Goal: Task Accomplishment & Management: Use online tool/utility

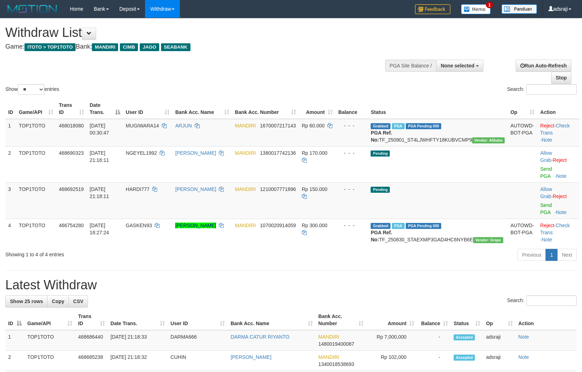
select select
select select "**"
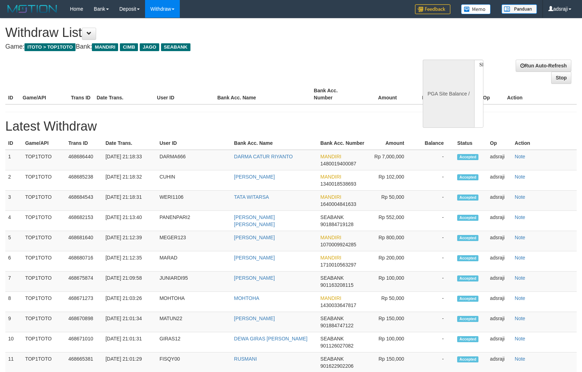
select select
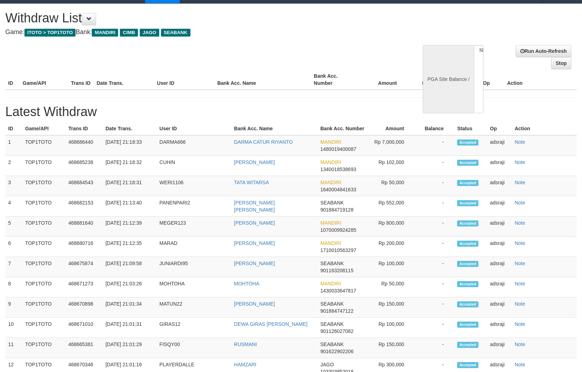
select select "**"
select select
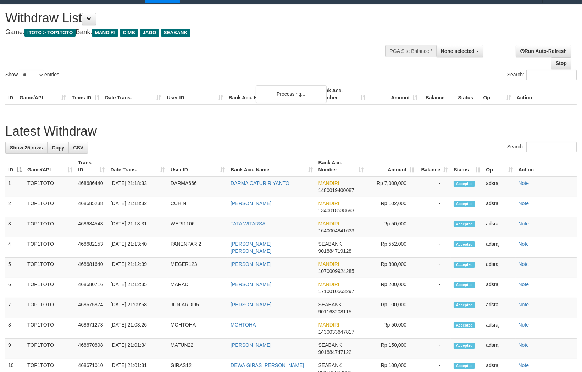
scroll to position [15, 0]
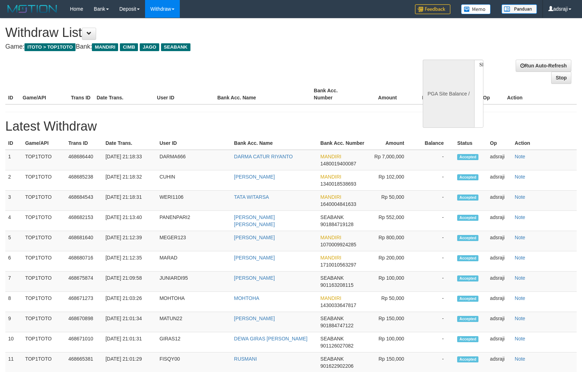
select select
select select "**"
select select
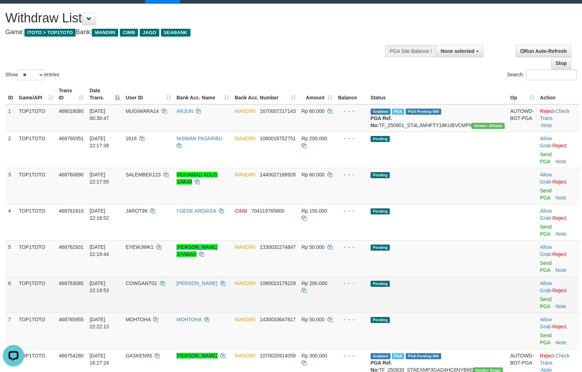
click at [476, 276] on td "Pending" at bounding box center [438, 294] width 140 height 36
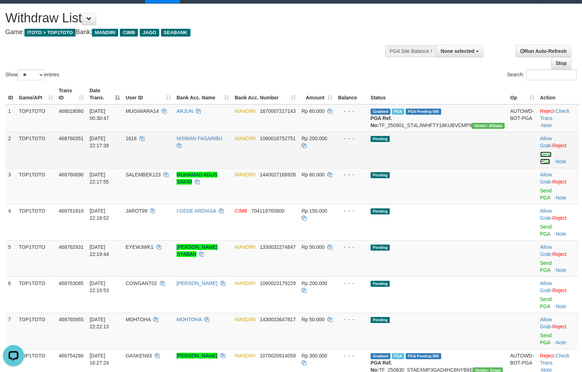
click at [540, 160] on link "Send PGA" at bounding box center [546, 157] width 12 height 13
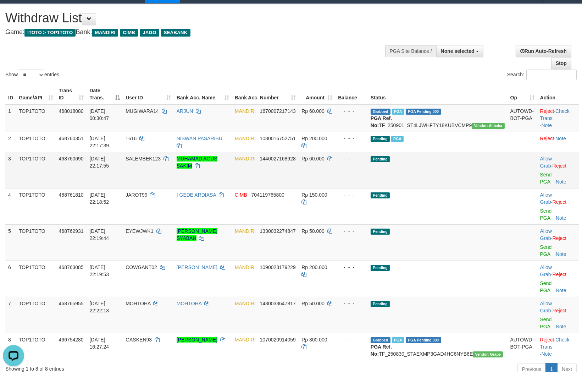
scroll to position [5, 0]
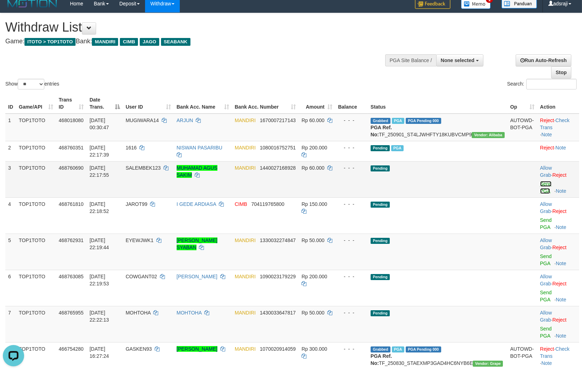
click at [540, 190] on link "Send PGA" at bounding box center [546, 187] width 12 height 13
click at [540, 218] on link "Send PGA" at bounding box center [546, 223] width 12 height 13
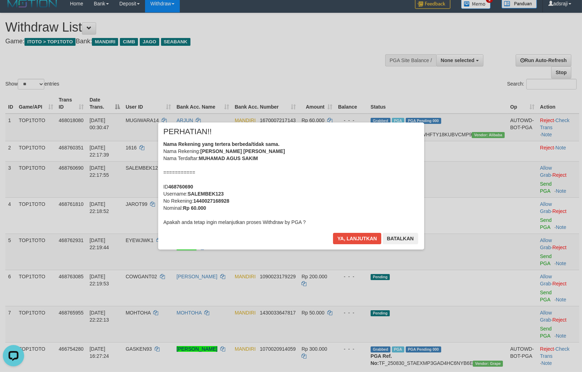
scroll to position [0, 0]
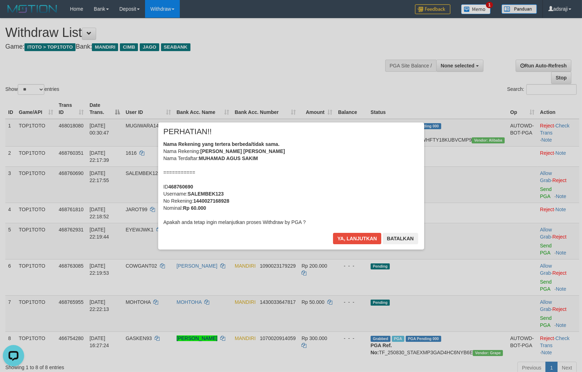
click at [358, 245] on div "Ya, lanjutkan Batalkan" at bounding box center [375, 241] width 86 height 17
click at [358, 239] on button "Ya, lanjutkan" at bounding box center [357, 238] width 48 height 11
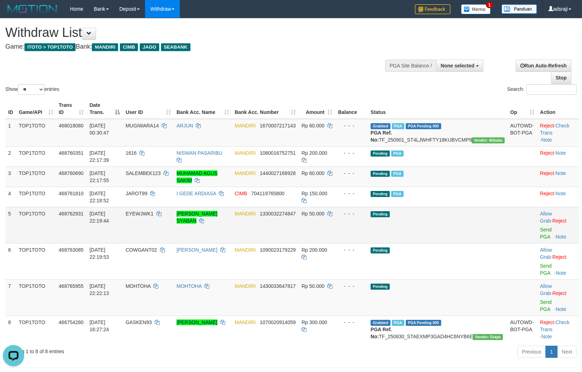
click at [537, 239] on td "Allow Grab · Reject Send PGA · Note" at bounding box center [558, 225] width 42 height 36
click at [540, 238] on link "Send PGA" at bounding box center [546, 233] width 12 height 13
drag, startPoint x: 536, startPoint y: 264, endPoint x: 534, endPoint y: 285, distance: 21.0
click at [540, 264] on link "Send PGA" at bounding box center [546, 269] width 12 height 13
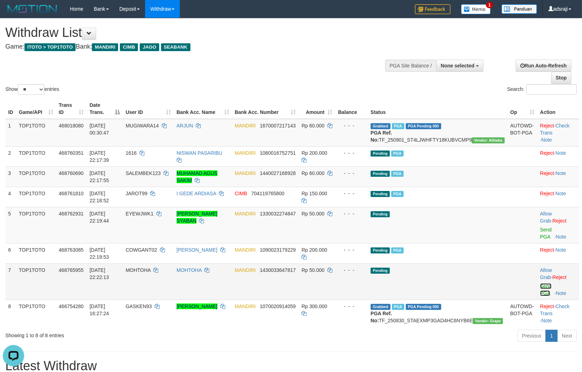
click at [536, 287] on tbody "1 TOP1TOTO 468018080 01/09/2025 00:30:47 MUGIWARA14 ARJUN MANDIRI 1670007217143…" at bounding box center [292, 223] width 574 height 208
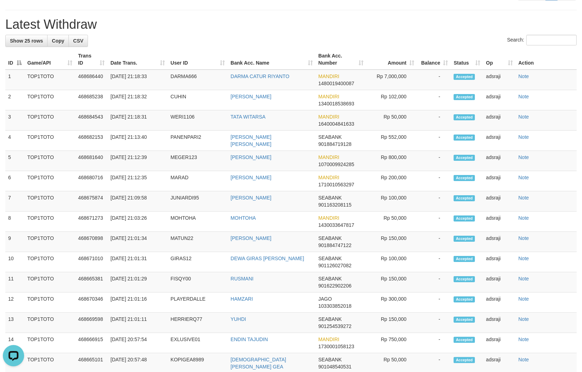
scroll to position [89, 0]
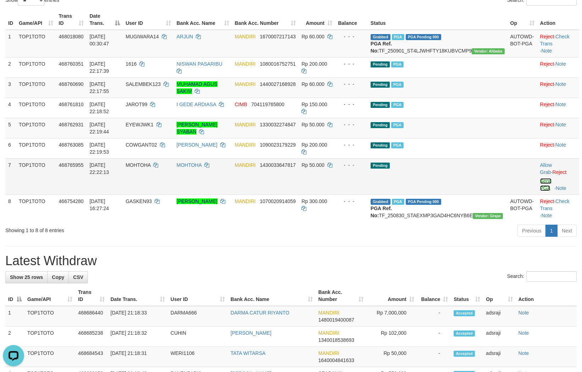
click at [543, 189] on link "Send PGA" at bounding box center [546, 184] width 12 height 13
click at [479, 178] on td "Pending" at bounding box center [438, 176] width 140 height 36
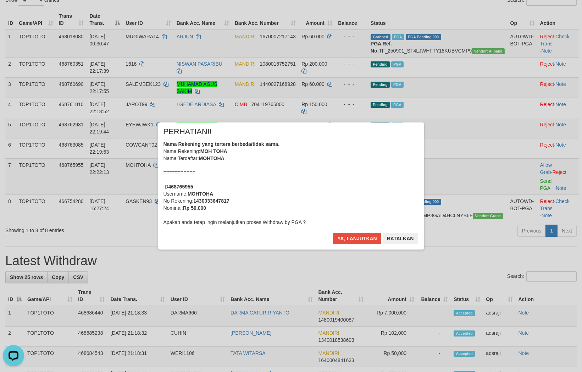
scroll to position [0, 0]
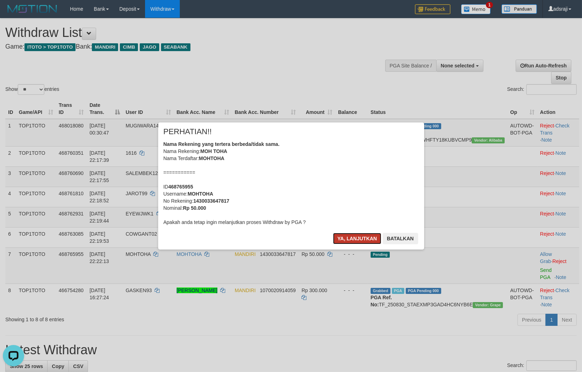
click at [366, 243] on button "Ya, lanjutkan" at bounding box center [357, 238] width 48 height 11
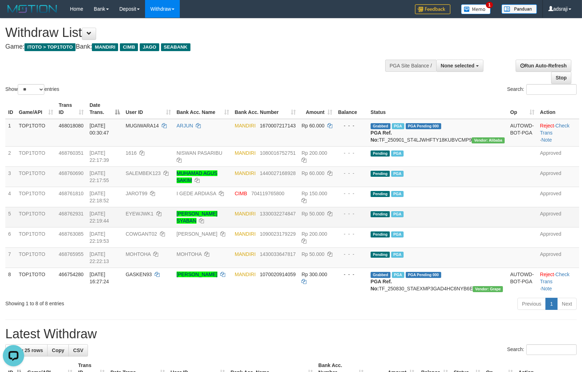
click at [483, 227] on td "Pending PGA" at bounding box center [438, 217] width 140 height 20
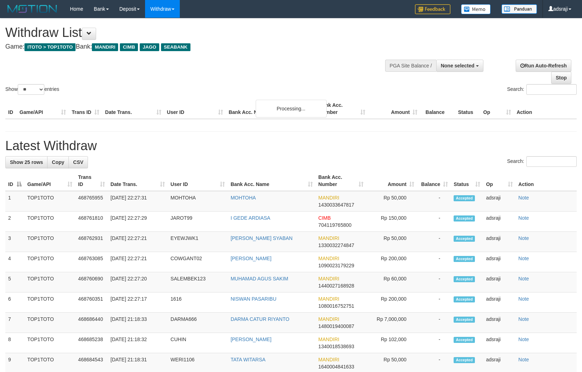
select select
select select "**"
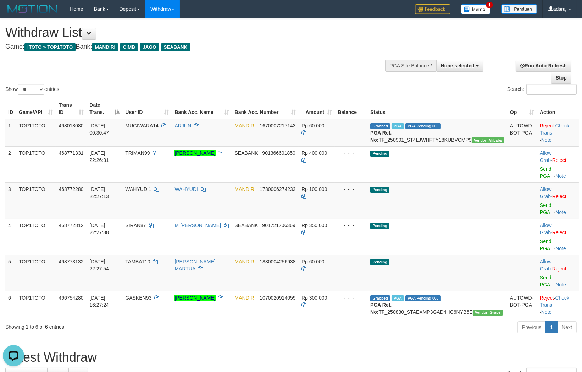
click at [322, 320] on div "Previous 1 Next" at bounding box center [412, 327] width 329 height 15
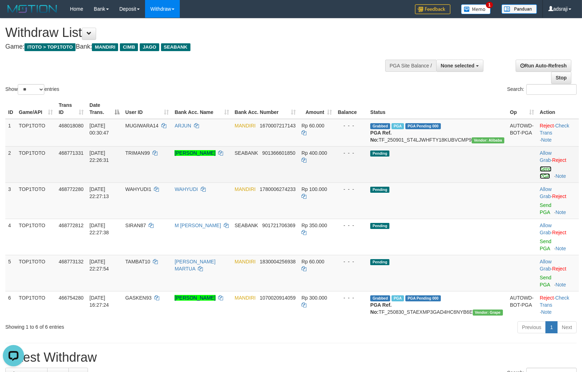
click at [545, 178] on link "Send PGA" at bounding box center [546, 172] width 12 height 13
click at [540, 206] on link "Send PGA" at bounding box center [546, 208] width 12 height 13
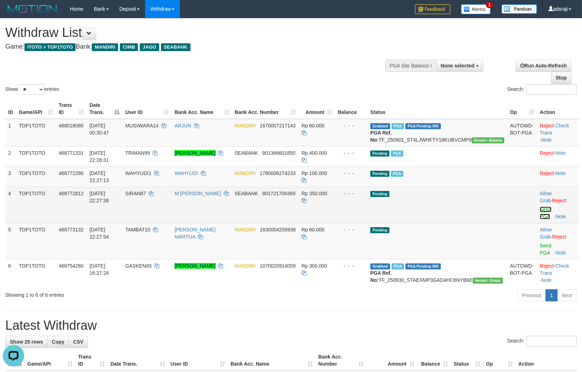
click at [540, 215] on link "Send PGA" at bounding box center [546, 212] width 12 height 13
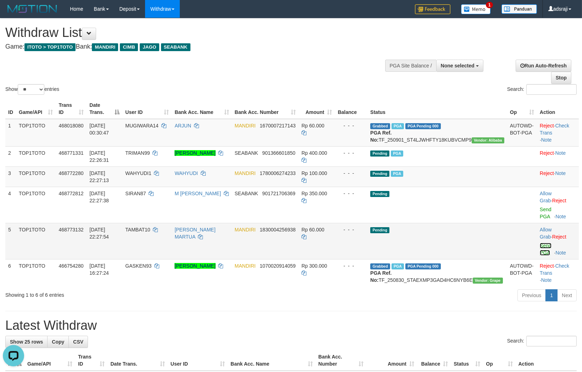
click at [540, 244] on link "Send PGA" at bounding box center [546, 249] width 12 height 13
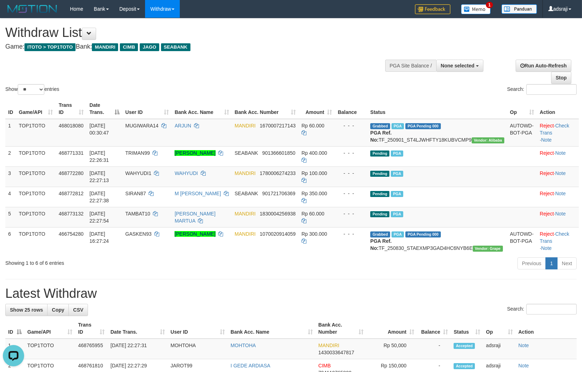
click at [275, 256] on div "ID Game/API Trans ID Date Trans. User ID Bank Acc. Name Bank Acc. Number Amount…" at bounding box center [291, 176] width 582 height 160
click at [335, 68] on div "Show ** ** ** *** entries Search:" at bounding box center [291, 57] width 582 height 78
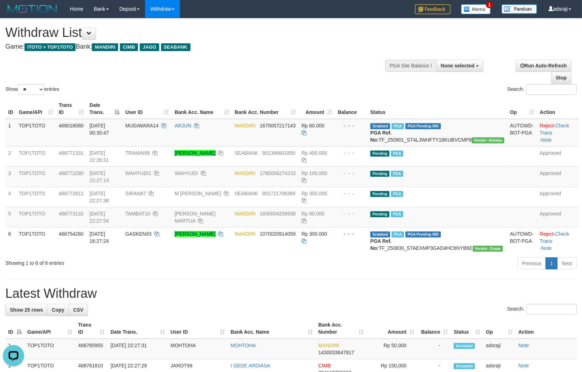
click at [299, 60] on div "Show ** ** ** *** entries Search:" at bounding box center [291, 57] width 582 height 78
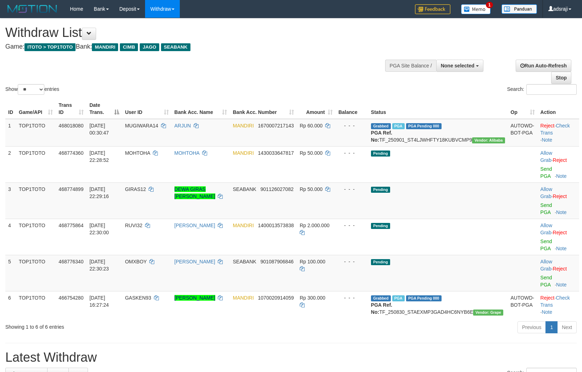
select select
select select "**"
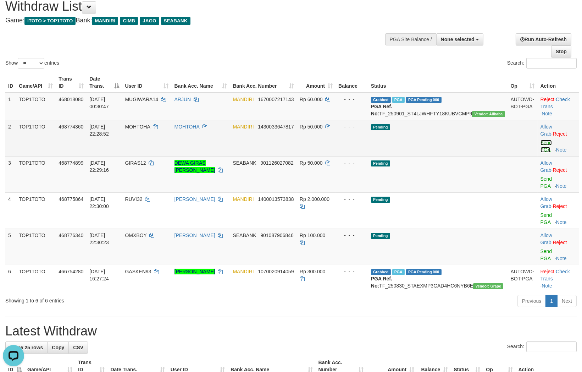
click at [540, 151] on link "Send PGA" at bounding box center [546, 146] width 12 height 13
click at [540, 178] on link "Send PGA" at bounding box center [546, 182] width 12 height 13
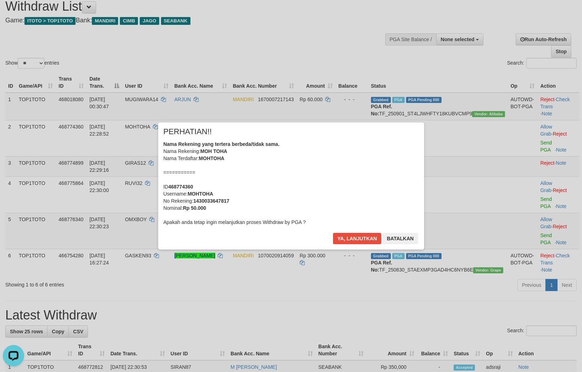
scroll to position [18, 0]
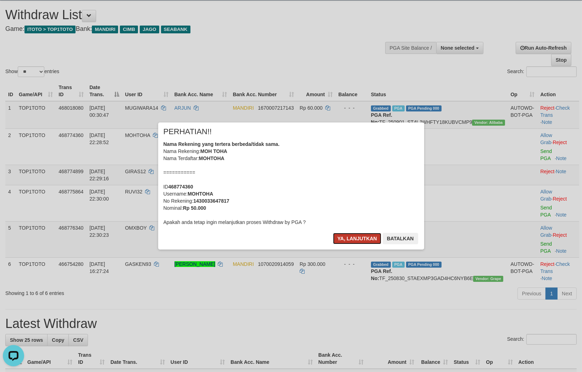
click at [348, 242] on button "Ya, lanjutkan" at bounding box center [357, 238] width 48 height 11
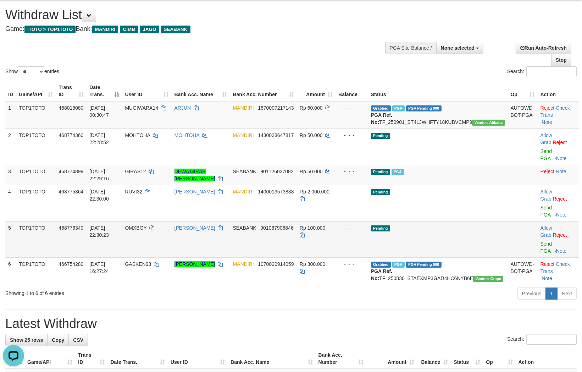
scroll to position [9, 0]
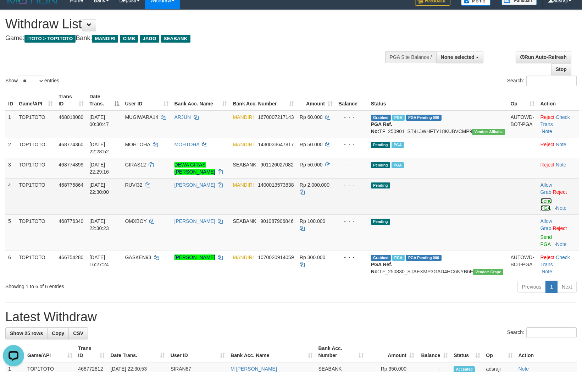
click at [541, 209] on link "Send PGA" at bounding box center [546, 204] width 12 height 13
click at [540, 235] on link "Send PGA" at bounding box center [546, 240] width 12 height 13
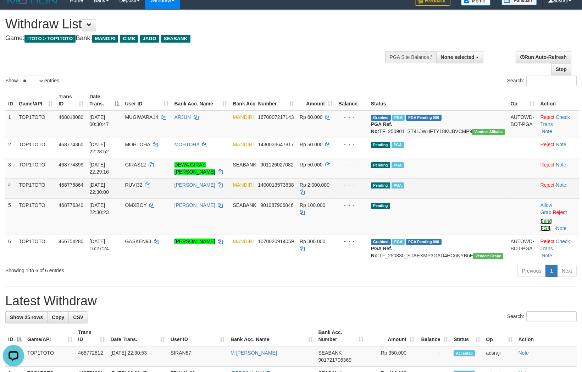
scroll to position [0, 0]
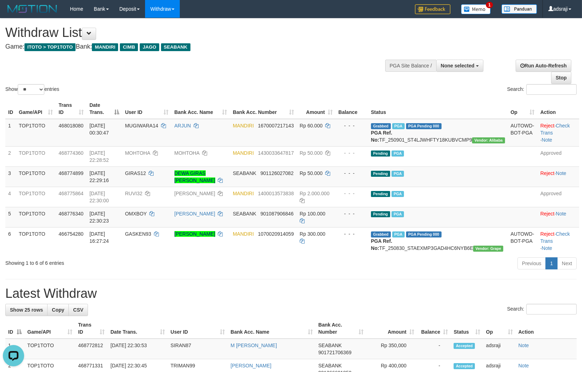
click at [171, 111] on th "User ID" at bounding box center [146, 109] width 49 height 20
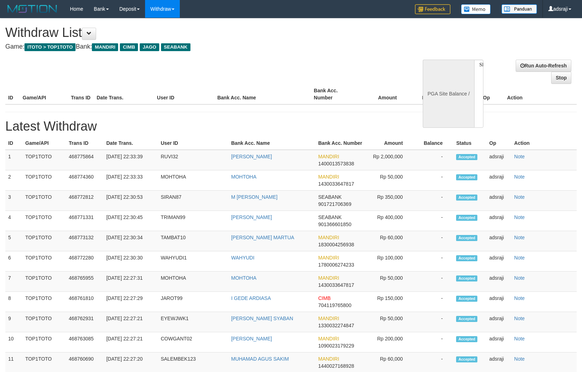
select select
select select "**"
select select
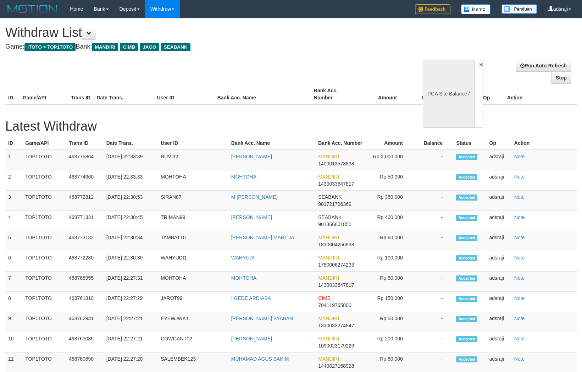
select select
select select "**"
select select
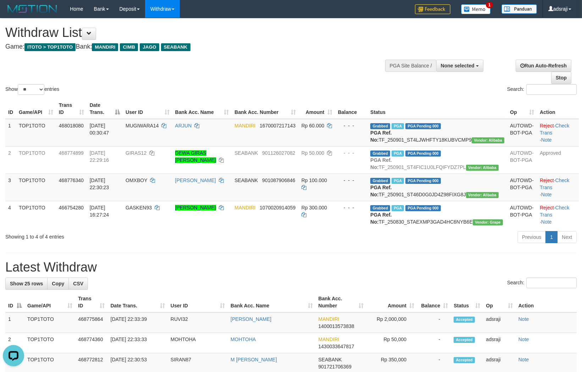
drag, startPoint x: 319, startPoint y: 333, endPoint x: 322, endPoint y: 305, distance: 28.5
click at [323, 312] on th "Bank Acc. Number" at bounding box center [341, 302] width 51 height 20
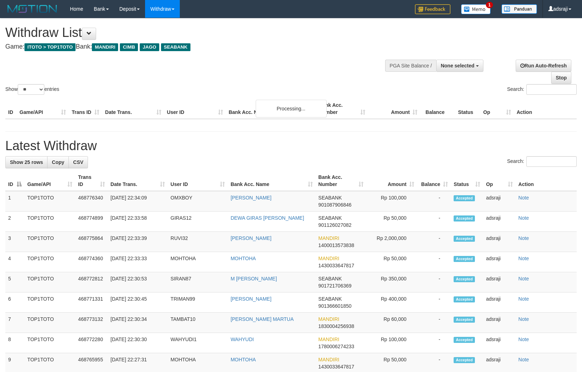
select select
select select "**"
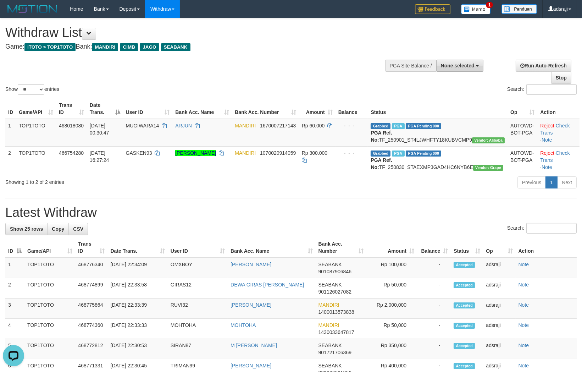
click at [437, 65] on button "None selected" at bounding box center [459, 66] width 47 height 12
click at [461, 97] on label "[ITOTO] TOP1TOTO" at bounding box center [449, 101] width 67 height 9
select select "***"
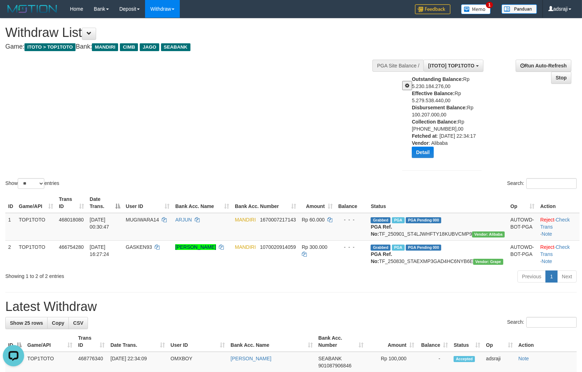
drag, startPoint x: 270, startPoint y: 178, endPoint x: 271, endPoint y: 172, distance: 6.8
click at [271, 176] on div "Show ** ** ** *** entries Search:" at bounding box center [291, 104] width 582 height 172
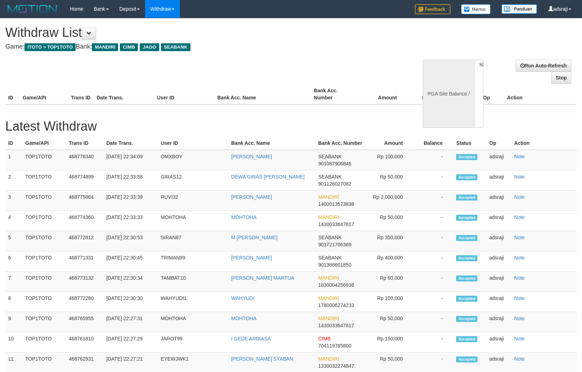
select select
select select "**"
select select
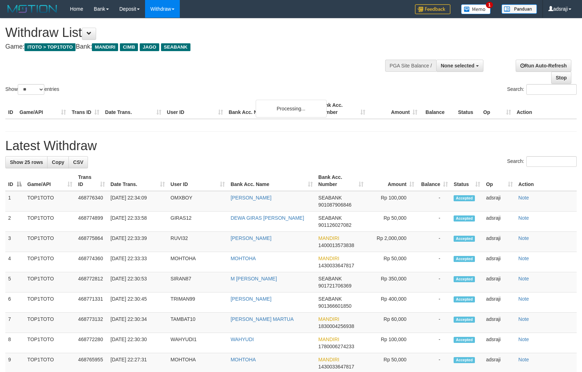
select select
select select "**"
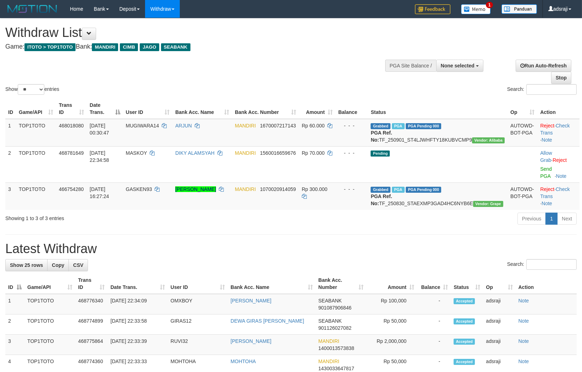
click at [310, 227] on div "Previous 1 Next" at bounding box center [412, 219] width 329 height 15
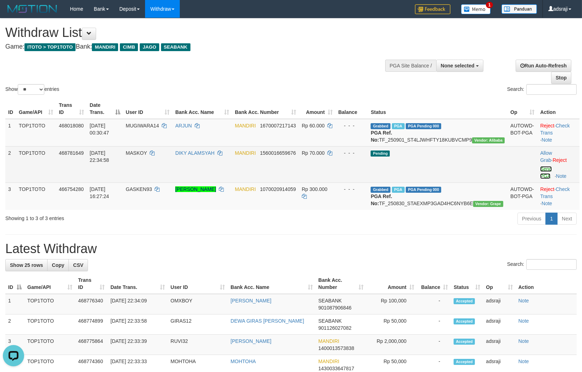
click at [540, 175] on link "Send PGA" at bounding box center [546, 172] width 12 height 13
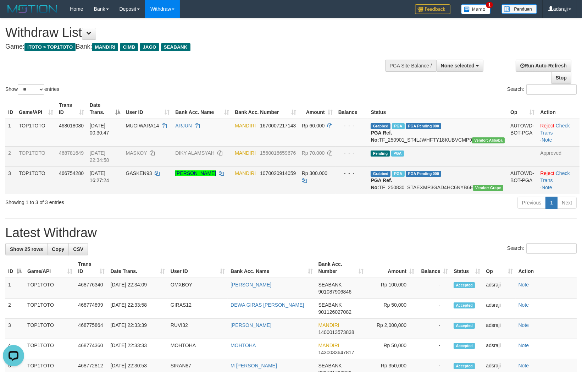
click at [268, 184] on td "MANDIRI 1070020914059" at bounding box center [265, 179] width 67 height 27
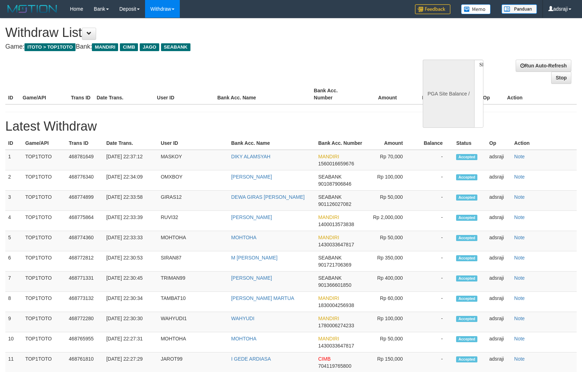
select select
select select "**"
select select
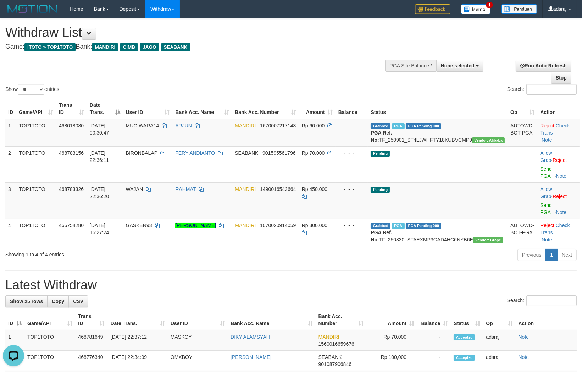
click at [291, 285] on h1 "Latest Withdraw" at bounding box center [290, 285] width 571 height 14
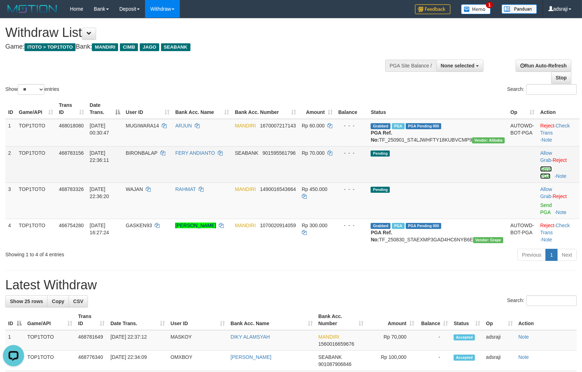
click at [547, 177] on link "Send PGA" at bounding box center [546, 172] width 12 height 13
click at [540, 204] on link "Send PGA" at bounding box center [546, 208] width 12 height 13
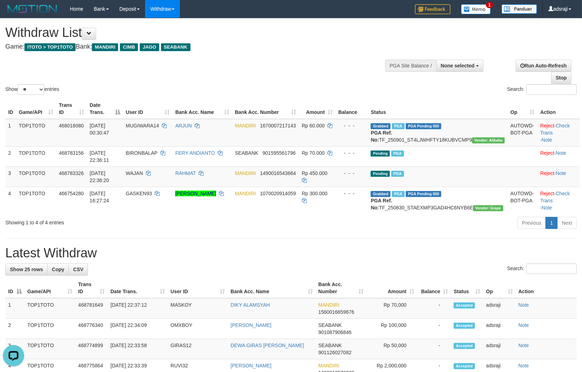
click at [288, 68] on div "Show ** ** ** *** entries Search:" at bounding box center [291, 57] width 582 height 78
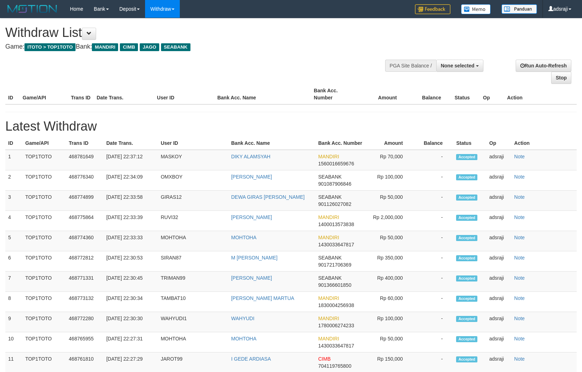
select select
select select "**"
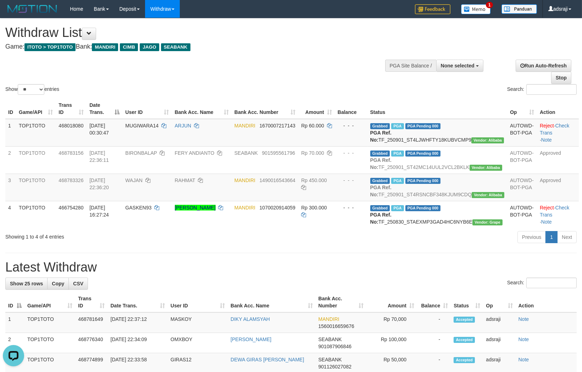
click at [362, 245] on div "Previous 1 Next" at bounding box center [412, 237] width 329 height 15
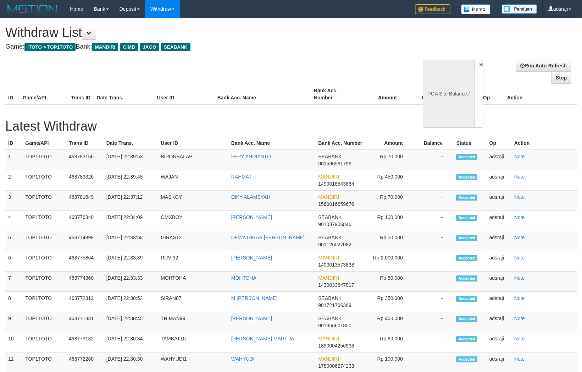
select select
select select "**"
select select
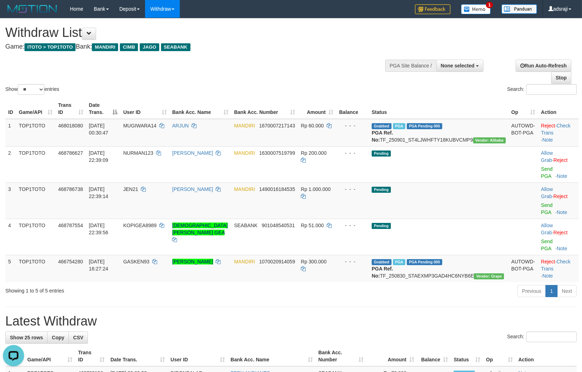
drag, startPoint x: 361, startPoint y: 300, endPoint x: 351, endPoint y: 303, distance: 10.4
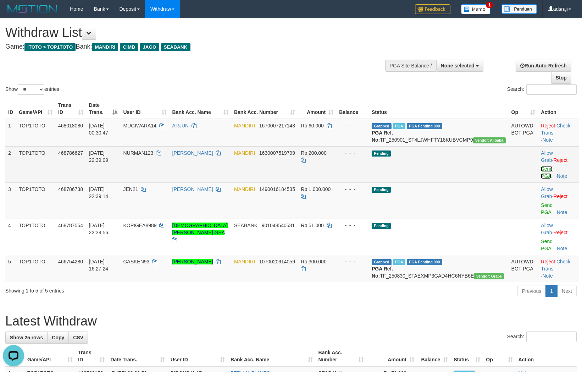
click at [541, 178] on link "Send PGA" at bounding box center [547, 172] width 12 height 13
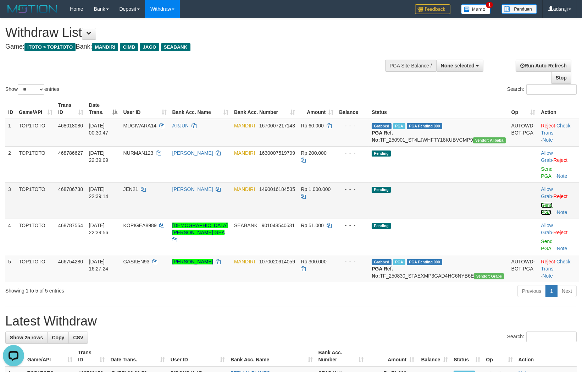
click at [541, 205] on link "Send PGA" at bounding box center [547, 208] width 12 height 13
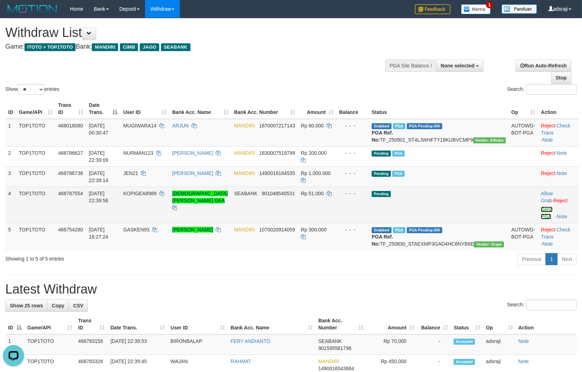
click at [541, 218] on link "Send PGA" at bounding box center [547, 212] width 12 height 13
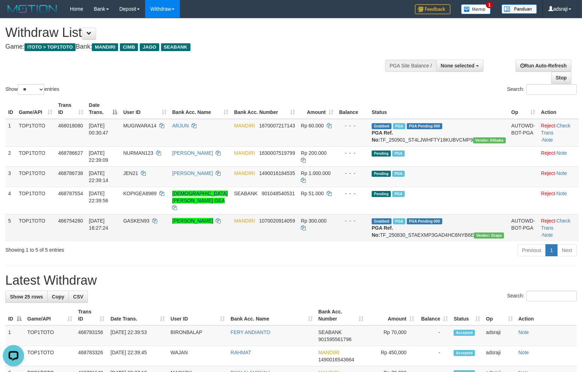
click at [269, 241] on td "MANDIRI 1070020914059" at bounding box center [264, 227] width 67 height 27
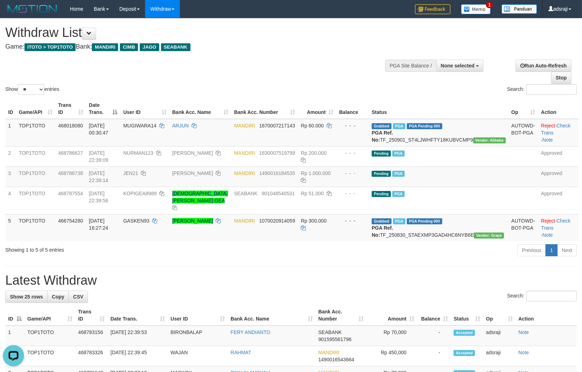
click at [261, 65] on div "Show ** ** ** *** entries Search:" at bounding box center [291, 57] width 582 height 78
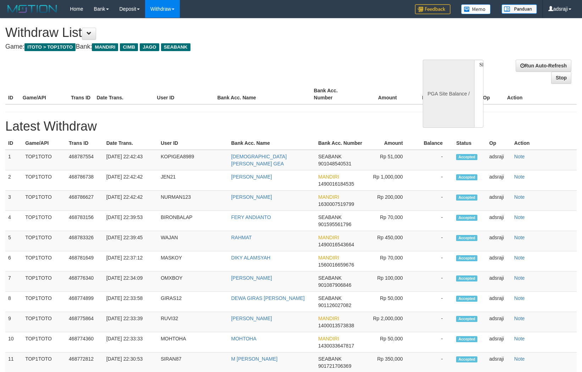
select select
select select "**"
select select
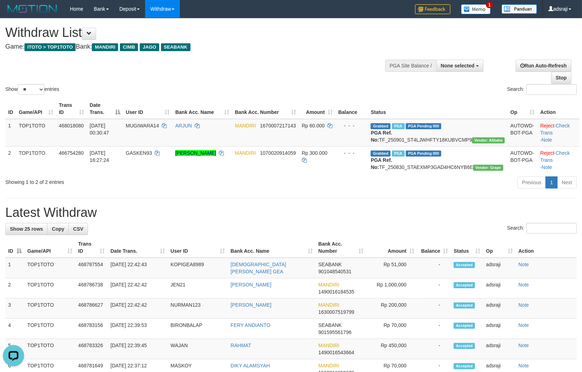
drag, startPoint x: 272, startPoint y: 63, endPoint x: 268, endPoint y: 64, distance: 4.0
click at [271, 63] on div "Show ** ** ** *** entries Search:" at bounding box center [291, 57] width 582 height 78
select select
select select "**"
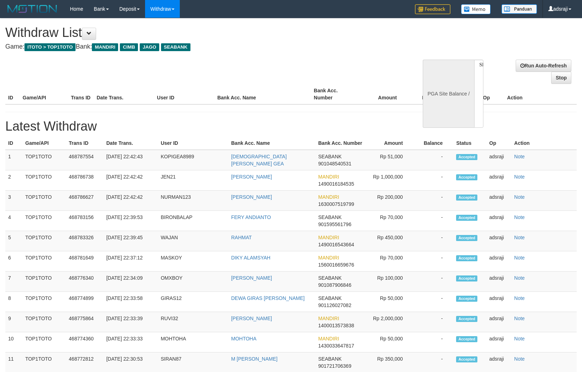
select select
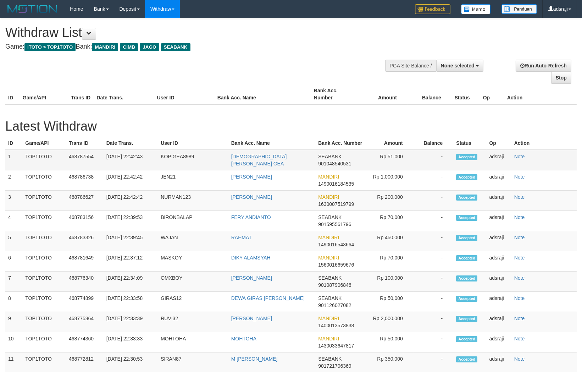
select select "**"
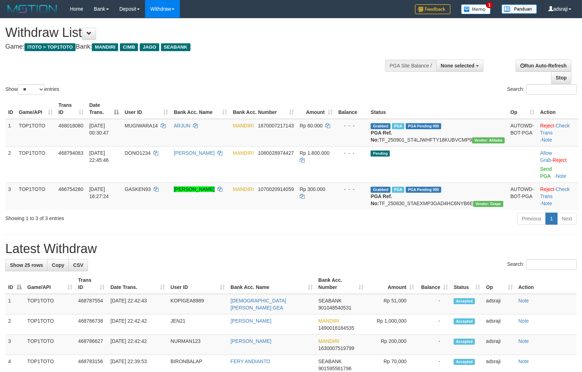
click at [353, 256] on h1 "Latest Withdraw" at bounding box center [290, 248] width 571 height 14
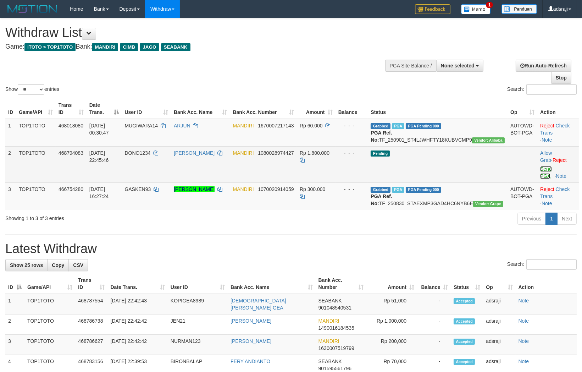
click at [540, 176] on link "Send PGA" at bounding box center [546, 172] width 12 height 13
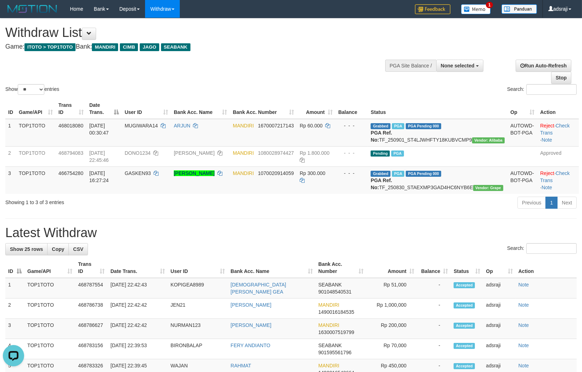
click at [180, 240] on h1 "Latest Withdraw" at bounding box center [290, 232] width 571 height 14
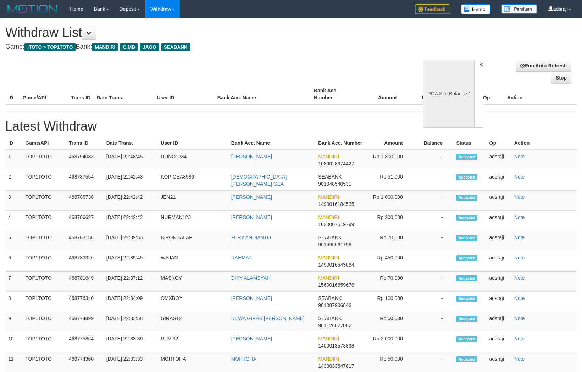
select select
select select "**"
select select
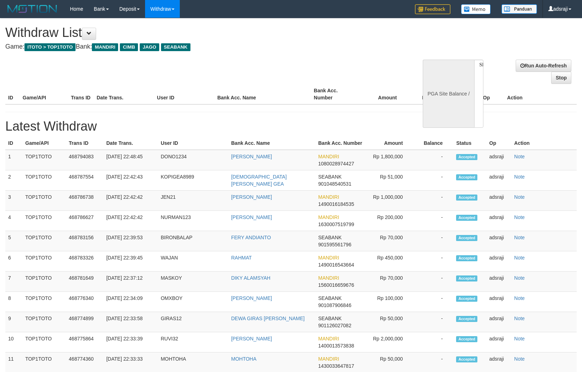
select select
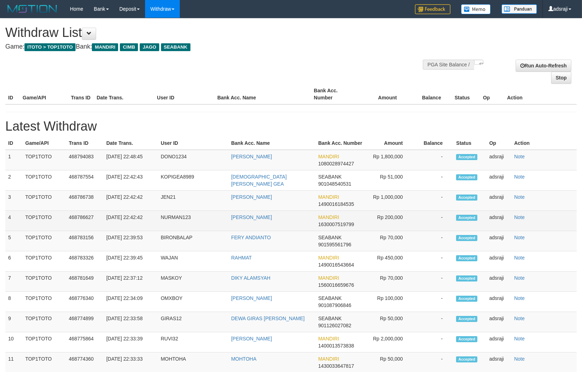
select select "**"
select select
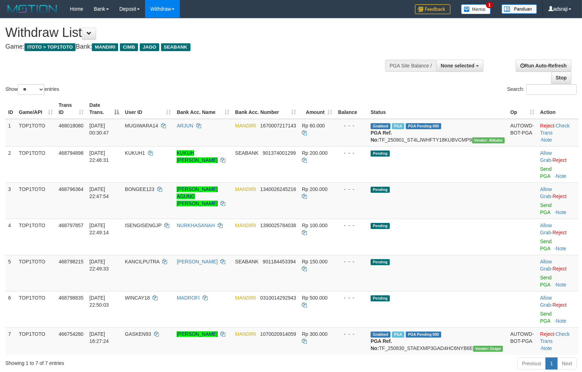
click at [353, 356] on div "Previous 1 Next" at bounding box center [412, 363] width 329 height 15
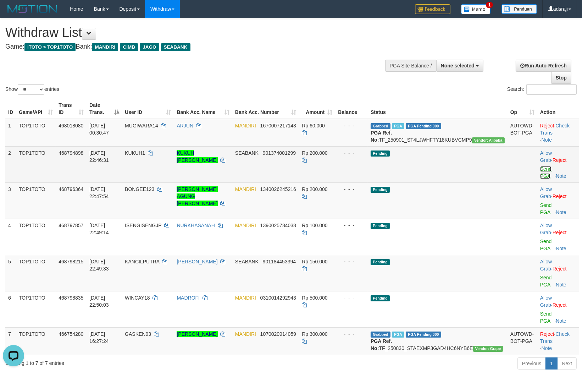
click at [540, 176] on link "Send PGA" at bounding box center [546, 172] width 12 height 13
click at [540, 203] on link "Send PGA" at bounding box center [546, 208] width 12 height 13
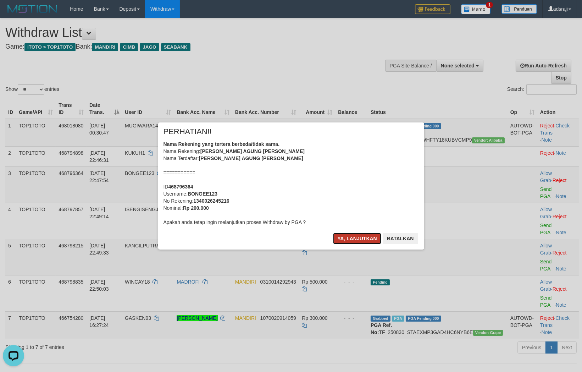
click at [342, 239] on button "Ya, lanjutkan" at bounding box center [357, 238] width 48 height 11
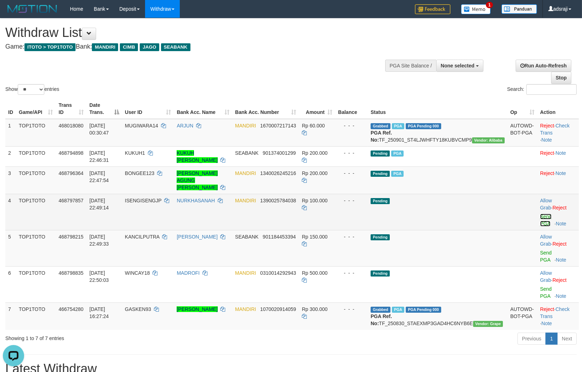
click at [547, 217] on link "Send PGA" at bounding box center [546, 219] width 12 height 13
click at [540, 250] on link "Send PGA" at bounding box center [546, 256] width 12 height 13
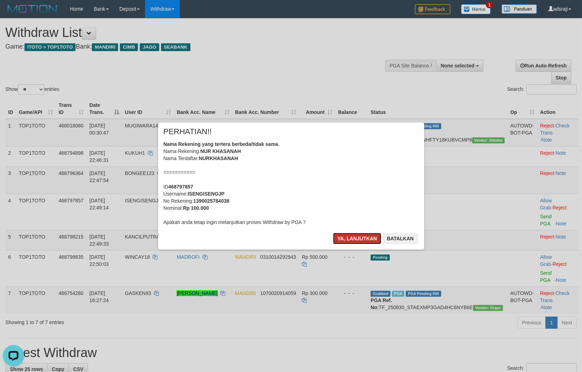
click at [357, 235] on button "Ya, lanjutkan" at bounding box center [357, 238] width 48 height 11
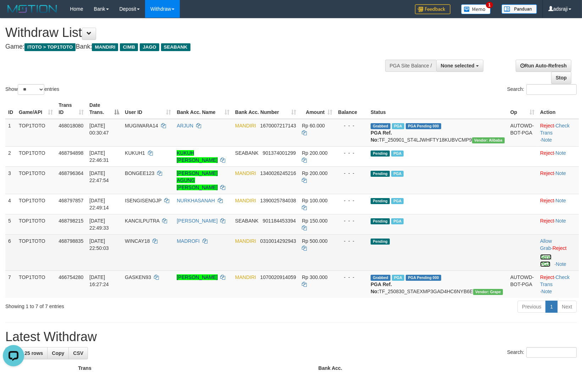
click at [542, 257] on link "Send PGA" at bounding box center [546, 260] width 12 height 13
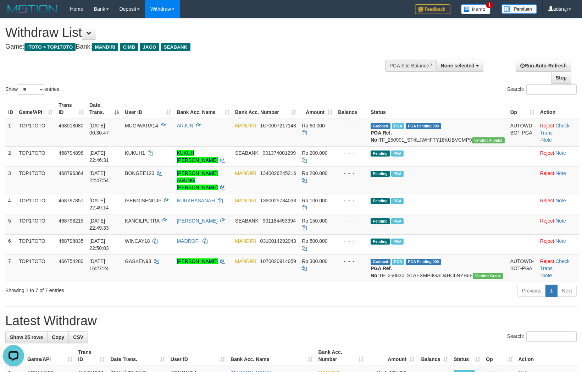
click at [345, 322] on h1 "Latest Withdraw" at bounding box center [290, 320] width 571 height 14
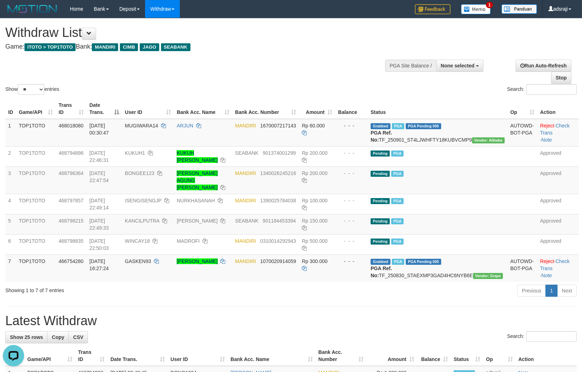
click at [301, 284] on div "ID Game/API Trans ID Date Trans. User ID Bank Acc. Name Bank Acc. Number Amount…" at bounding box center [291, 189] width 582 height 187
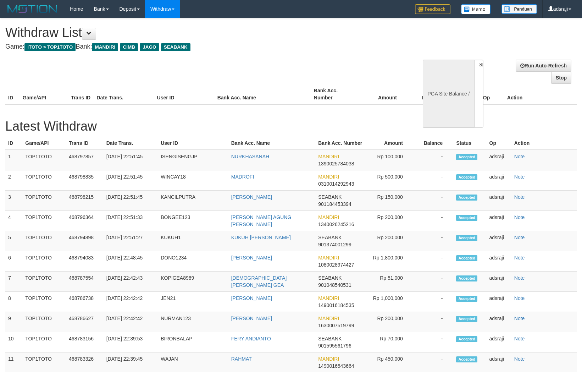
select select
select select "**"
select select
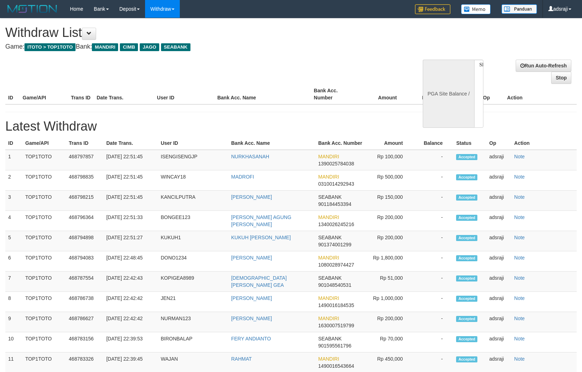
select select
select select "**"
select select
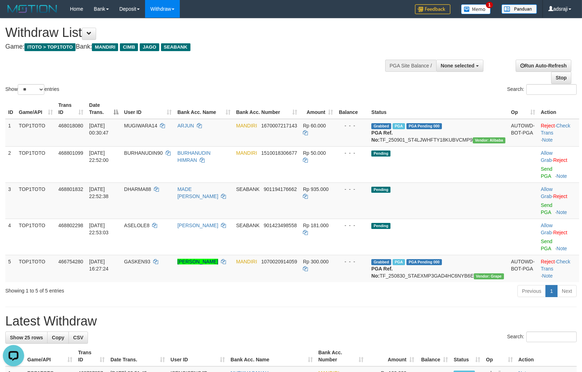
click at [399, 284] on div "Previous 1 Next" at bounding box center [412, 291] width 329 height 15
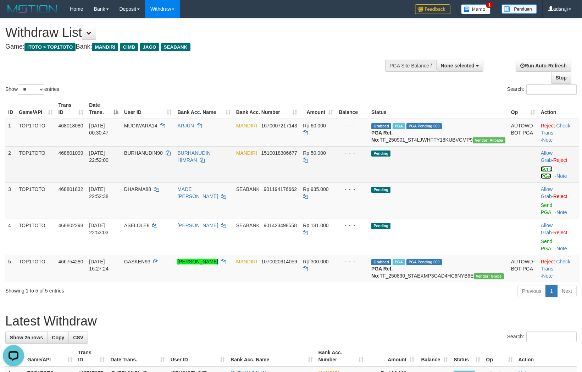
click at [541, 174] on link "Send PGA" at bounding box center [547, 172] width 12 height 13
click at [541, 205] on link "Send PGA" at bounding box center [547, 208] width 12 height 13
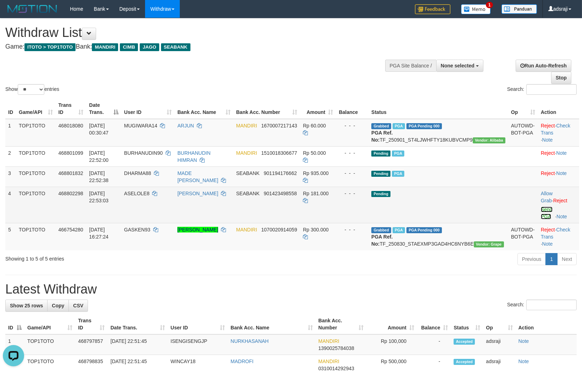
click at [541, 218] on link "Send PGA" at bounding box center [547, 212] width 12 height 13
click at [474, 207] on td "Pending" at bounding box center [438, 204] width 140 height 36
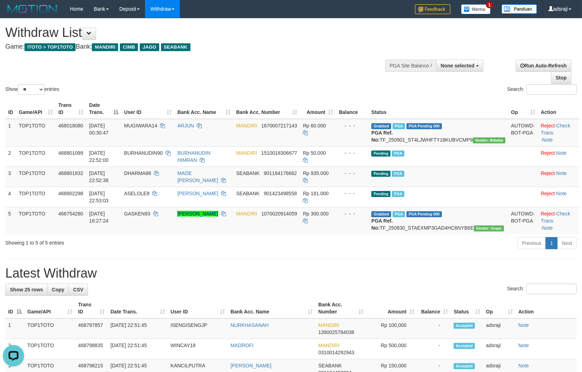
click at [229, 60] on div "Show ** ** ** *** entries Search:" at bounding box center [291, 57] width 582 height 78
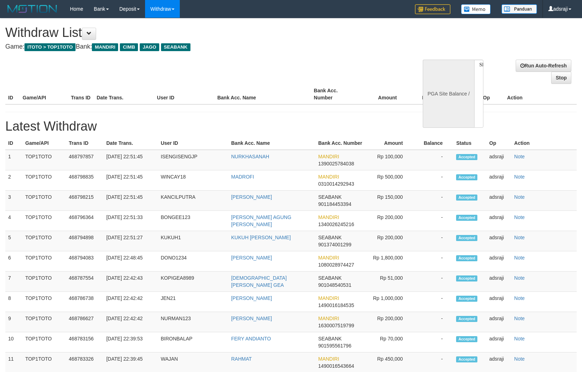
select select
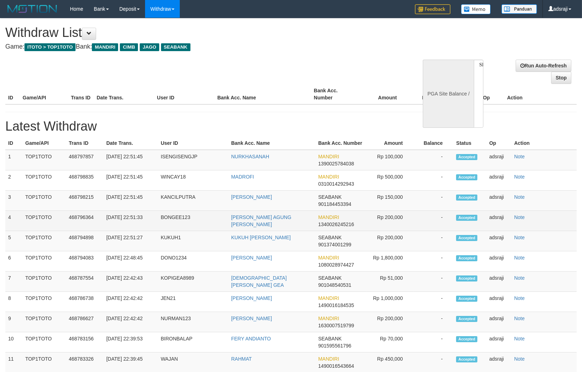
select select "**"
select select
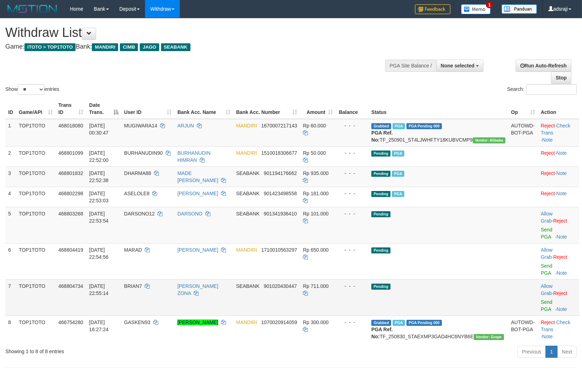
click at [447, 279] on td "Pending" at bounding box center [438, 297] width 140 height 36
click at [547, 238] on link "Send PGA" at bounding box center [547, 233] width 12 height 13
click at [541, 266] on link "Send PGA" at bounding box center [547, 269] width 12 height 13
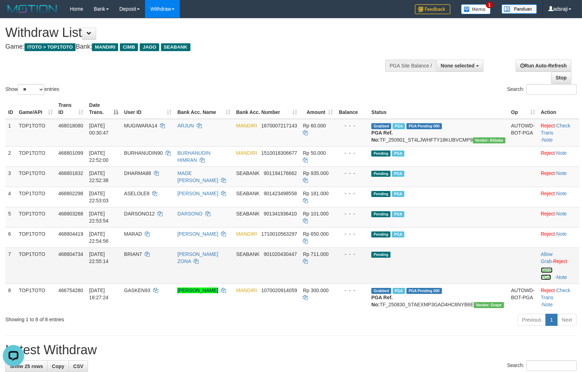
click at [541, 275] on link "Send PGA" at bounding box center [547, 273] width 12 height 13
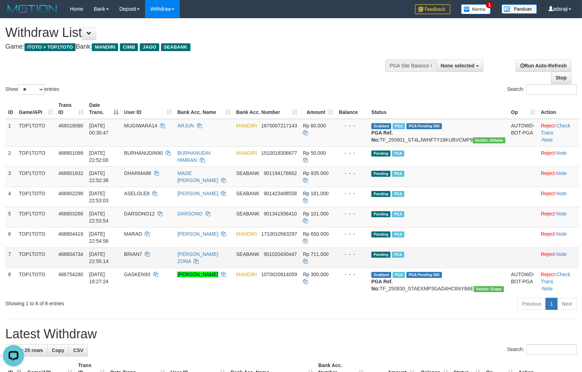
click at [463, 266] on td "Pending PGA" at bounding box center [438, 257] width 140 height 20
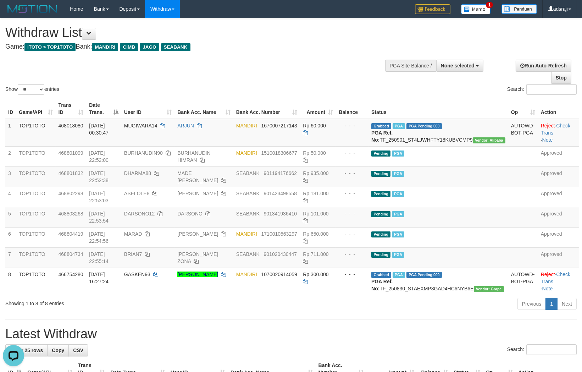
click at [265, 341] on h1 "Latest Withdraw" at bounding box center [290, 334] width 571 height 14
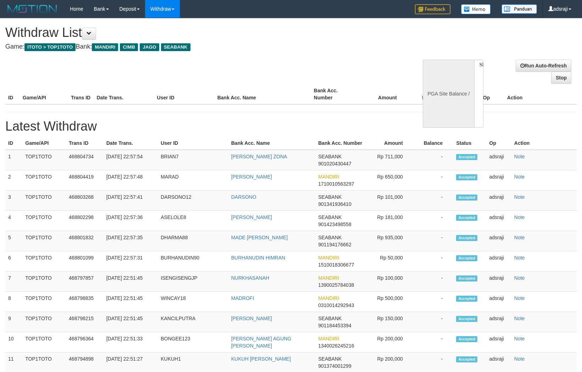
select select
select select "**"
select select
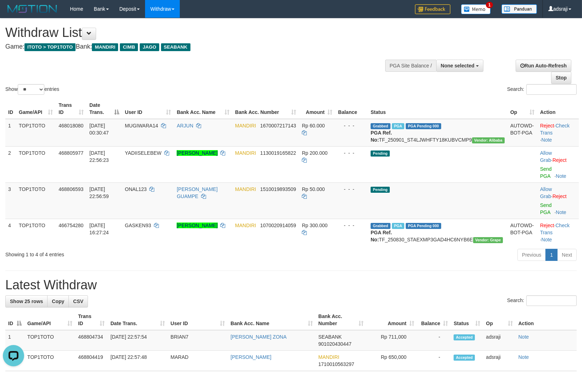
click at [328, 281] on h1 "Latest Withdraw" at bounding box center [290, 285] width 571 height 14
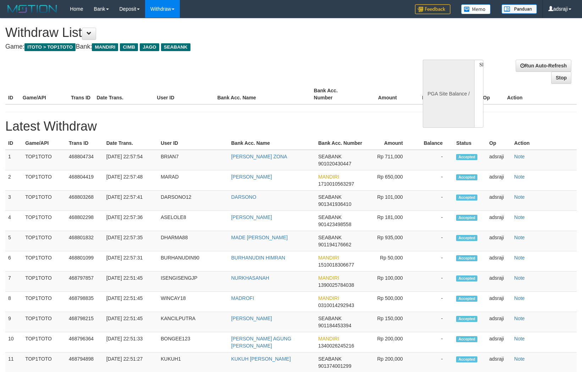
select select
select select "**"
select select
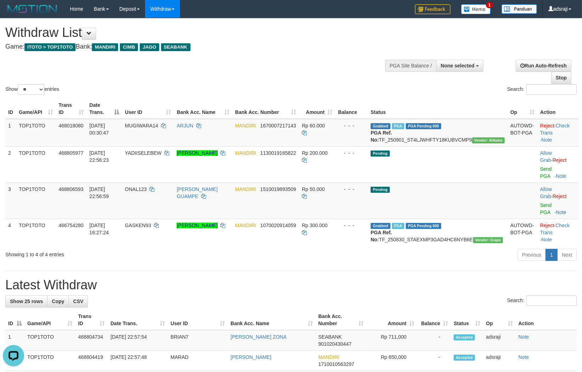
drag, startPoint x: 542, startPoint y: 175, endPoint x: 548, endPoint y: 200, distance: 26.2
click at [542, 175] on link "Send PGA" at bounding box center [546, 172] width 12 height 13
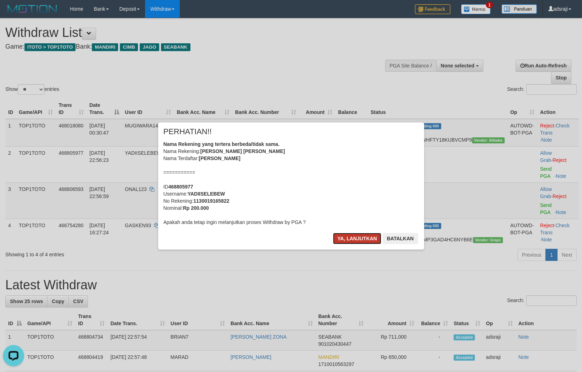
click at [361, 233] on button "Ya, lanjutkan" at bounding box center [357, 238] width 48 height 11
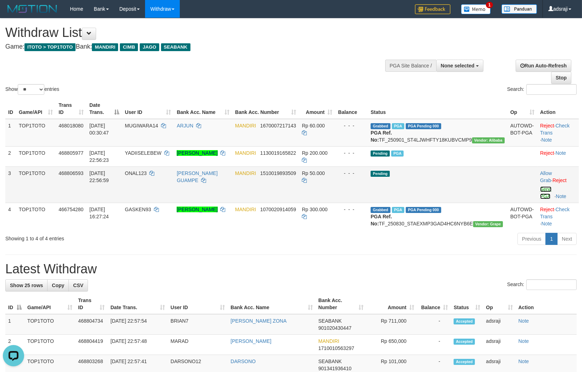
click at [541, 195] on link "Send PGA" at bounding box center [546, 192] width 12 height 13
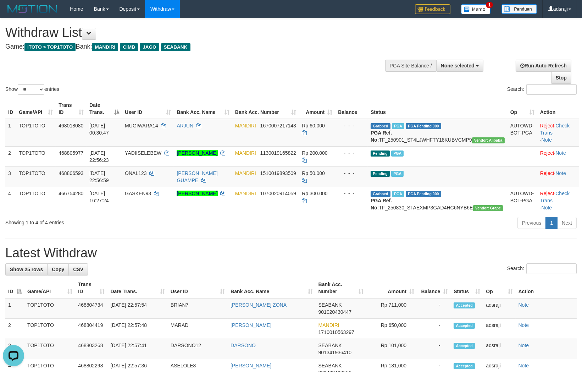
click at [343, 260] on h1 "Latest Withdraw" at bounding box center [290, 253] width 571 height 14
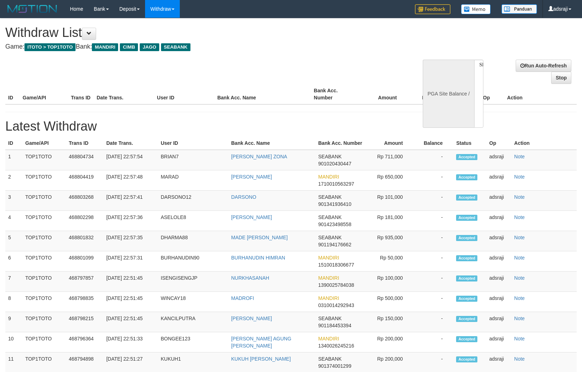
select select
select select "**"
select select
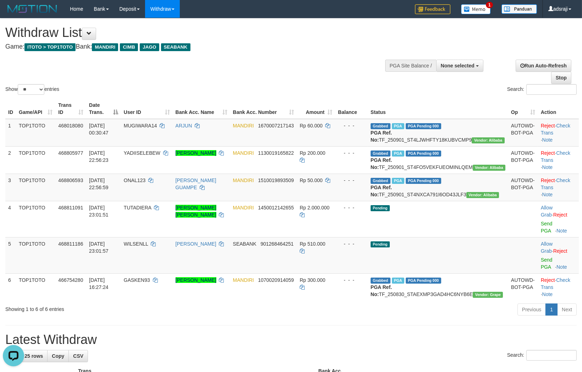
drag, startPoint x: 372, startPoint y: 371, endPoint x: 414, endPoint y: 363, distance: 43.0
click at [373, 362] on div "Search:" at bounding box center [290, 356] width 571 height 12
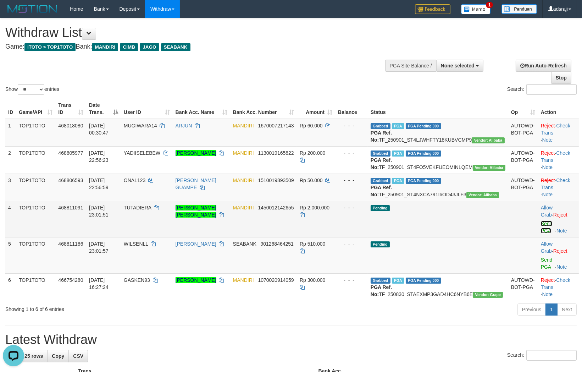
click at [547, 233] on link "Send PGA" at bounding box center [547, 227] width 12 height 13
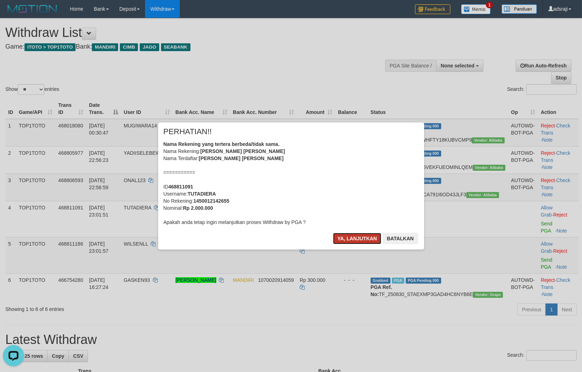
drag, startPoint x: 351, startPoint y: 240, endPoint x: 363, endPoint y: 240, distance: 12.4
click at [352, 240] on button "Ya, lanjutkan" at bounding box center [357, 238] width 48 height 11
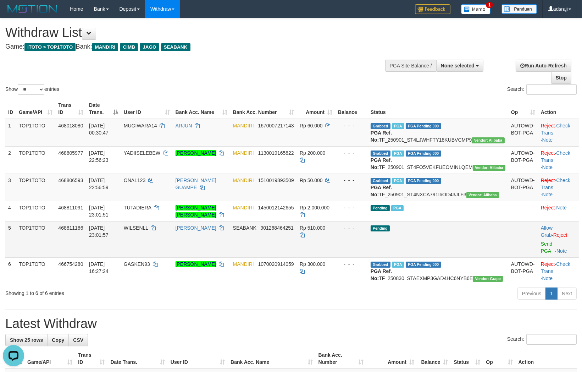
click at [538, 257] on td "Allow Grab · Reject Send PGA · Note" at bounding box center [558, 239] width 41 height 36
click at [541, 254] on link "Send PGA" at bounding box center [547, 247] width 12 height 13
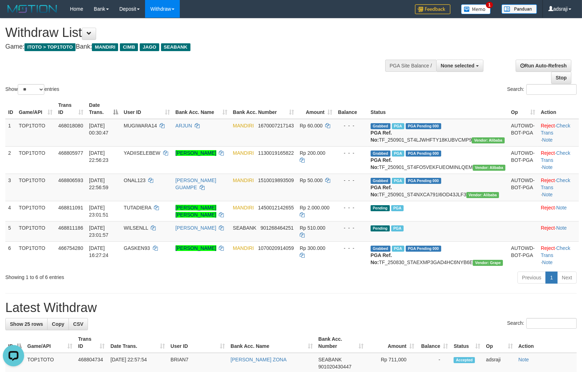
click at [235, 69] on div "Show ** ** ** *** entries Search:" at bounding box center [291, 57] width 582 height 78
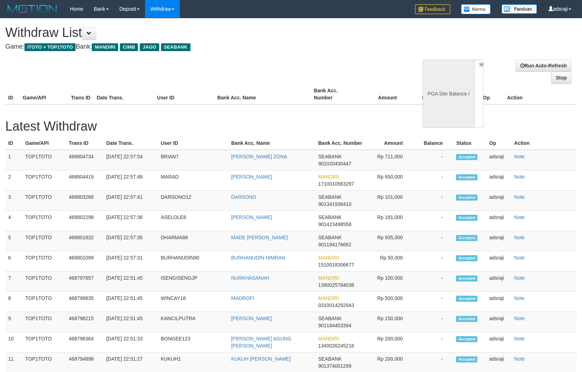
select select
select select "**"
select select
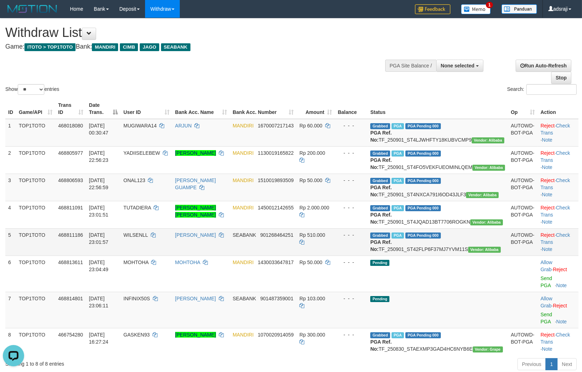
scroll to position [79, 0]
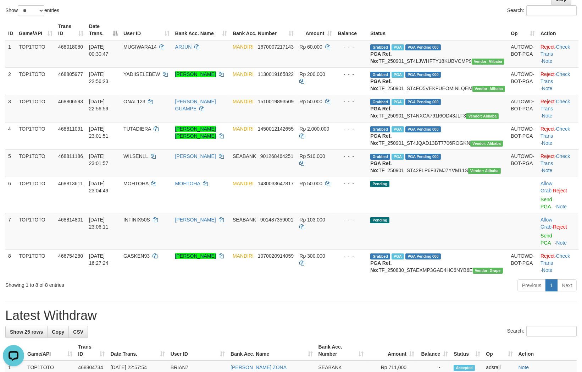
click at [323, 294] on div "Previous 1 Next" at bounding box center [412, 285] width 329 height 15
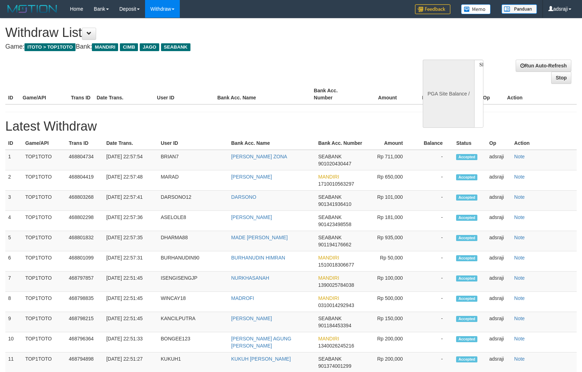
select select
select select "**"
select select
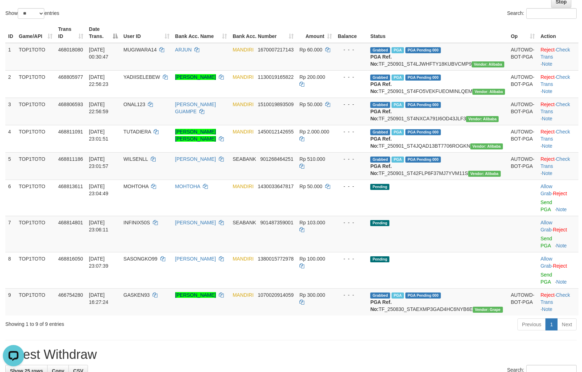
click at [356, 333] on div "Previous 1 Next" at bounding box center [412, 324] width 329 height 15
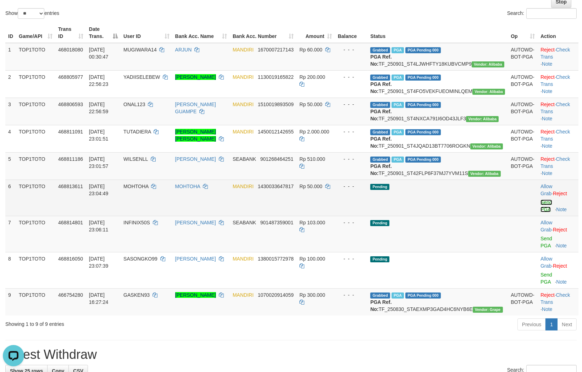
click at [552, 212] on link "Send PGA" at bounding box center [546, 205] width 12 height 13
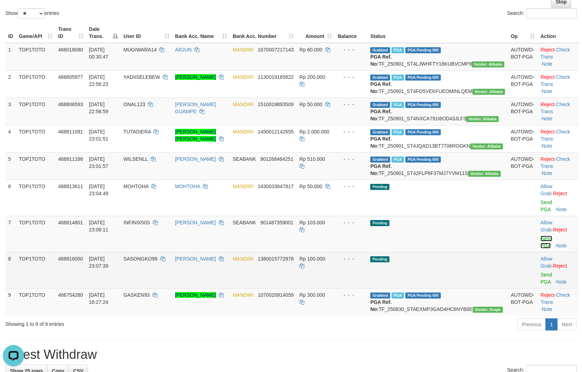
drag, startPoint x: 536, startPoint y: 266, endPoint x: 518, endPoint y: 289, distance: 28.7
click at [540, 248] on link "Send PGA" at bounding box center [546, 241] width 12 height 13
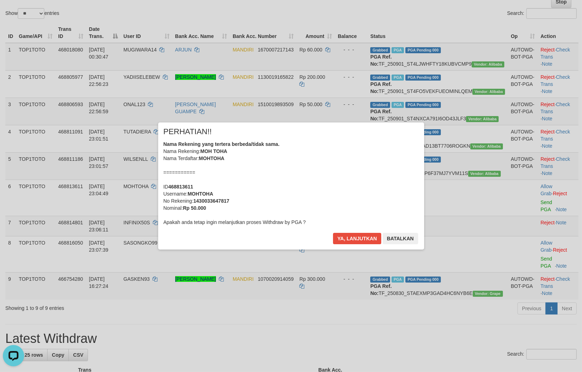
scroll to position [67, 0]
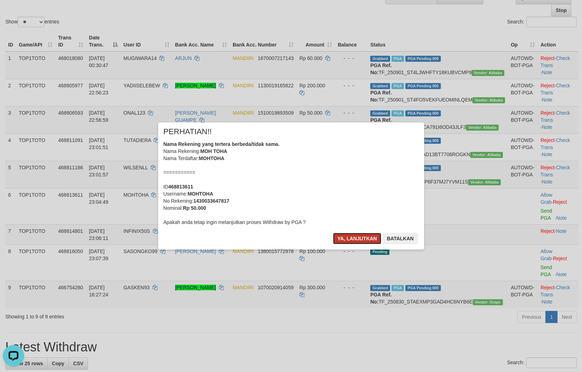
click at [357, 237] on button "Ya, lanjutkan" at bounding box center [357, 238] width 48 height 11
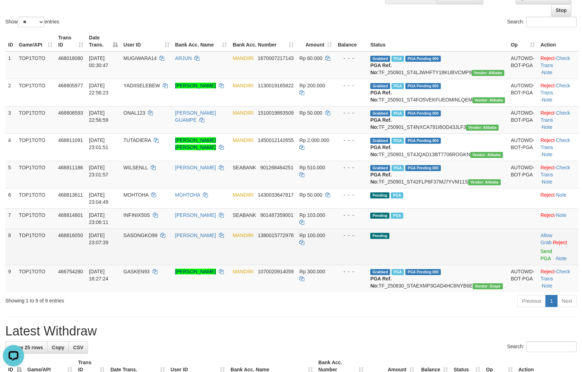
scroll to position [58, 0]
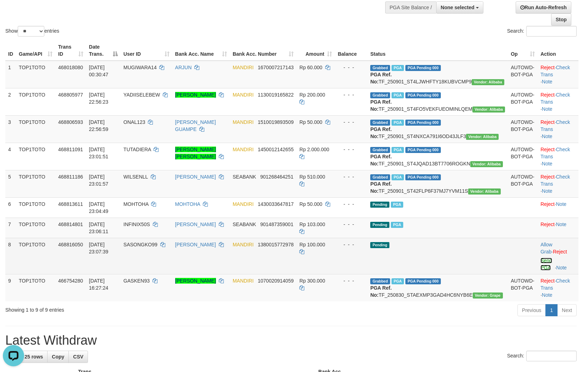
click at [540, 270] on link "Send PGA" at bounding box center [546, 263] width 12 height 13
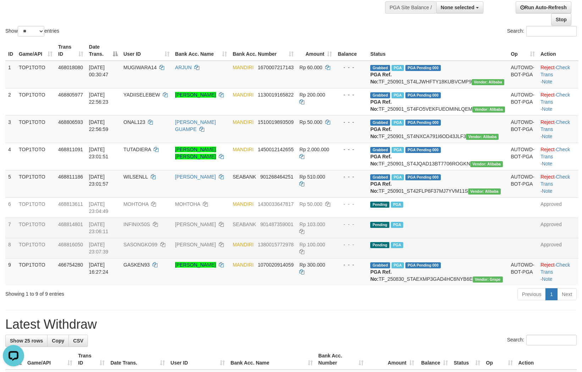
click at [467, 238] on td "Pending PGA" at bounding box center [437, 227] width 140 height 20
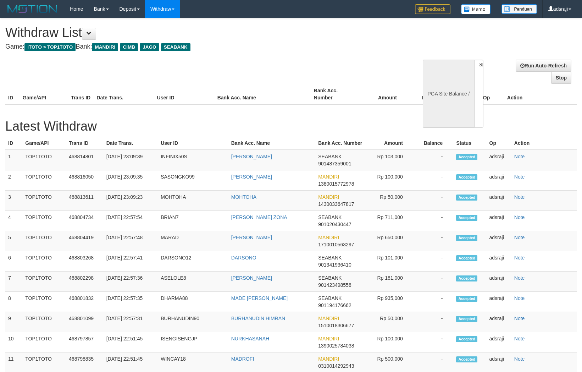
select select
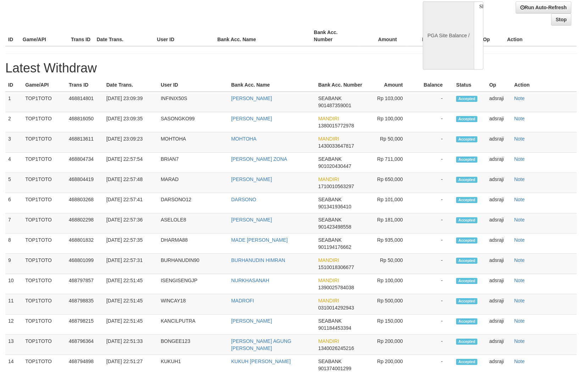
select select "**"
select select
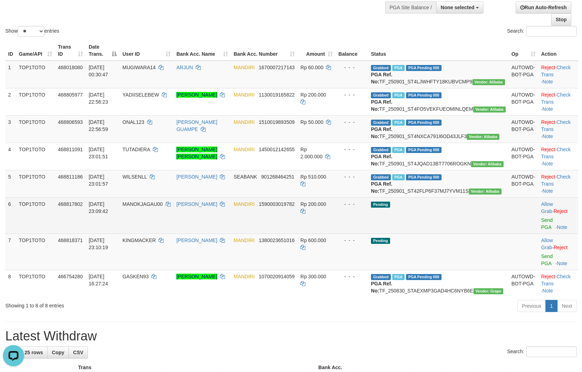
click at [146, 207] on span "MANOKJAGAU00" at bounding box center [142, 204] width 40 height 6
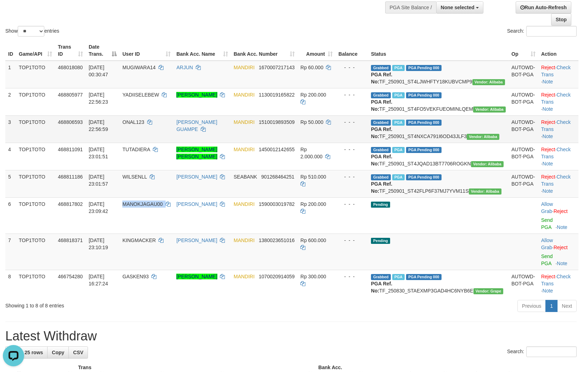
copy td "MANOKJAGAU00"
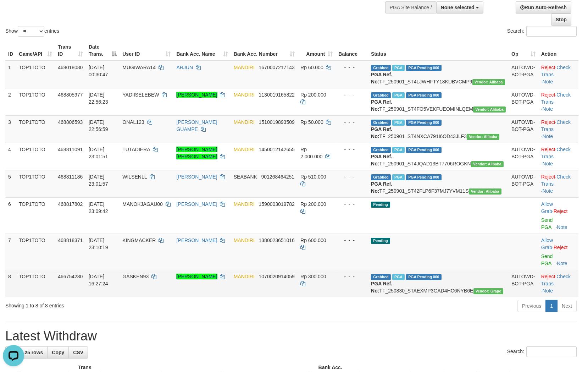
click at [297, 297] on td "MANDIRI 1070020914059" at bounding box center [264, 282] width 67 height 27
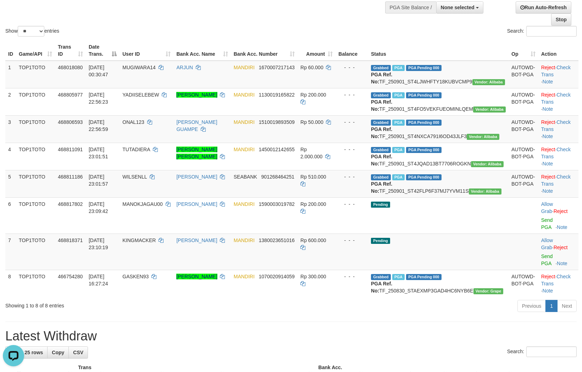
click at [400, 343] on h1 "Latest Withdraw" at bounding box center [290, 336] width 571 height 14
click at [329, 314] on div "Previous 1 Next" at bounding box center [412, 306] width 329 height 15
click at [377, 314] on div "Previous 1 Next" at bounding box center [412, 306] width 329 height 15
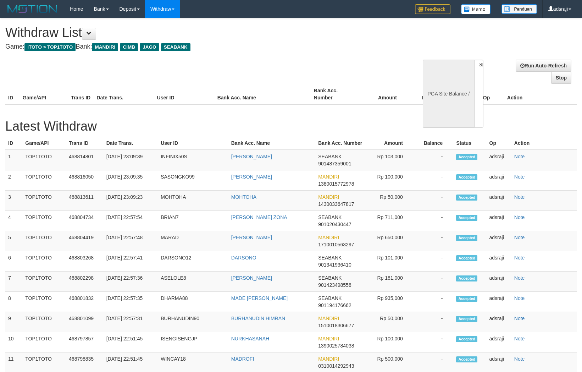
select select
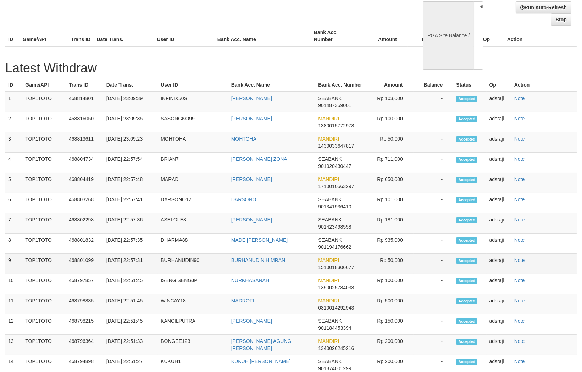
select select "**"
select select
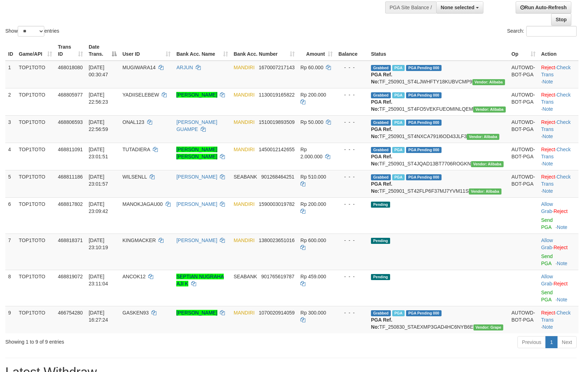
scroll to position [58, 0]
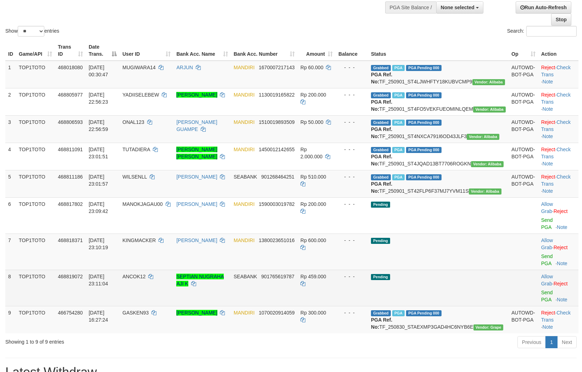
click at [466, 294] on td "Pending" at bounding box center [438, 287] width 140 height 36
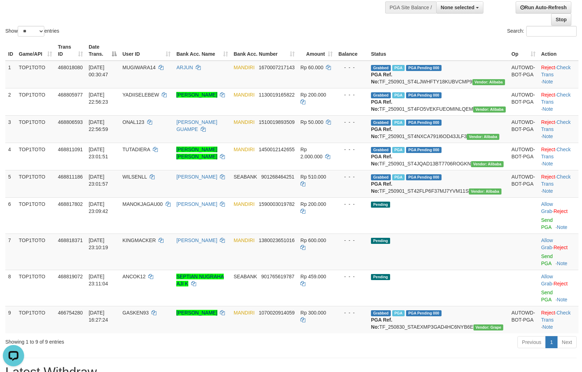
scroll to position [0, 0]
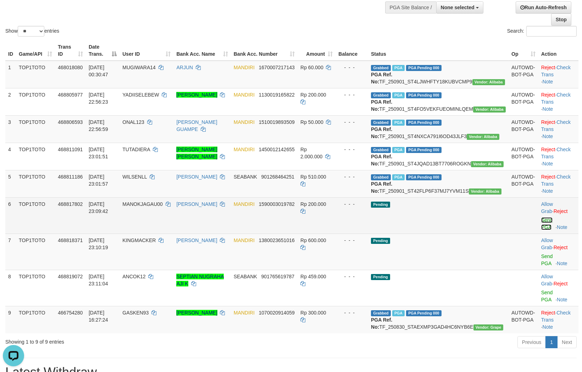
click at [541, 230] on link "Send PGA" at bounding box center [547, 223] width 12 height 13
click at [541, 266] on link "Send PGA" at bounding box center [547, 259] width 12 height 13
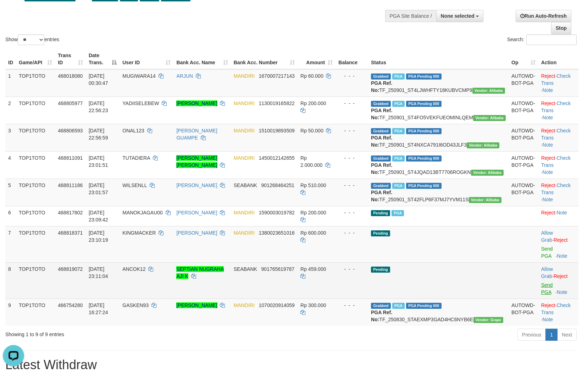
scroll to position [40, 0]
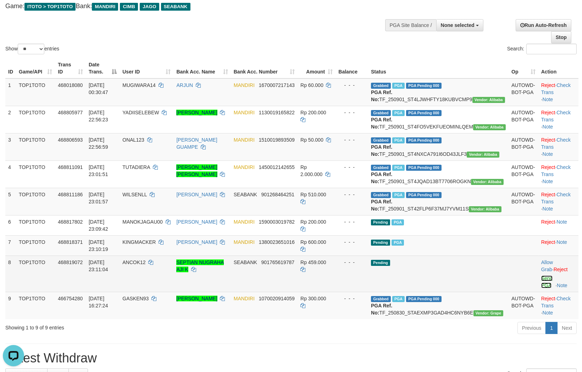
click at [541, 288] on link "Send PGA" at bounding box center [547, 281] width 12 height 13
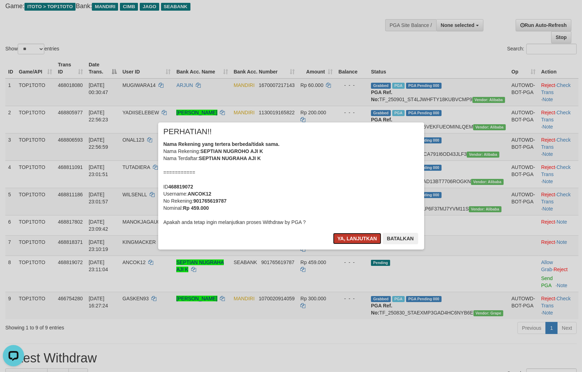
click at [341, 239] on button "Ya, lanjutkan" at bounding box center [357, 238] width 48 height 11
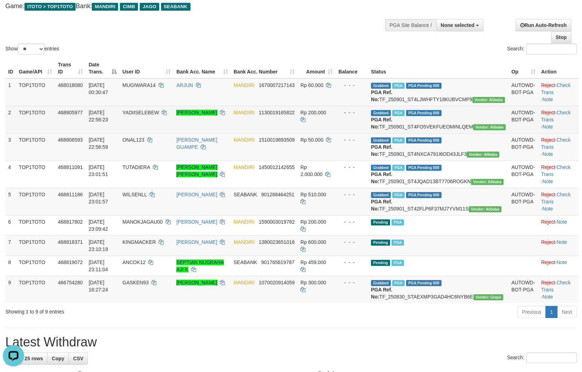
click at [5, 119] on td "2" at bounding box center [10, 119] width 11 height 27
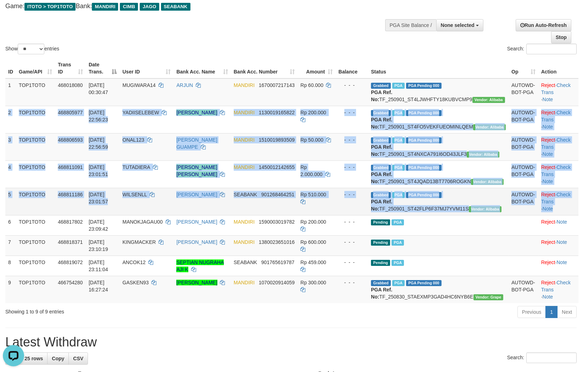
click at [556, 215] on td "Reject · Check Trans · Note" at bounding box center [558, 201] width 40 height 27
copy tbody "2 TOP1TOTO 468805977 01/09/2025 22:56:23 YADIISELEBEW RAMA ZACKY SAPUTRA MANDIR…"
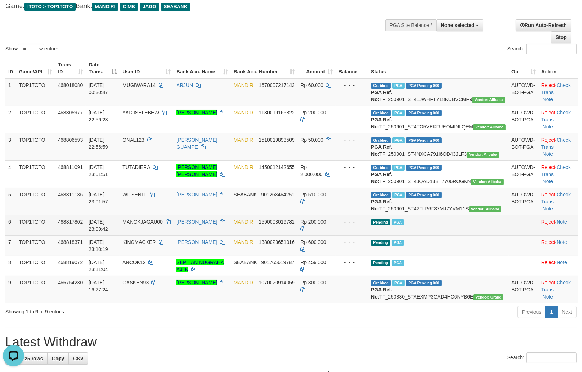
drag, startPoint x: 472, startPoint y: 262, endPoint x: 506, endPoint y: 258, distance: 34.7
click at [473, 235] on td "Pending PGA" at bounding box center [438, 225] width 140 height 20
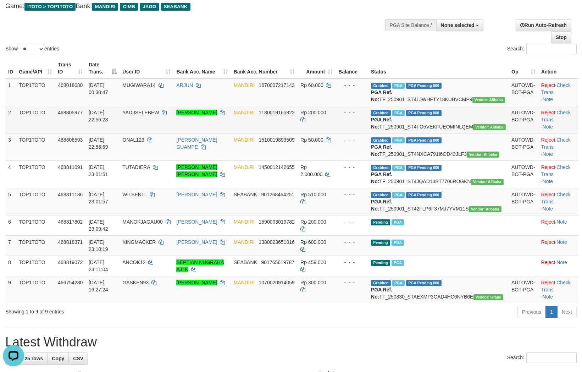
click at [159, 115] on span "YADIISELEBEW" at bounding box center [140, 113] width 37 height 6
copy td "YADIISELEBEW"
click at [159, 115] on span "YADIISELEBEW" at bounding box center [140, 113] width 37 height 6
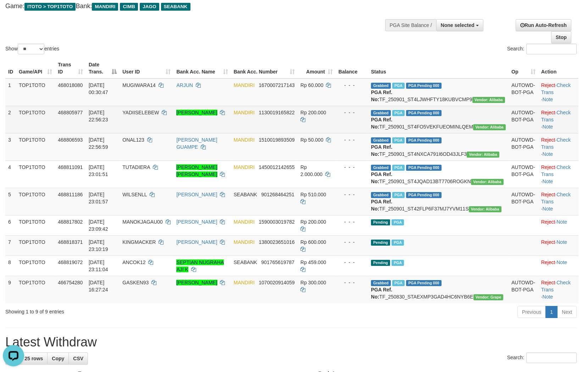
click at [159, 115] on span "YADIISELEBEW" at bounding box center [140, 113] width 37 height 6
copy span "YADIISELEBEW"
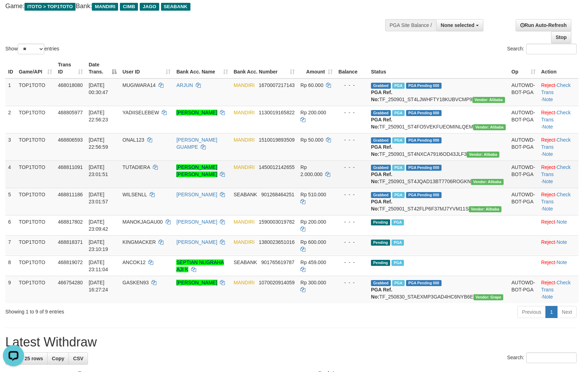
click at [146, 170] on span "TUTADIERA" at bounding box center [136, 167] width 28 height 6
copy span "TUTADIERA"
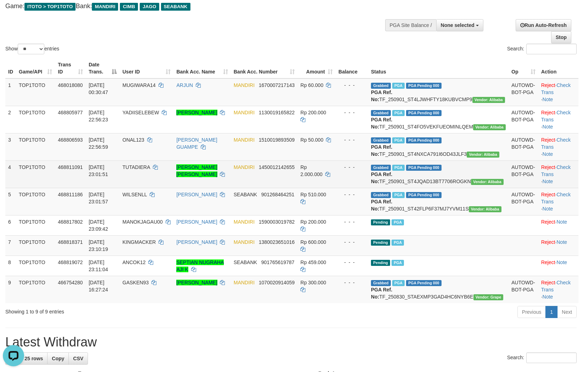
drag, startPoint x: 333, startPoint y: 232, endPoint x: 314, endPoint y: 207, distance: 30.4
click at [332, 215] on td "Rp 510.000" at bounding box center [316, 201] width 38 height 27
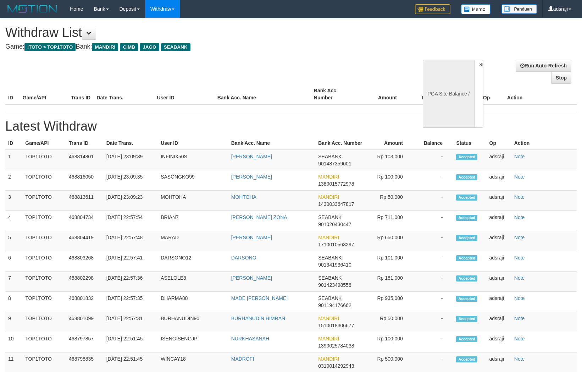
select select
select select "**"
select select
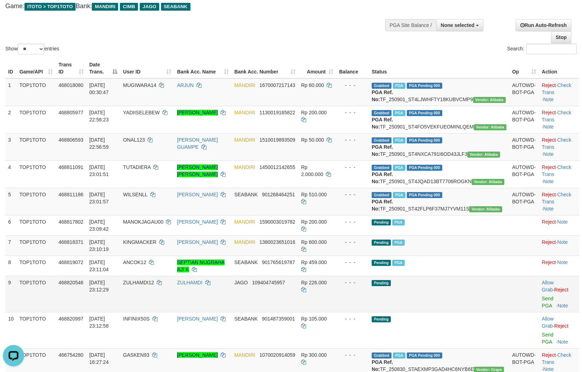
drag, startPoint x: 429, startPoint y: 338, endPoint x: 451, endPoint y: 328, distance: 23.8
click at [429, 312] on td "Pending" at bounding box center [439, 293] width 140 height 36
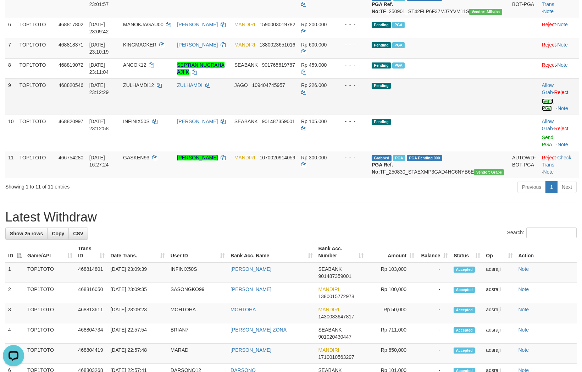
click at [544, 111] on link "Send PGA" at bounding box center [548, 104] width 12 height 13
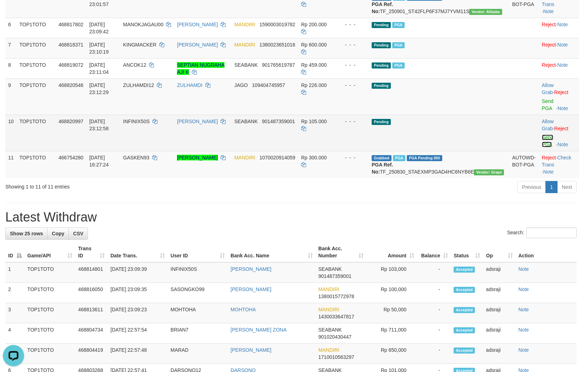
drag, startPoint x: 544, startPoint y: 137, endPoint x: 245, endPoint y: 157, distance: 300.3
click at [543, 147] on link "Send PGA" at bounding box center [548, 140] width 12 height 13
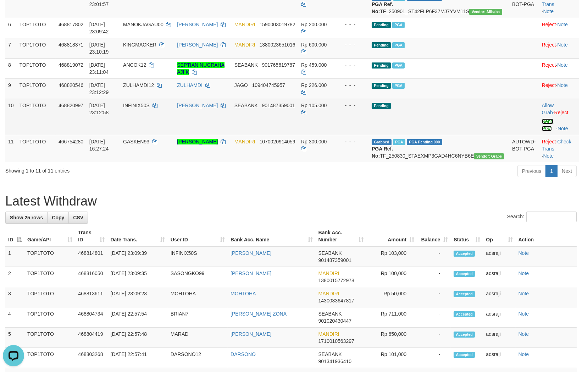
scroll to position [228, 0]
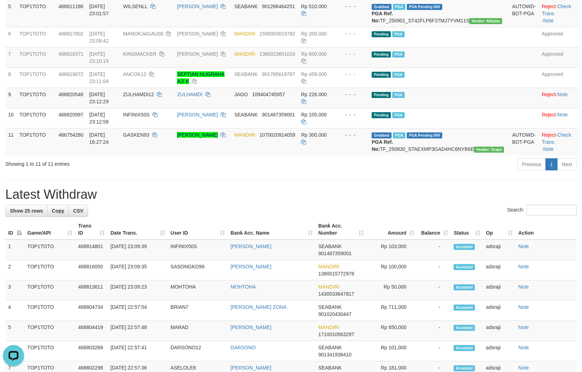
drag, startPoint x: 195, startPoint y: 217, endPoint x: 199, endPoint y: 216, distance: 4.0
click at [196, 217] on div "**********" at bounding box center [291, 287] width 582 height 995
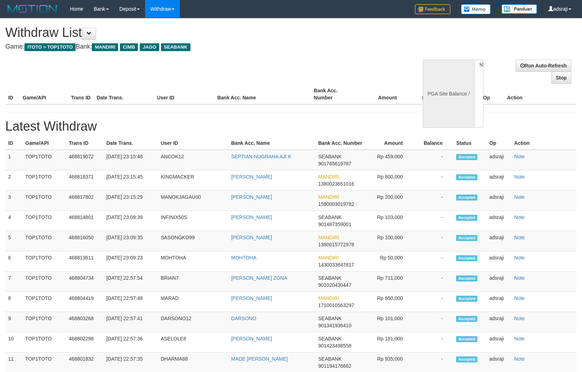
select select
select select "**"
select select
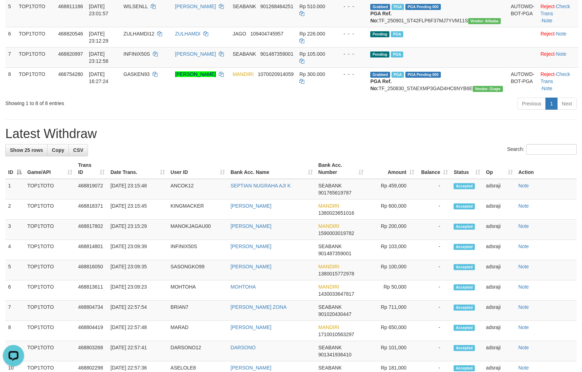
click at [315, 157] on div "**********" at bounding box center [291, 257] width 582 height 934
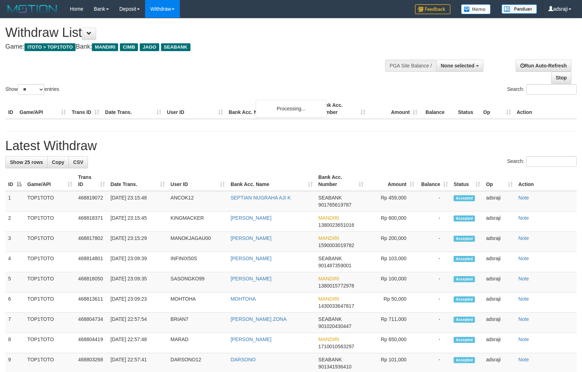
select select
select select "**"
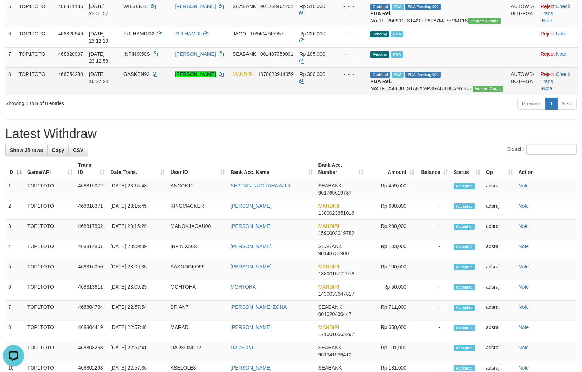
scroll to position [110, 0]
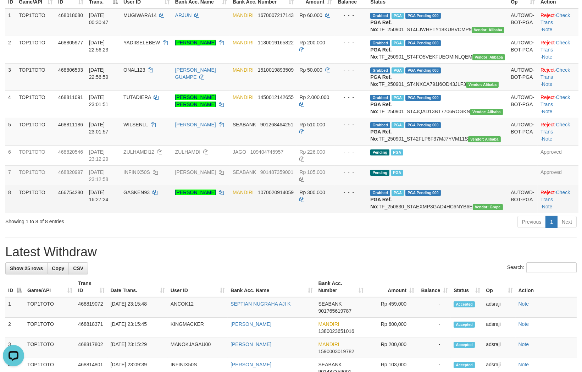
click at [335, 213] on td "Rp 300.000" at bounding box center [315, 198] width 38 height 27
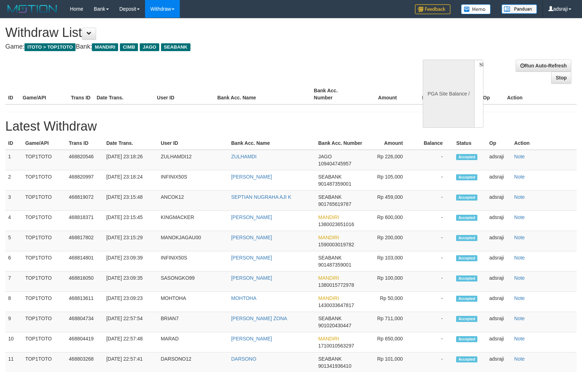
select select
select select "**"
select select
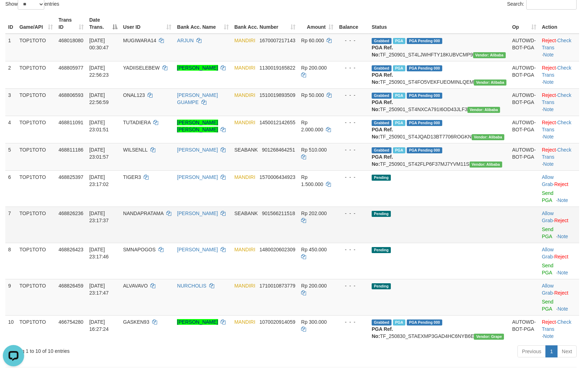
click at [428, 243] on td "Pending" at bounding box center [439, 224] width 140 height 36
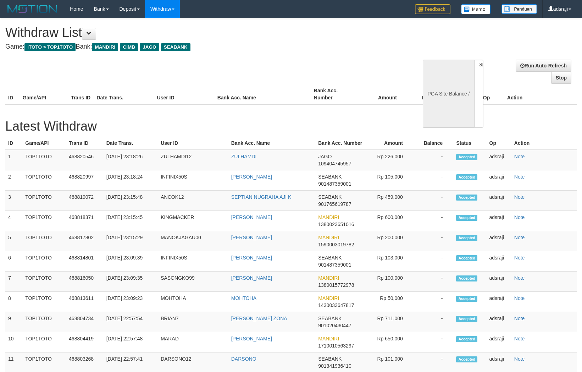
select select
select select "**"
select select
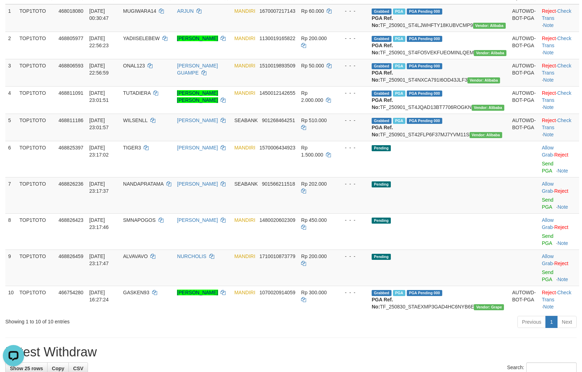
drag, startPoint x: 348, startPoint y: 339, endPoint x: 347, endPoint y: 332, distance: 6.5
click at [347, 330] on div "Previous 1 Next" at bounding box center [412, 322] width 329 height 15
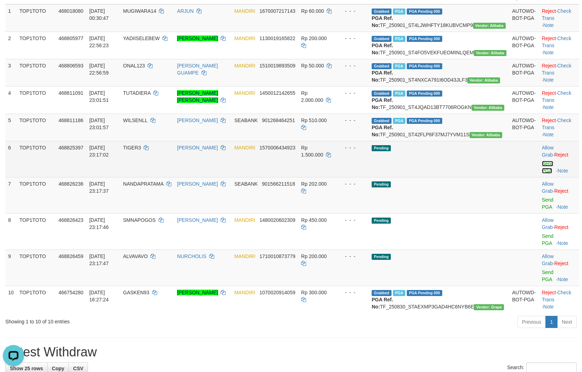
click at [542, 173] on link "Send PGA" at bounding box center [548, 167] width 12 height 13
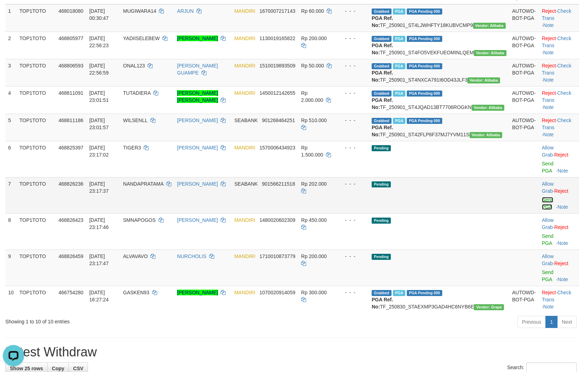
drag, startPoint x: 538, startPoint y: 200, endPoint x: 540, endPoint y: 228, distance: 28.0
click at [542, 210] on link "Send PGA" at bounding box center [548, 203] width 12 height 13
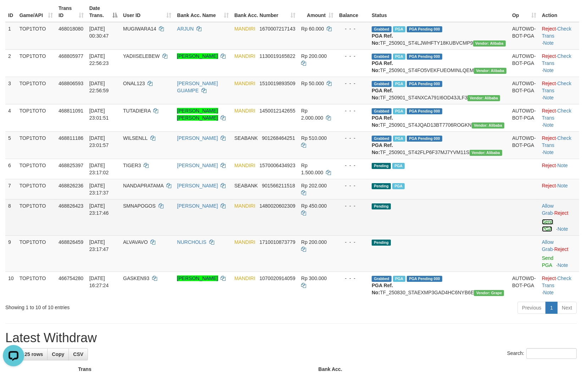
click at [545, 232] on link "Send PGA" at bounding box center [548, 225] width 12 height 13
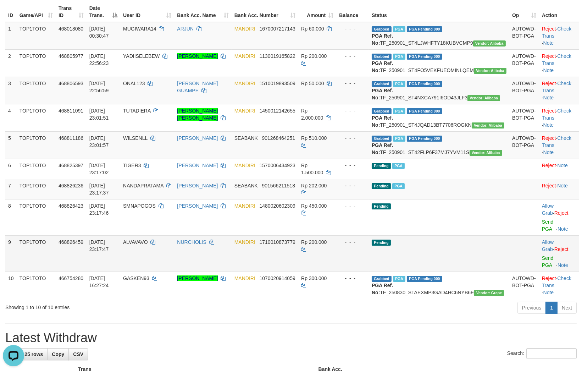
scroll to position [88, 0]
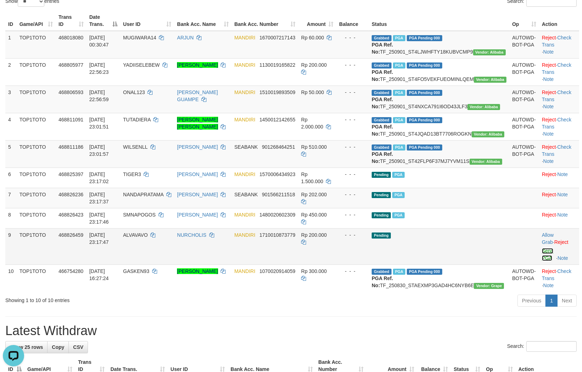
click at [545, 261] on link "Send PGA" at bounding box center [548, 254] width 12 height 13
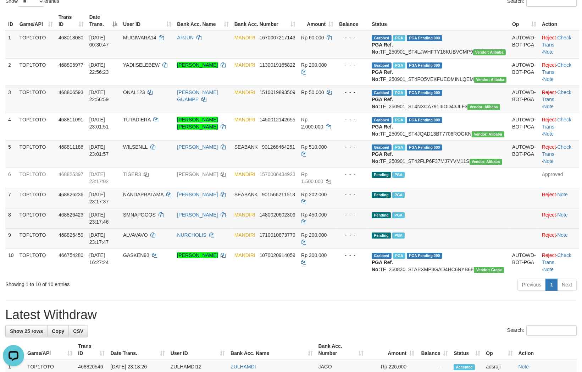
click at [474, 228] on td "Pending PGA" at bounding box center [439, 218] width 140 height 20
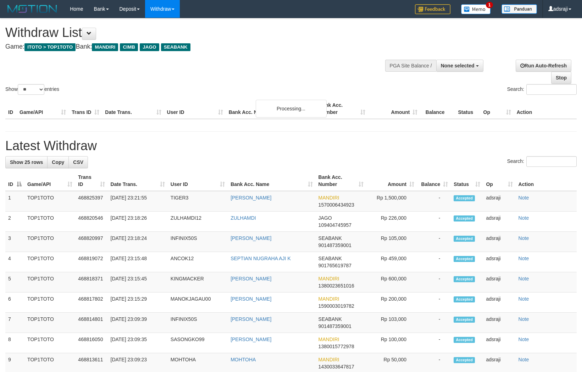
select select
select select "**"
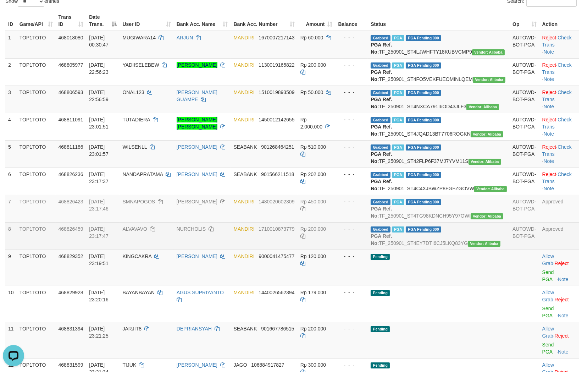
scroll to position [206, 0]
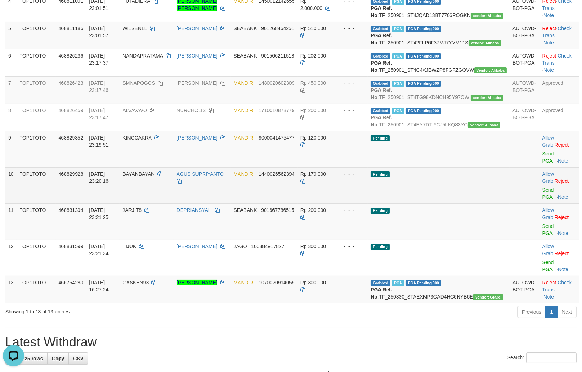
click at [465, 203] on td "Pending" at bounding box center [439, 185] width 142 height 36
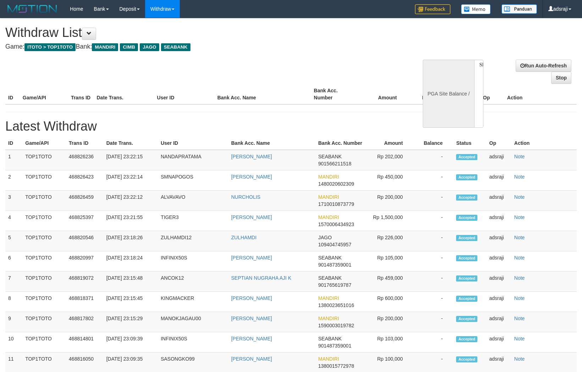
select select
select select "**"
select select
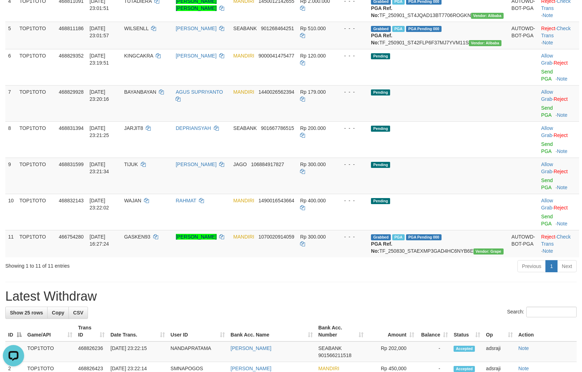
click at [352, 297] on h1 "Latest Withdraw" at bounding box center [290, 296] width 571 height 14
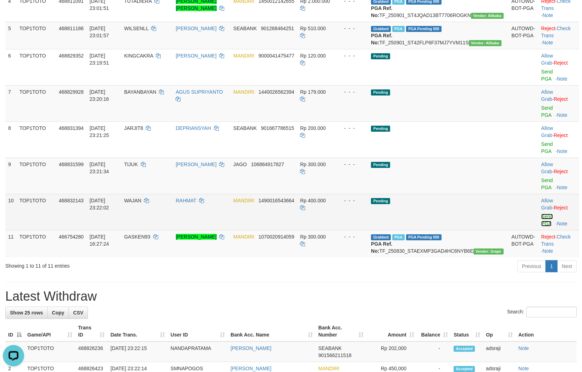
click at [541, 223] on link "Send PGA" at bounding box center [547, 219] width 12 height 13
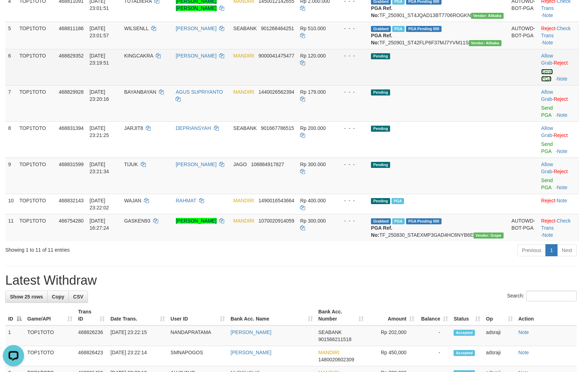
click at [541, 82] on link "Send PGA" at bounding box center [547, 75] width 12 height 13
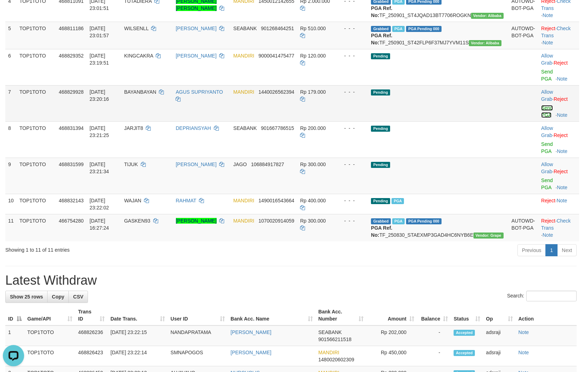
drag, startPoint x: 540, startPoint y: 108, endPoint x: 497, endPoint y: 139, distance: 53.3
click at [541, 118] on link "Send PGA" at bounding box center [547, 111] width 12 height 13
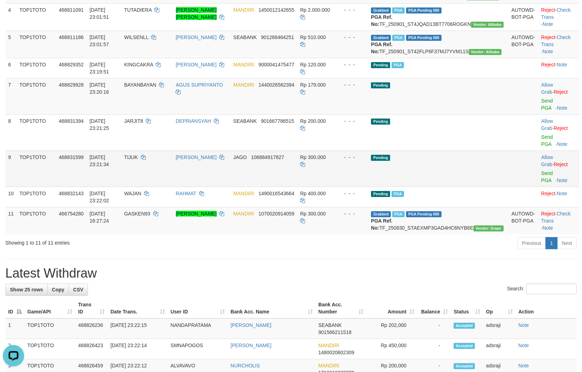
scroll to position [189, 0]
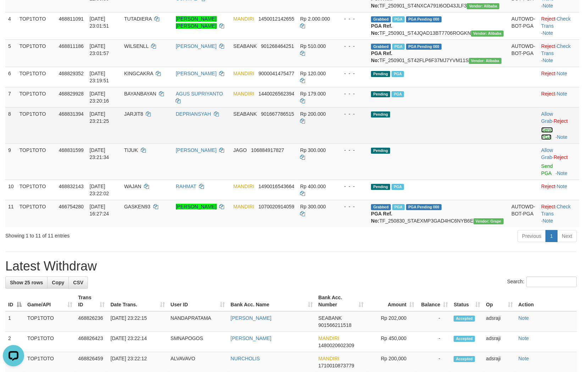
click at [542, 140] on link "Send PGA" at bounding box center [547, 133] width 12 height 13
drag, startPoint x: 542, startPoint y: 167, endPoint x: 539, endPoint y: 193, distance: 26.0
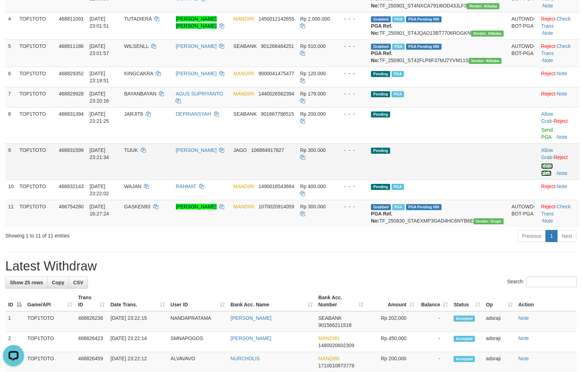
click at [541, 176] on link "Send PGA" at bounding box center [547, 169] width 12 height 13
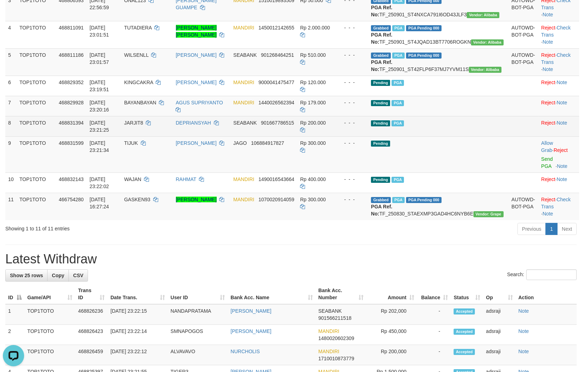
scroll to position [171, 0]
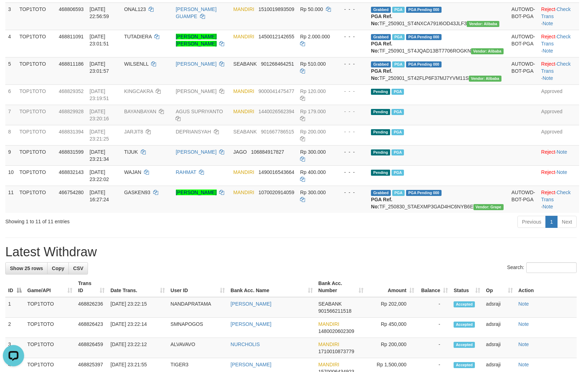
click at [289, 230] on div "Previous 1 Next" at bounding box center [412, 222] width 329 height 15
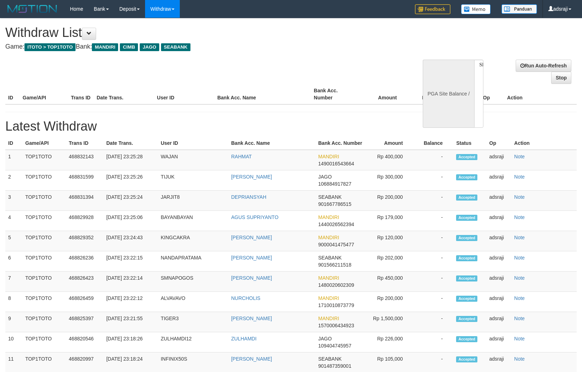
select select
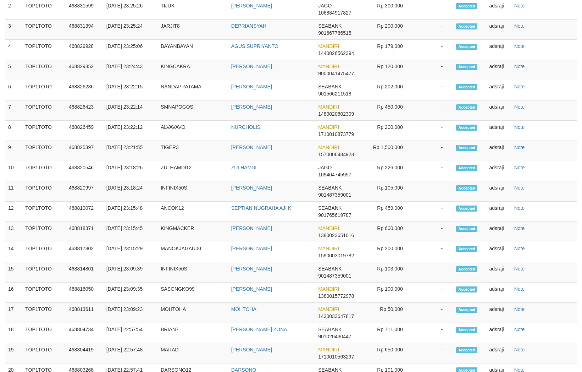
select select "**"
select select
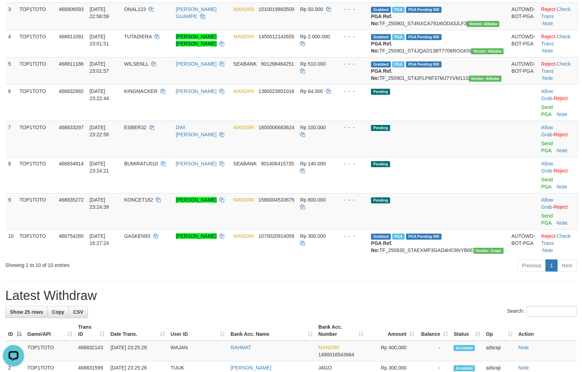
click at [322, 299] on div "**********" at bounding box center [291, 367] width 582 height 1038
click at [363, 274] on div "Previous 1 Next" at bounding box center [412, 265] width 329 height 15
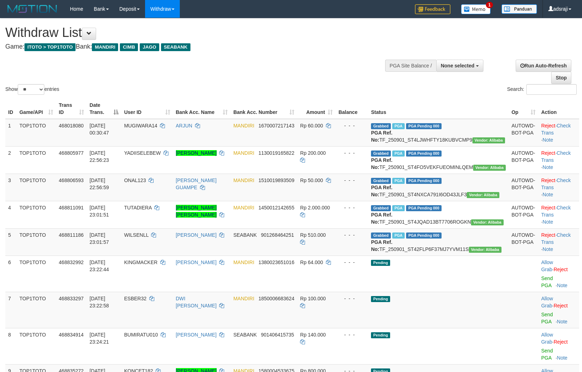
select select
select select "**"
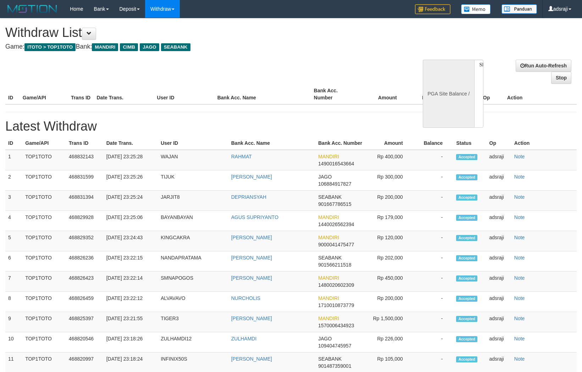
select select
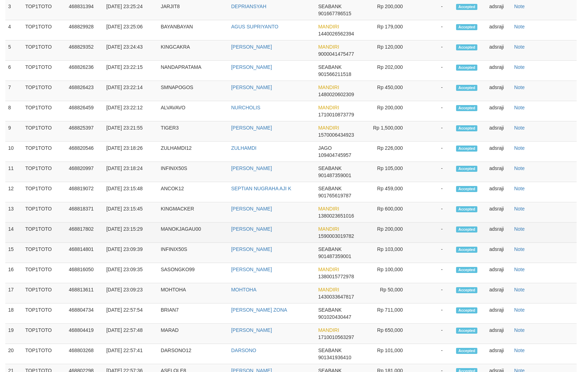
select select "**"
select select
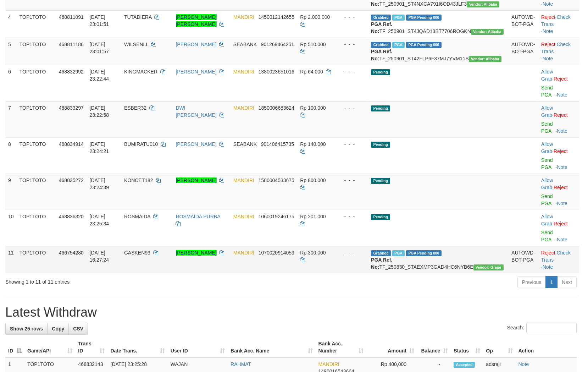
scroll to position [171, 0]
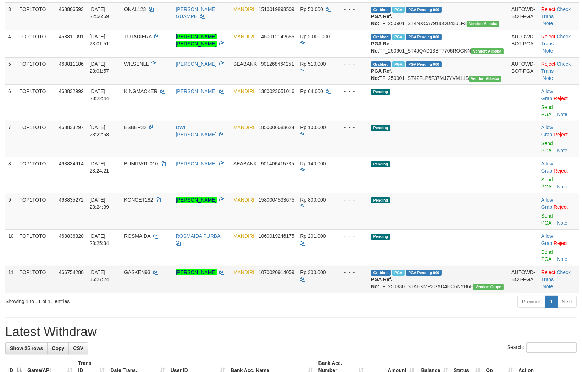
click at [335, 293] on td "Rp 300.000" at bounding box center [316, 278] width 38 height 27
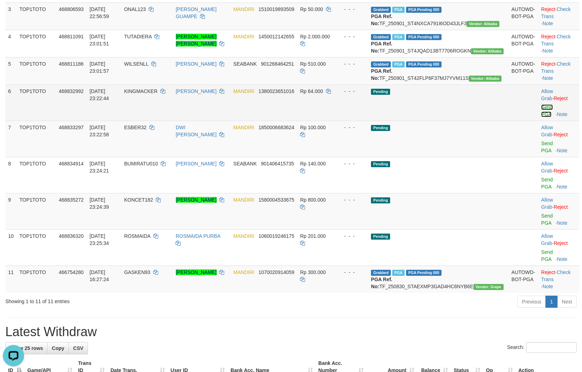
click at [541, 117] on link "Send PGA" at bounding box center [547, 110] width 12 height 13
click at [541, 153] on link "Send PGA" at bounding box center [547, 146] width 12 height 13
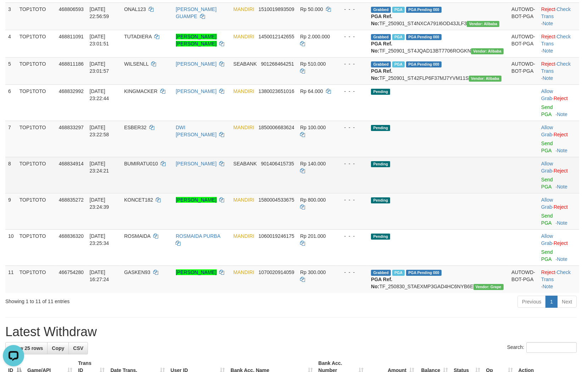
scroll to position [153, 0]
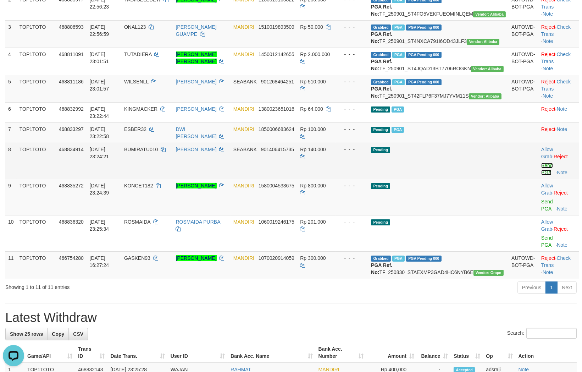
click at [541, 175] on link "Send PGA" at bounding box center [547, 168] width 12 height 13
click at [541, 211] on link "Send PGA" at bounding box center [547, 205] width 12 height 13
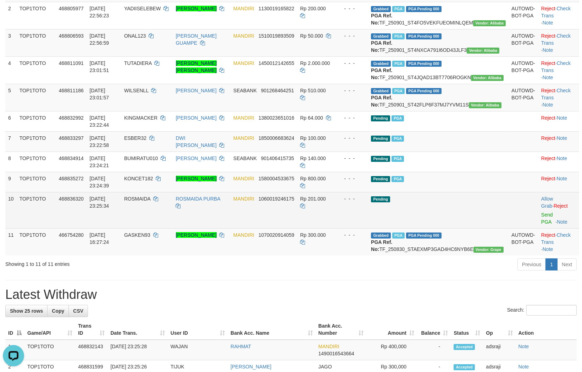
scroll to position [135, 0]
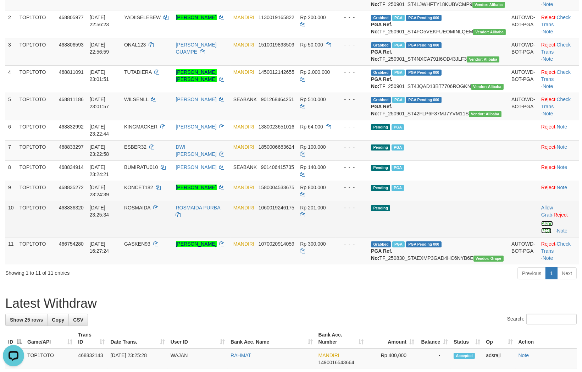
click at [541, 233] on link "Send PGA" at bounding box center [547, 227] width 12 height 13
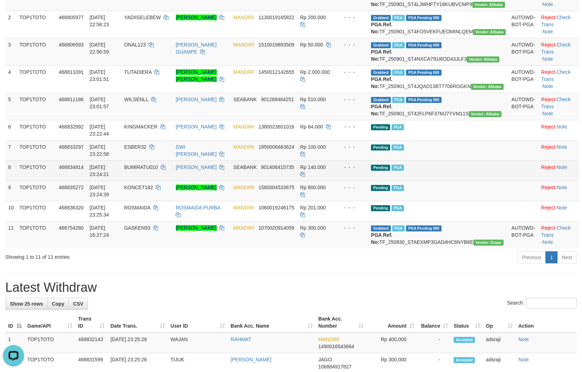
click at [454, 180] on td "Pending PGA" at bounding box center [438, 170] width 140 height 20
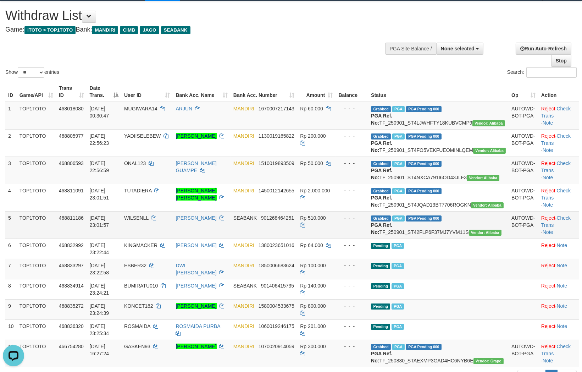
scroll to position [57, 0]
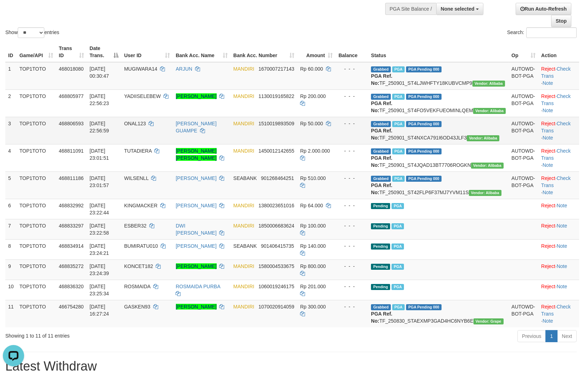
drag, startPoint x: 250, startPoint y: 160, endPoint x: 233, endPoint y: 156, distance: 17.0
click at [230, 144] on td "[PERSON_NAME] GUAMPE" at bounding box center [201, 130] width 57 height 27
click at [460, 239] on td "Pending PGA" at bounding box center [438, 229] width 140 height 20
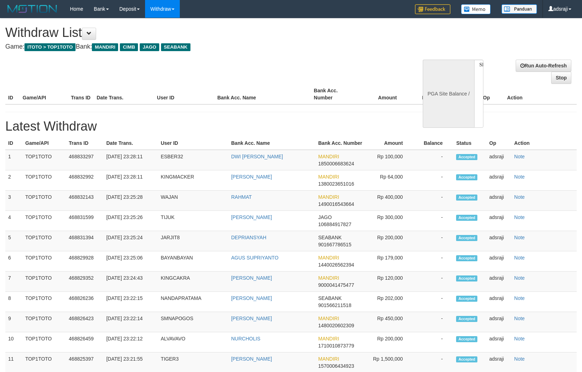
select select
select select "**"
select select
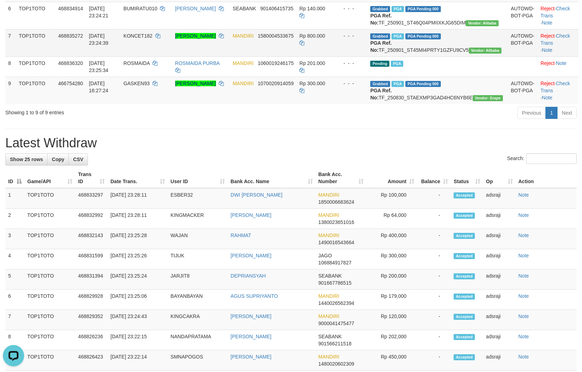
scroll to position [135, 0]
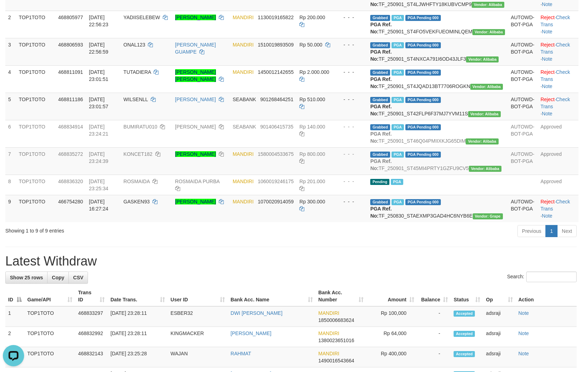
click at [243, 239] on div "Previous 1 Next" at bounding box center [412, 231] width 339 height 15
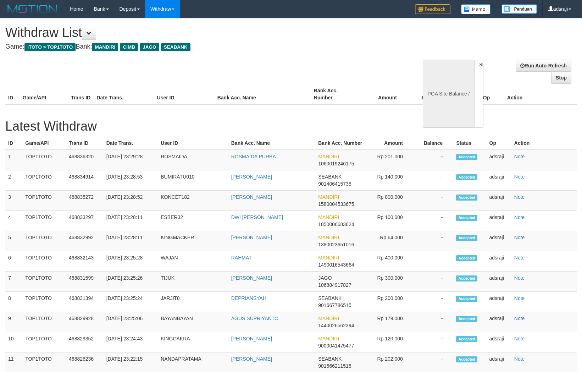
select select
select select "**"
select select
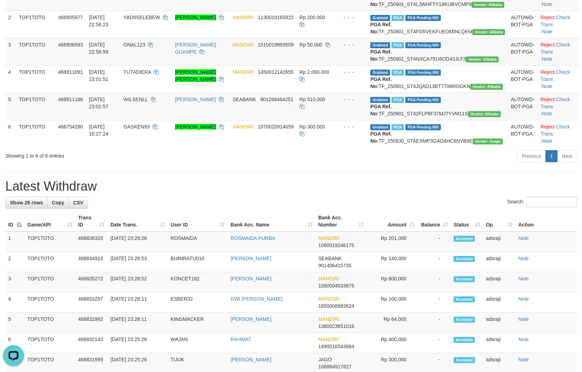
click at [352, 238] on div "**********" at bounding box center [291, 330] width 582 height 894
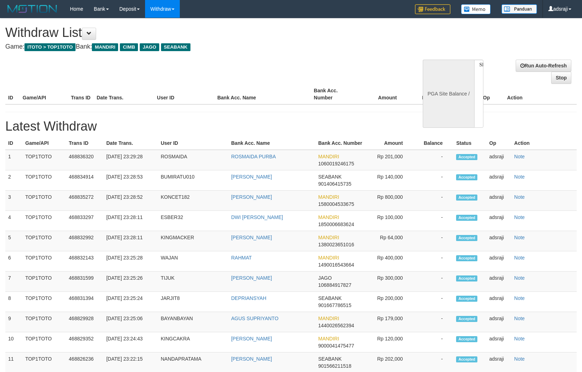
select select
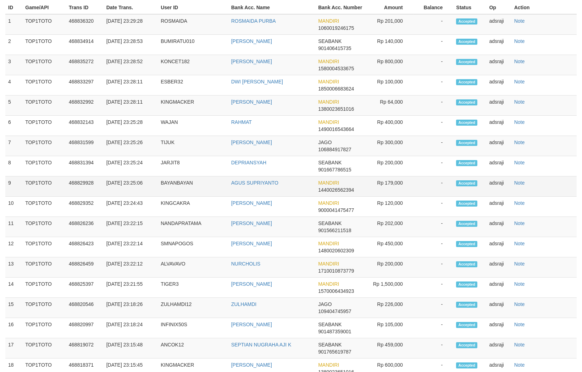
select select "**"
select select
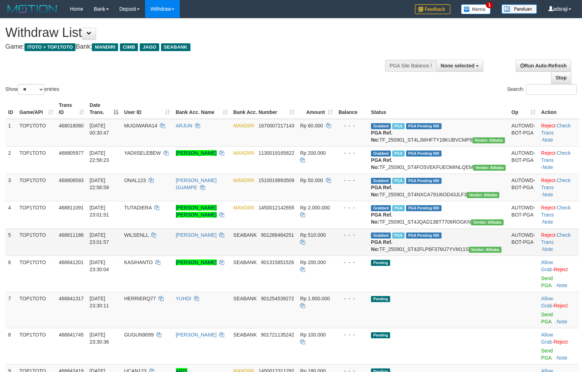
scroll to position [118, 0]
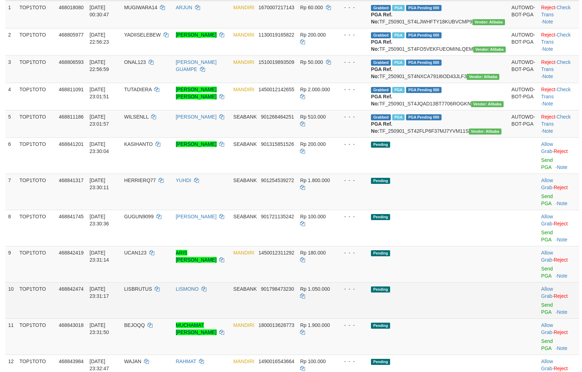
click at [444, 304] on td "Pending" at bounding box center [438, 300] width 140 height 36
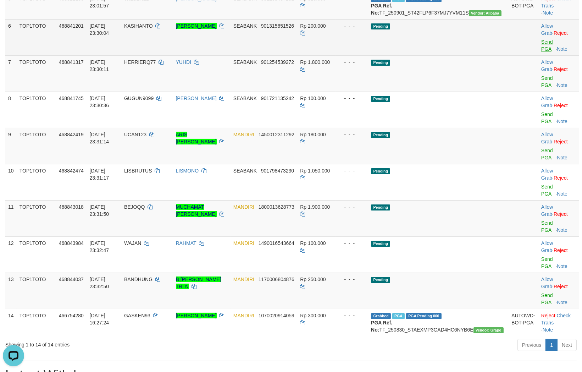
scroll to position [0, 0]
click at [541, 52] on link "Send PGA" at bounding box center [547, 45] width 12 height 13
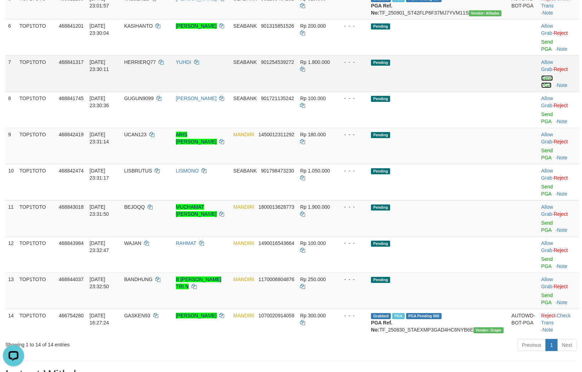
click at [541, 88] on link "Send PGA" at bounding box center [547, 81] width 12 height 13
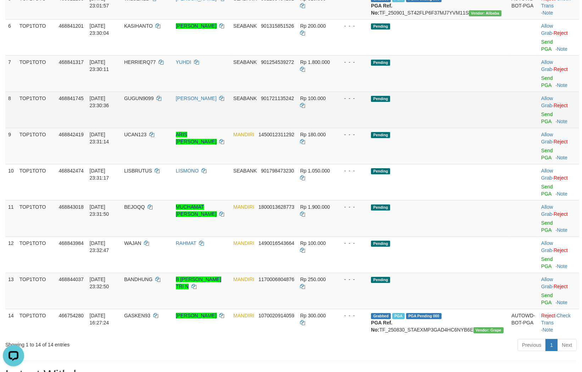
scroll to position [218, 0]
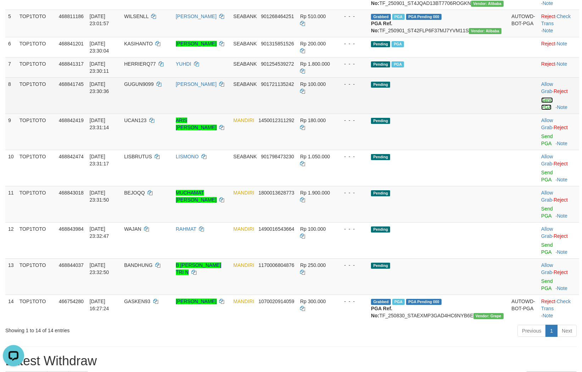
click at [541, 110] on link "Send PGA" at bounding box center [547, 103] width 12 height 13
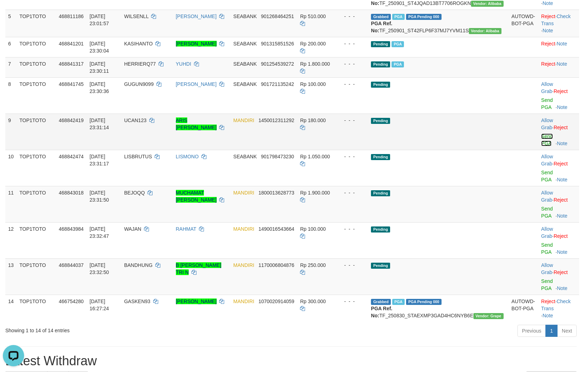
click at [541, 146] on link "Send PGA" at bounding box center [547, 139] width 12 height 13
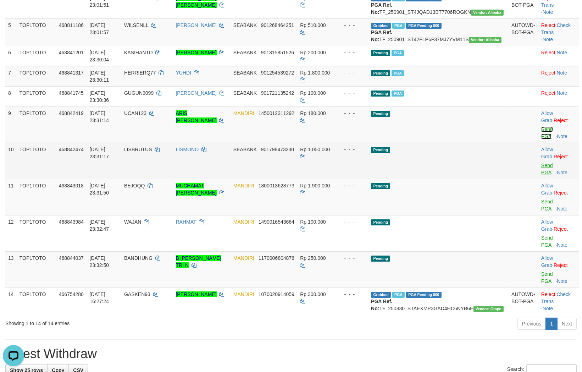
scroll to position [201, 0]
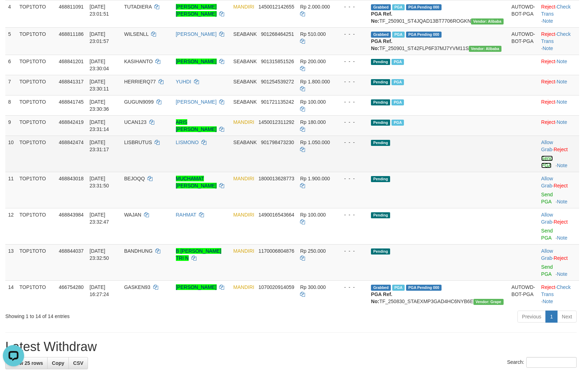
click at [541, 168] on link "Send PGA" at bounding box center [547, 161] width 12 height 13
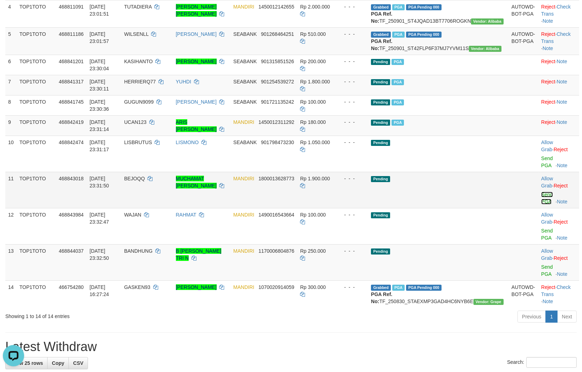
click at [541, 204] on link "Send PGA" at bounding box center [547, 197] width 12 height 13
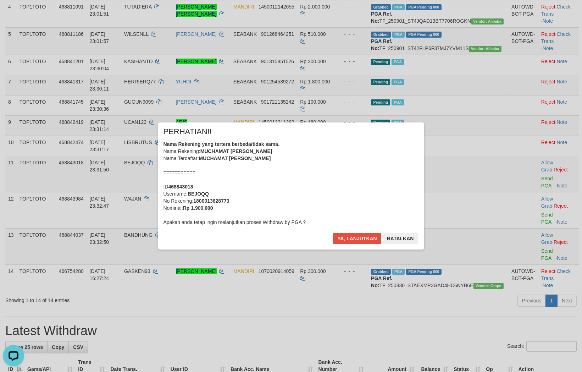
scroll to position [192, 0]
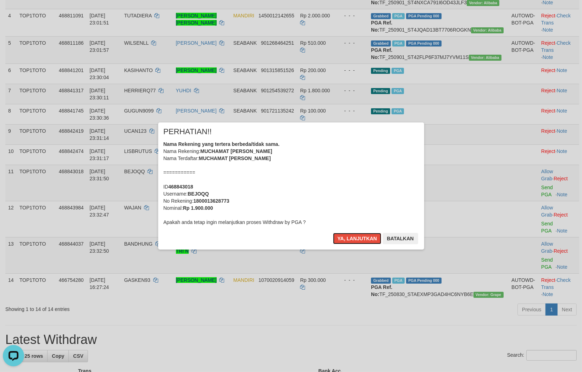
drag, startPoint x: 355, startPoint y: 241, endPoint x: 342, endPoint y: 229, distance: 17.5
click at [355, 241] on button "Ya, lanjutkan" at bounding box center [357, 238] width 48 height 11
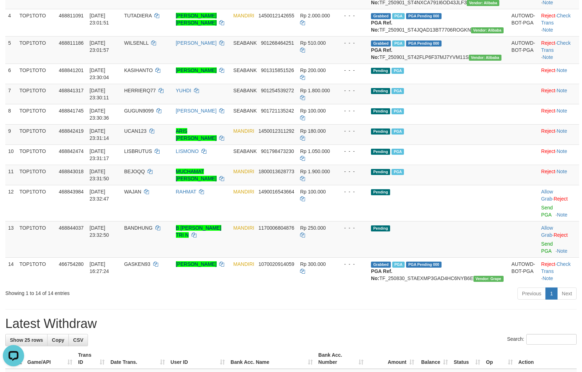
drag, startPoint x: 420, startPoint y: 329, endPoint x: 412, endPoint y: 328, distance: 8.5
click at [419, 302] on div "Previous 1 Next" at bounding box center [412, 293] width 329 height 15
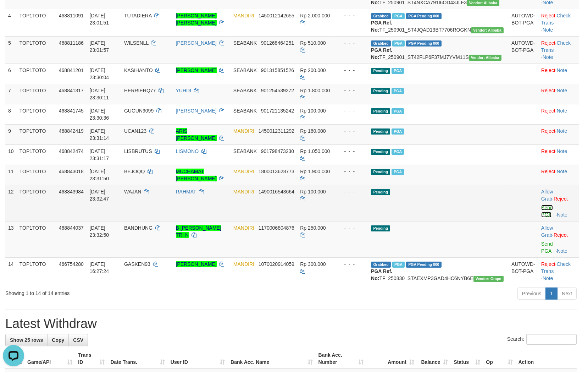
click at [545, 217] on link "Send PGA" at bounding box center [547, 211] width 12 height 13
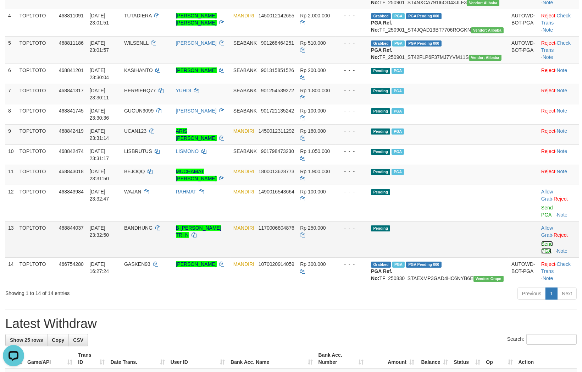
click at [541, 254] on link "Send PGA" at bounding box center [547, 247] width 12 height 13
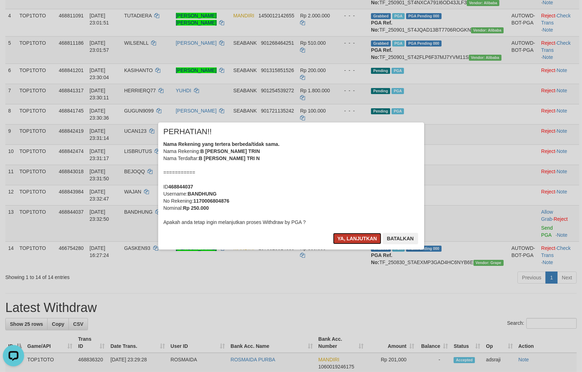
click at [362, 236] on button "Ya, lanjutkan" at bounding box center [357, 238] width 48 height 11
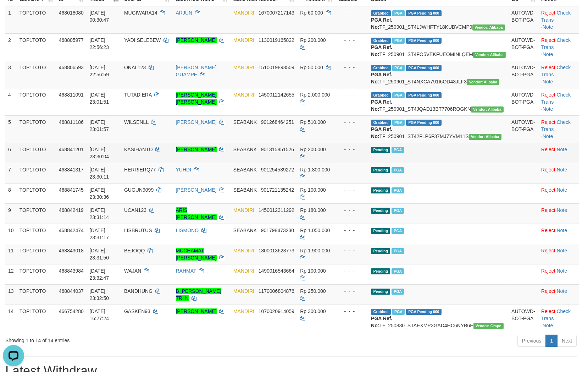
scroll to position [152, 0]
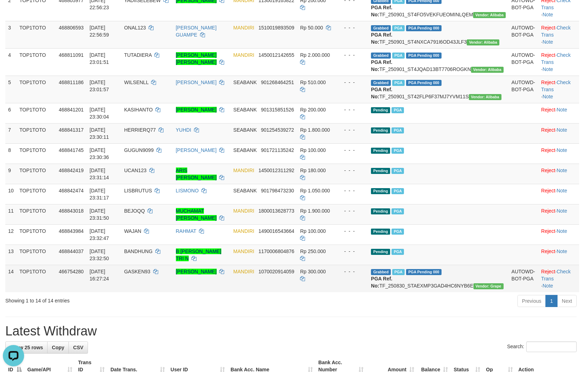
click at [331, 292] on td "Rp 300.000" at bounding box center [316, 277] width 38 height 27
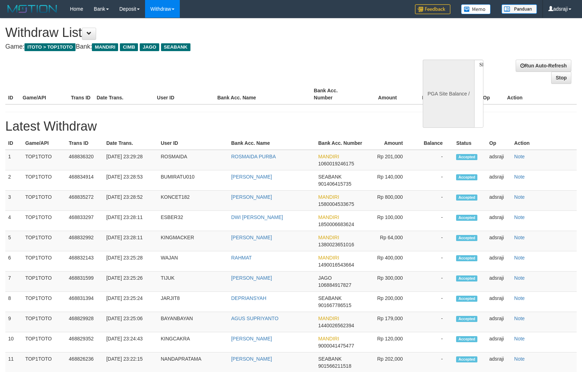
select select
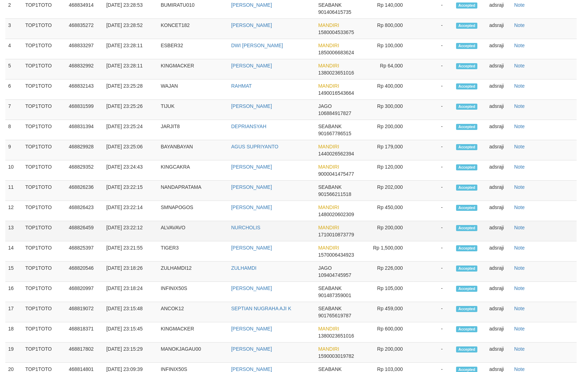
select select "**"
select select
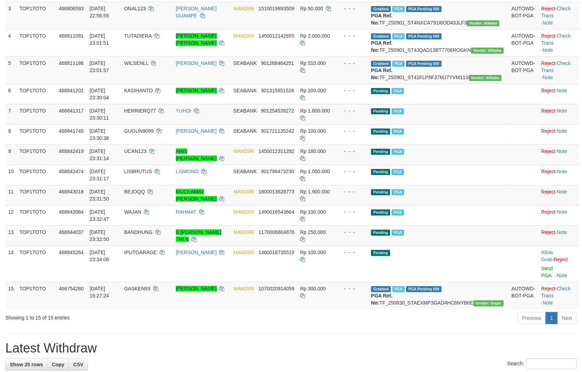
scroll to position [172, 0]
click at [451, 245] on td "Pending PGA" at bounding box center [438, 235] width 140 height 20
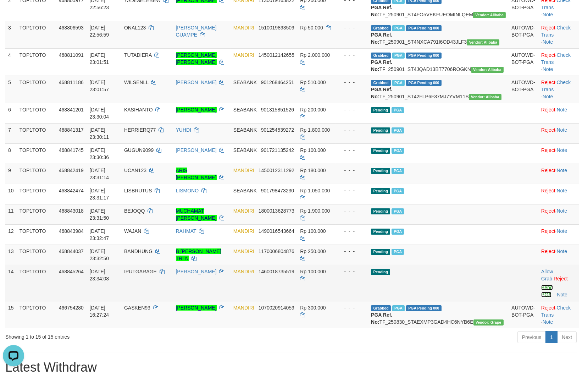
scroll to position [0, 0]
click at [541, 297] on link "Send PGA" at bounding box center [547, 290] width 12 height 13
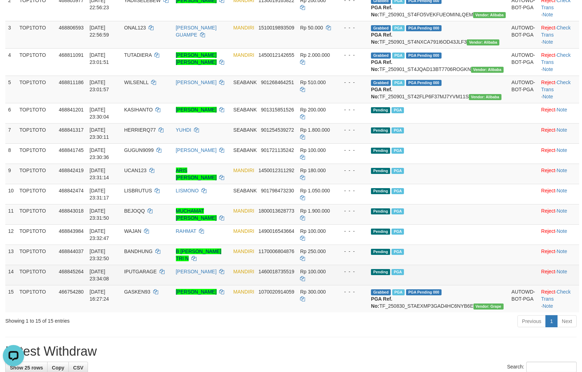
click at [368, 285] on td "- - -" at bounding box center [351, 274] width 33 height 20
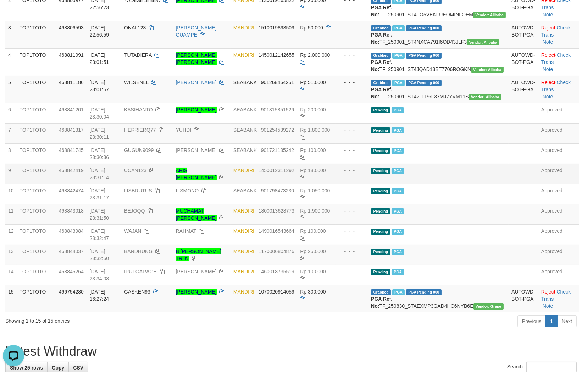
click at [491, 184] on td "Pending PGA" at bounding box center [438, 173] width 140 height 20
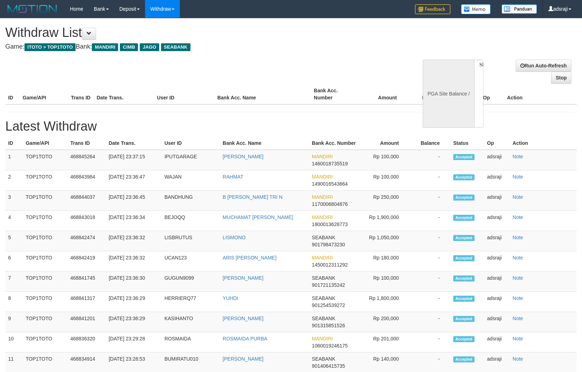
select select
select select "**"
select select
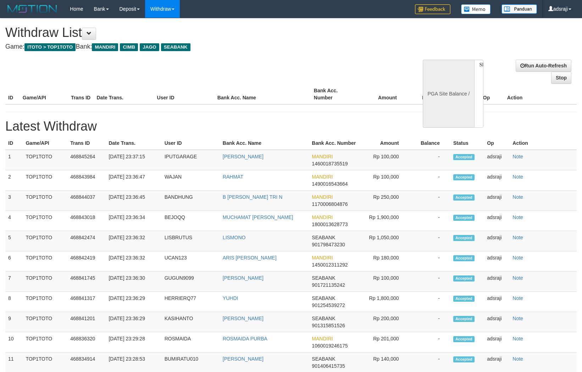
select select
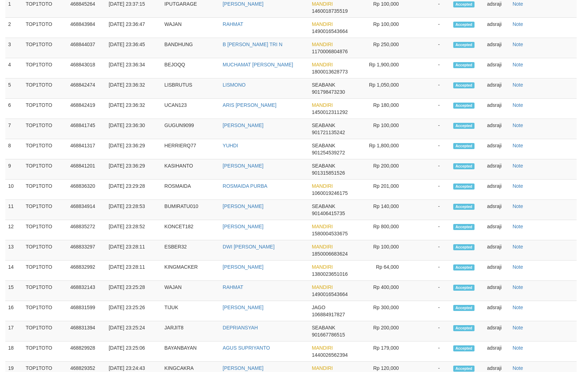
select select "**"
select select
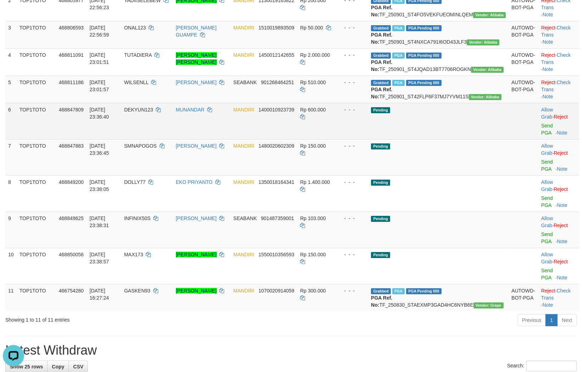
click at [538, 139] on td "Allow Grab · Reject Send PGA · Note" at bounding box center [558, 121] width 41 height 36
click at [541, 135] on link "Send PGA" at bounding box center [547, 129] width 12 height 13
click at [541, 172] on link "Send PGA" at bounding box center [547, 165] width 12 height 13
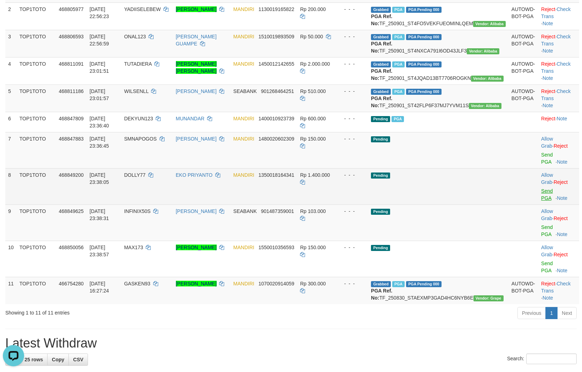
scroll to position [135, 0]
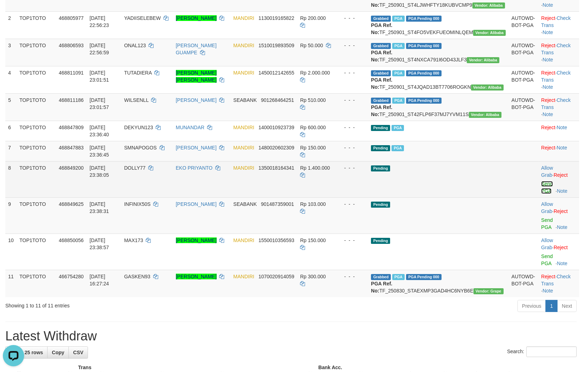
click at [541, 194] on link "Send PGA" at bounding box center [547, 187] width 12 height 13
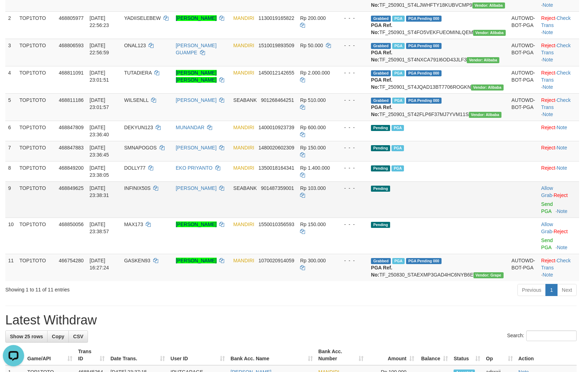
scroll to position [126, 0]
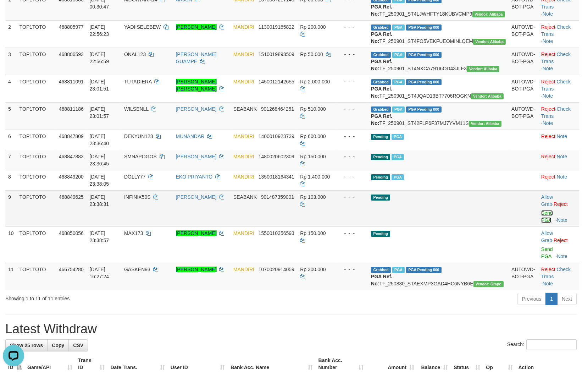
click at [541, 223] on link "Send PGA" at bounding box center [547, 216] width 12 height 13
click at [541, 259] on link "Send PGA" at bounding box center [547, 252] width 12 height 13
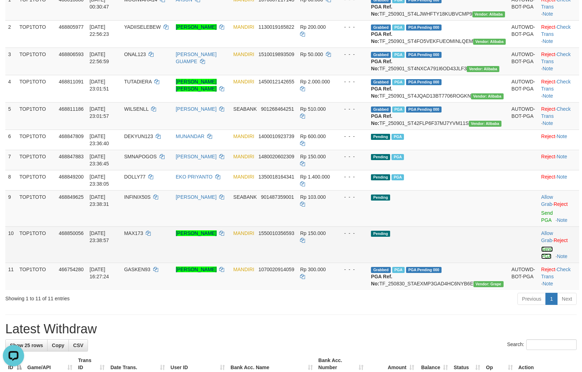
scroll to position [117, 0]
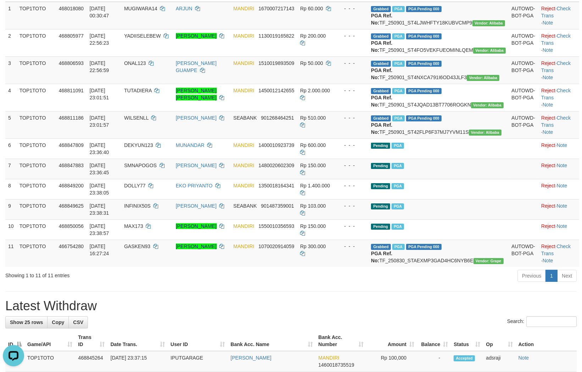
click at [365, 269] on div "ID Game/API Trans ID Date Trans. User ID Bank Acc. Name Bank Acc. Number Amount…" at bounding box center [291, 123] width 582 height 289
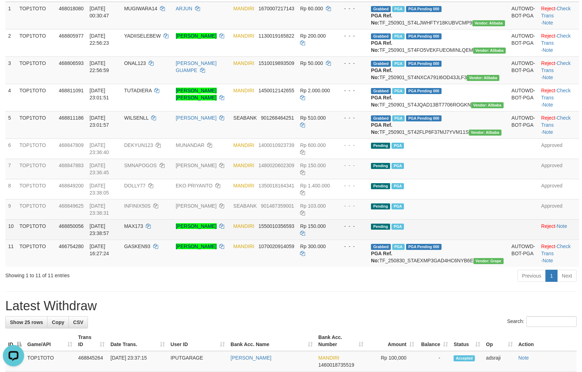
click at [444, 239] on td "Pending PGA" at bounding box center [438, 229] width 140 height 20
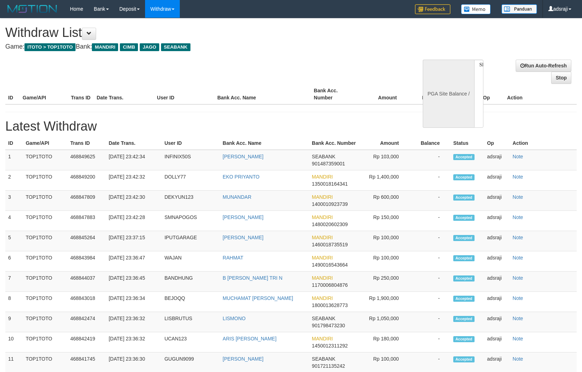
select select
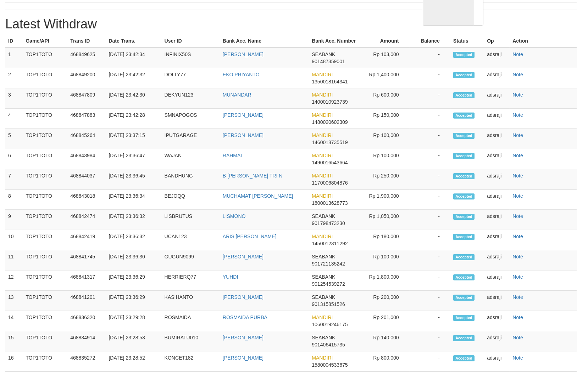
select select "**"
select select
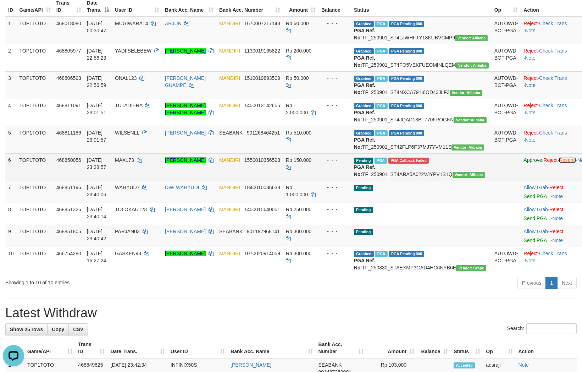
drag, startPoint x: 551, startPoint y: 195, endPoint x: 336, endPoint y: 218, distance: 216.1
click at [559, 163] on link "Resend" at bounding box center [567, 160] width 17 height 6
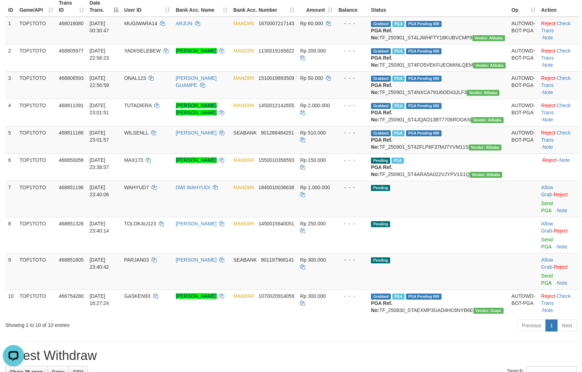
drag, startPoint x: 317, startPoint y: 355, endPoint x: 319, endPoint y: 350, distance: 5.4
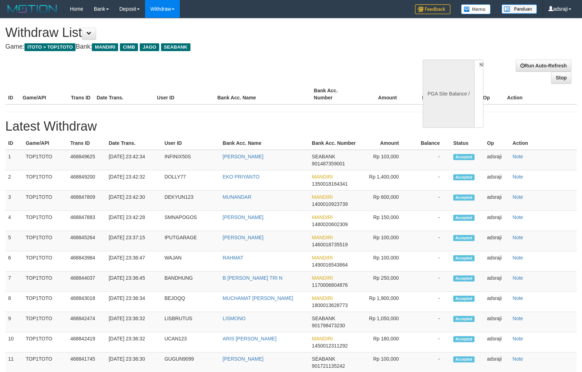
select select
select select "**"
select select
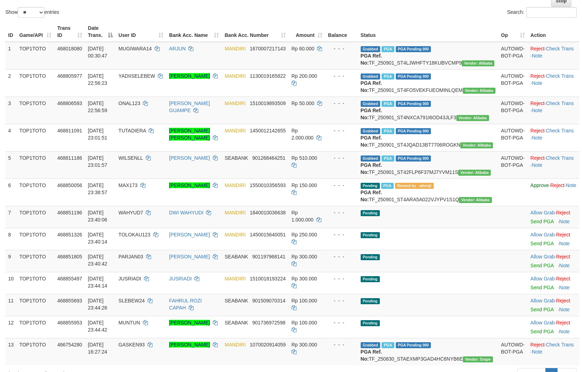
scroll to position [77, 0]
click at [455, 272] on td "Pending" at bounding box center [428, 261] width 140 height 22
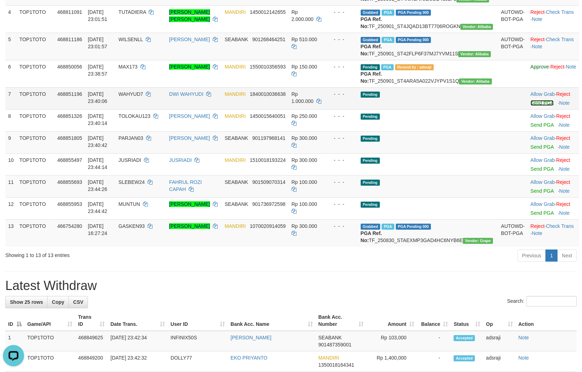
click at [530, 106] on link "Send PGA" at bounding box center [541, 103] width 23 height 6
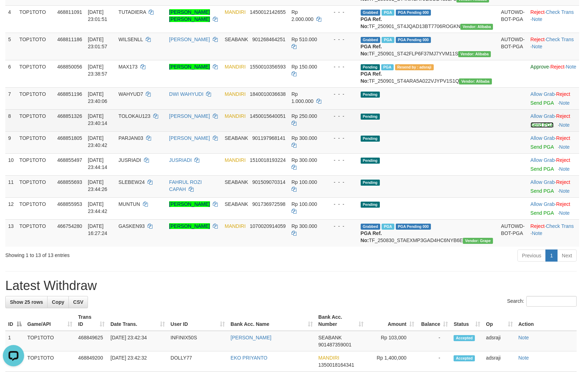
click at [530, 128] on link "Send PGA" at bounding box center [541, 125] width 23 height 6
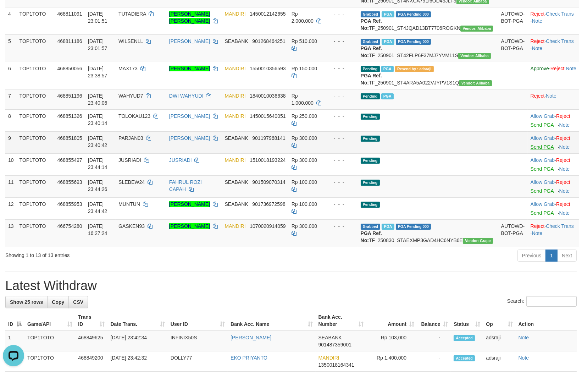
scroll to position [192, 0]
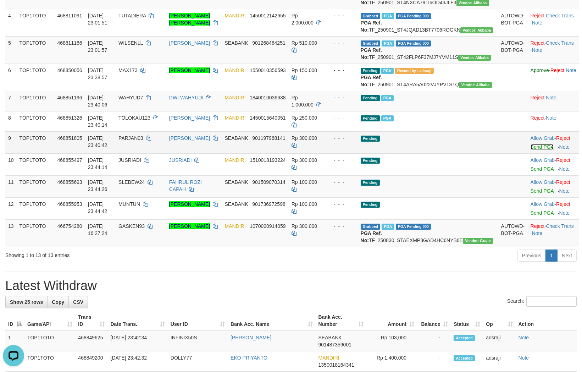
click at [530, 150] on link "Send PGA" at bounding box center [541, 147] width 23 height 6
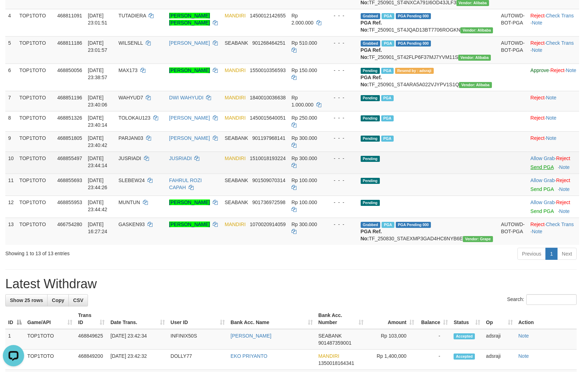
scroll to position [190, 0]
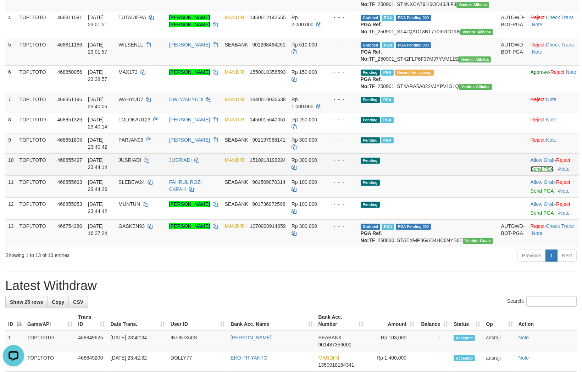
click at [530, 172] on link "Send PGA" at bounding box center [541, 169] width 23 height 6
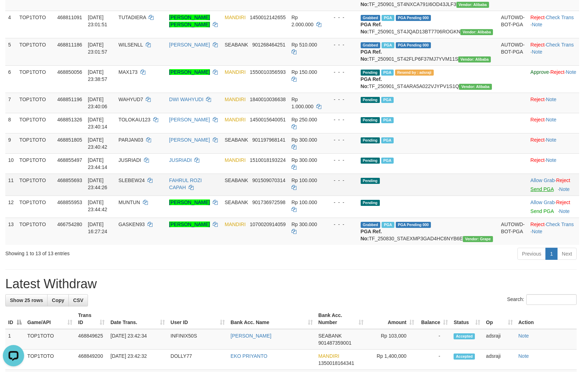
scroll to position [188, 0]
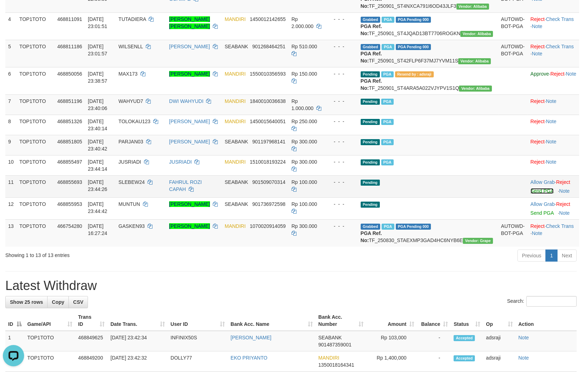
click at [530, 194] on link "Send PGA" at bounding box center [541, 191] width 23 height 6
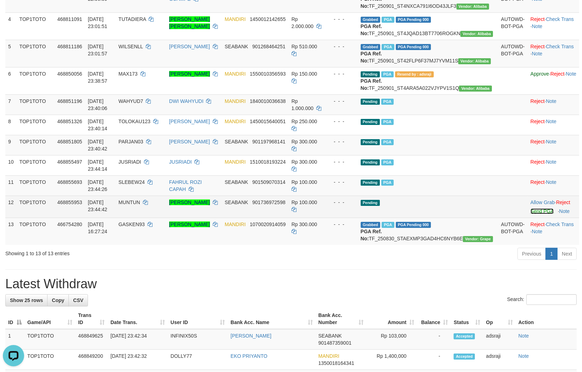
click at [530, 214] on link "Send PGA" at bounding box center [541, 211] width 23 height 6
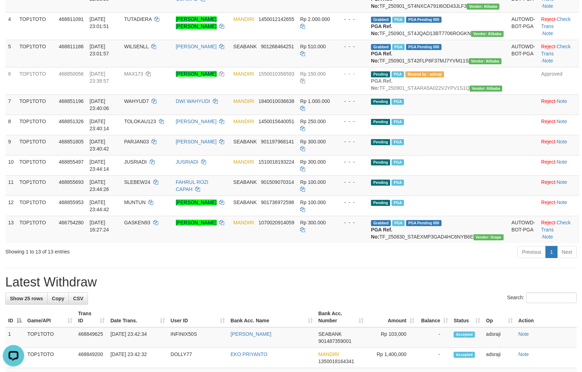
click at [424, 289] on h1 "Latest Withdraw" at bounding box center [290, 282] width 571 height 14
click at [378, 260] on div "Previous 1 Next" at bounding box center [412, 252] width 329 height 15
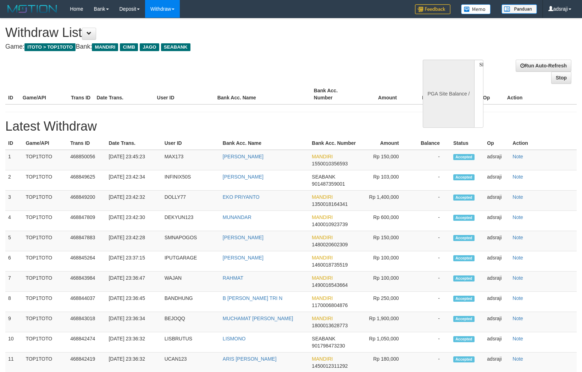
select select
select select "**"
select select
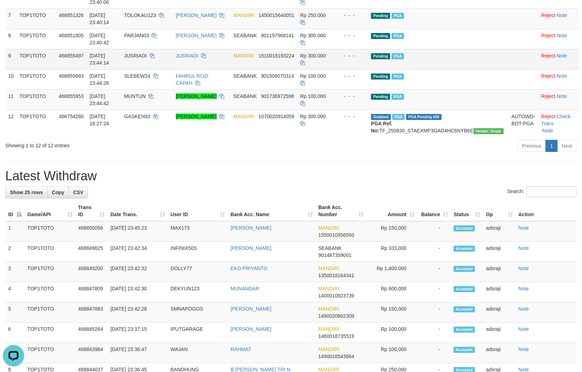
scroll to position [149, 0]
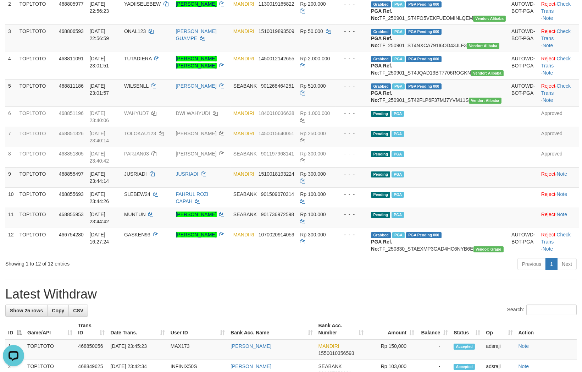
click at [196, 272] on div "Showing 1 to 12 of 12 entries Previous 1 Next" at bounding box center [291, 264] width 582 height 15
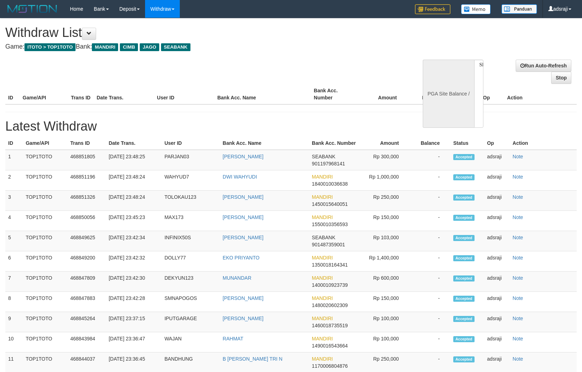
select select
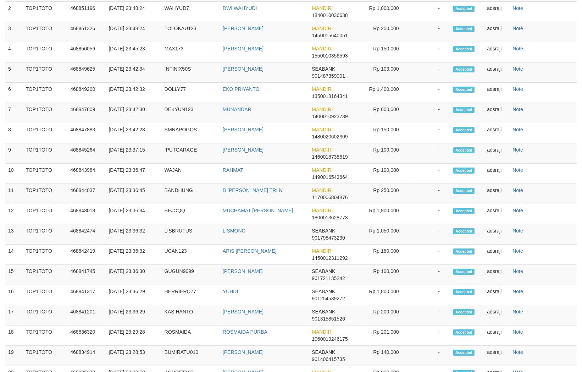
select select "**"
select select
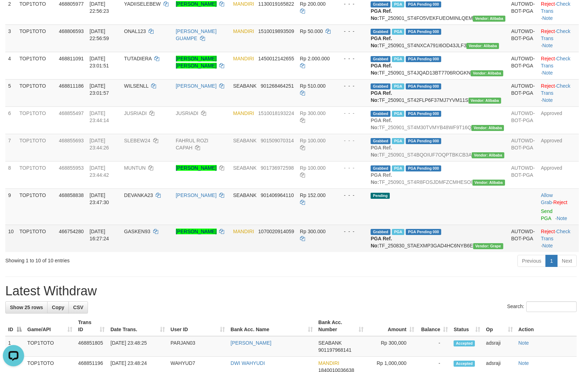
drag, startPoint x: 274, startPoint y: 294, endPoint x: 295, endPoint y: 305, distance: 23.2
click at [275, 252] on td "MANDIRI 1070020914059" at bounding box center [263, 237] width 67 height 27
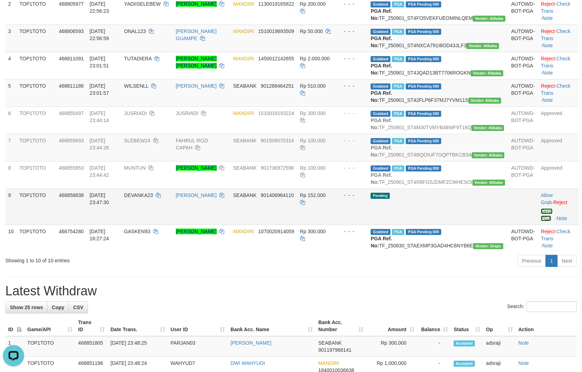
click at [541, 221] on link "Send PGA" at bounding box center [547, 214] width 12 height 13
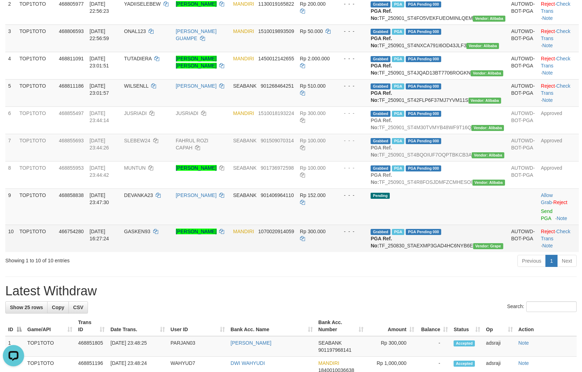
click at [331, 252] on td "Rp 300.000" at bounding box center [316, 237] width 38 height 27
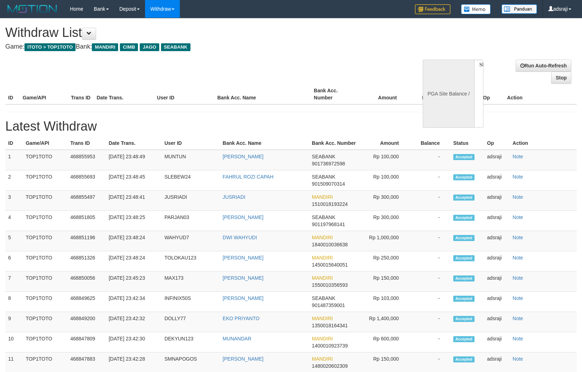
select select
select select "**"
select select
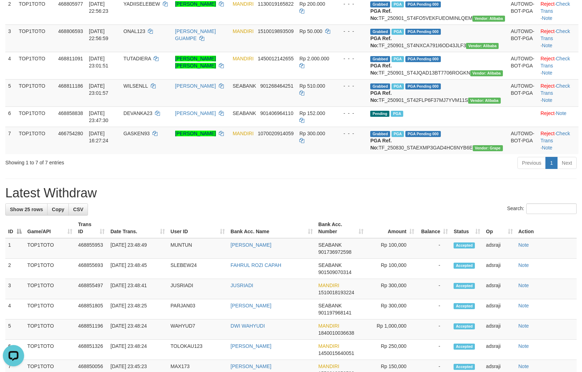
click at [291, 226] on div "**********" at bounding box center [291, 327] width 582 height 914
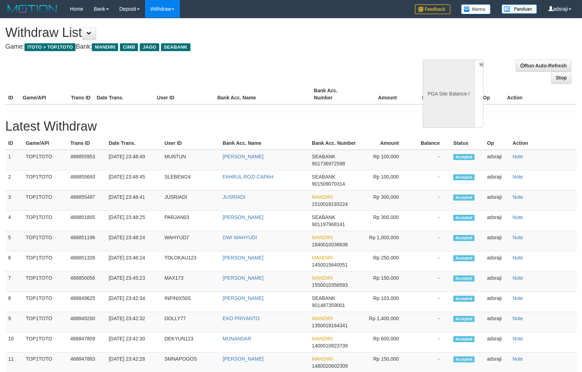
select select
select select "**"
select select
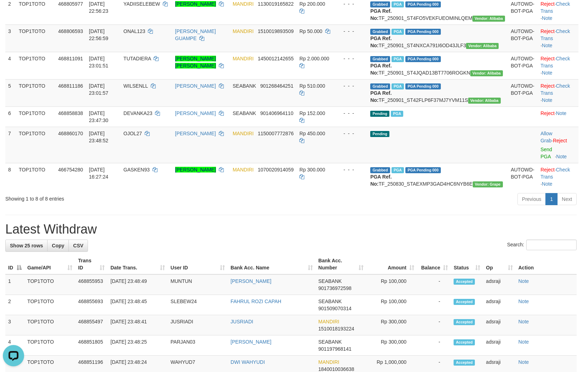
click at [296, 251] on div "**********" at bounding box center [291, 345] width 582 height 950
click at [544, 159] on link "Send PGA" at bounding box center [546, 152] width 12 height 13
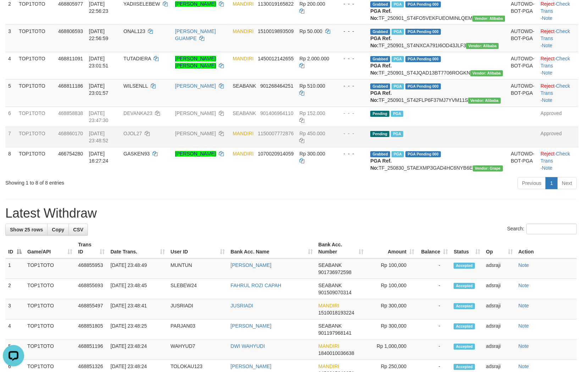
click at [312, 243] on div "**********" at bounding box center [291, 337] width 582 height 934
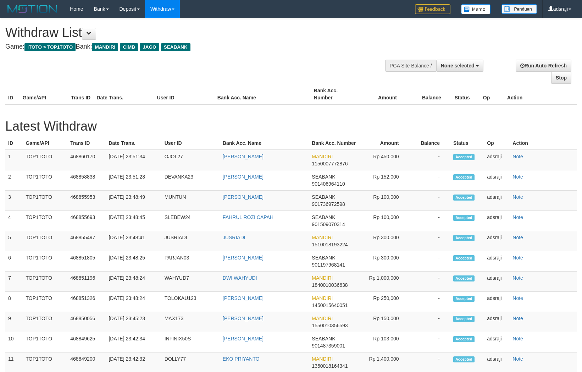
select select
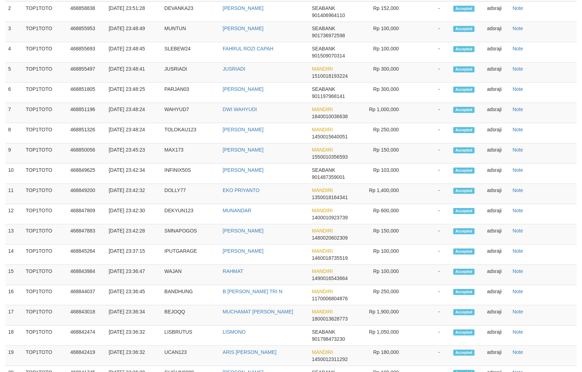
select select "**"
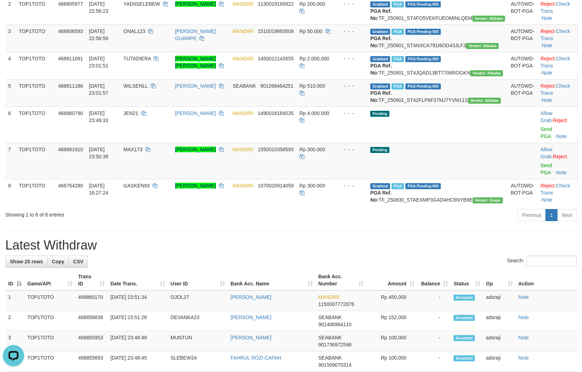
click at [309, 268] on div "Search:" at bounding box center [290, 261] width 571 height 12
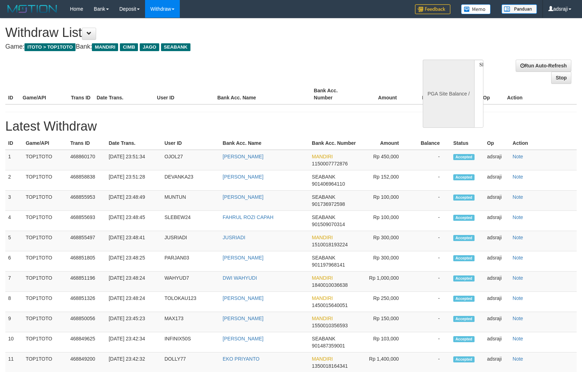
select select
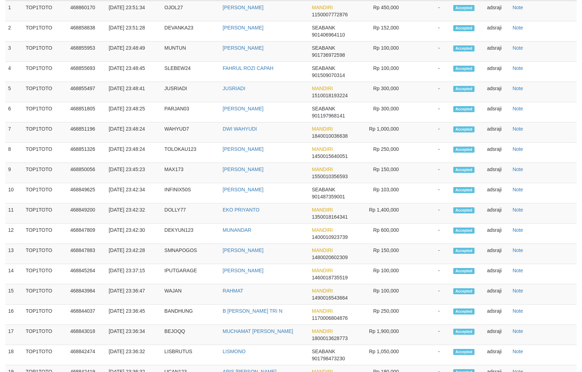
select select "**"
select select
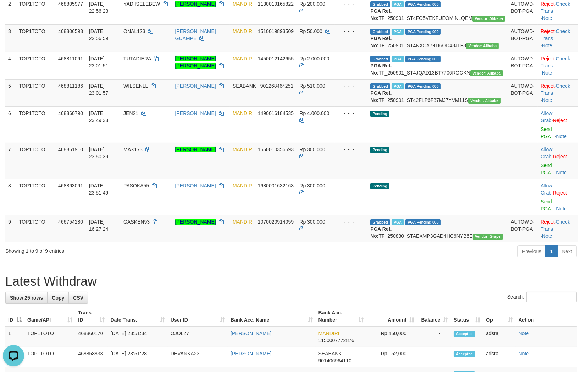
click at [357, 260] on div "Previous 1 Next" at bounding box center [412, 251] width 329 height 15
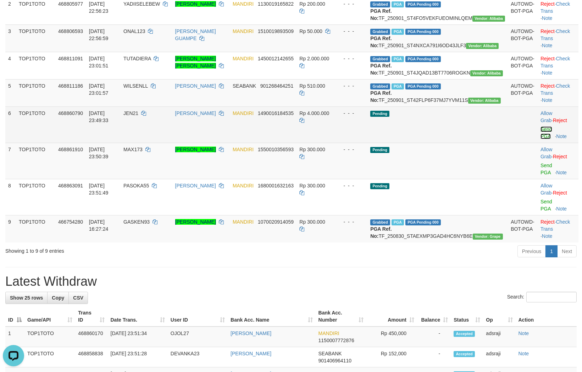
click at [540, 139] on link "Send PGA" at bounding box center [546, 132] width 12 height 13
click at [541, 175] on link "Send PGA" at bounding box center [546, 168] width 12 height 13
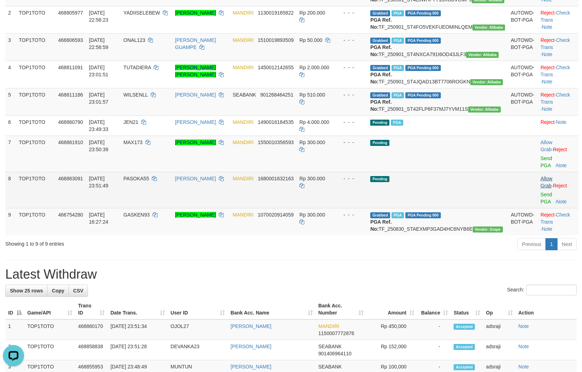
scroll to position [131, 0]
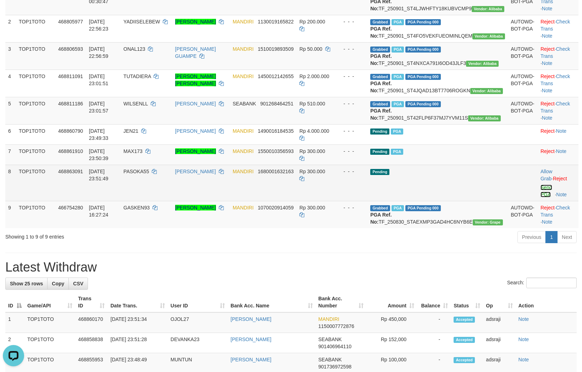
click at [540, 197] on link "Send PGA" at bounding box center [546, 190] width 12 height 13
click at [492, 201] on td "Pending" at bounding box center [437, 183] width 140 height 36
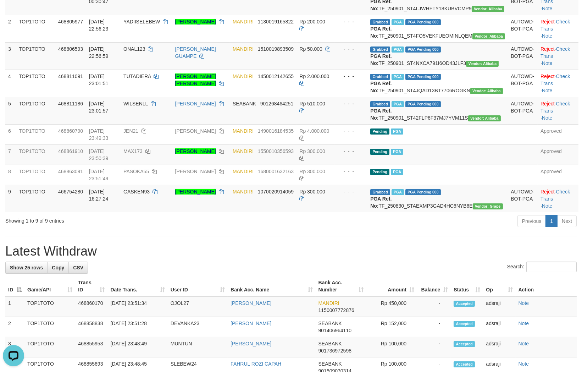
drag, startPoint x: 425, startPoint y: 266, endPoint x: 432, endPoint y: 264, distance: 7.4
click at [426, 229] on div "Previous 1 Next" at bounding box center [412, 221] width 329 height 15
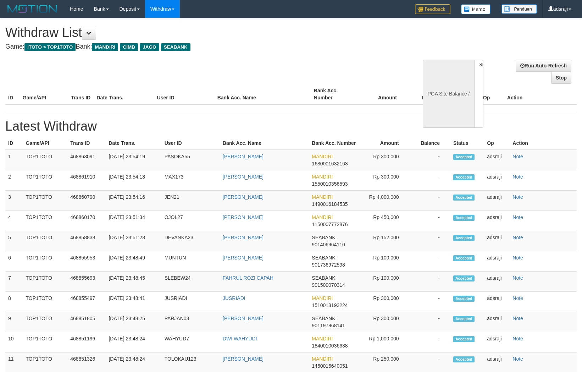
select select
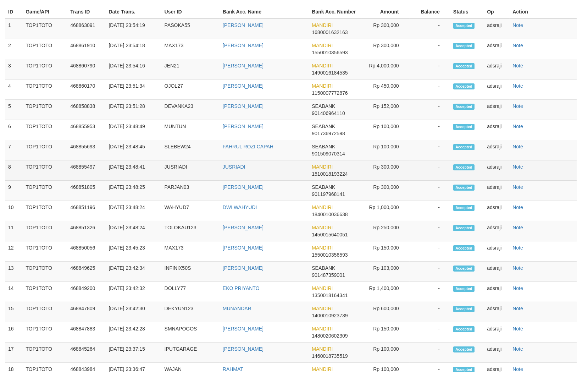
select select
select select "**"
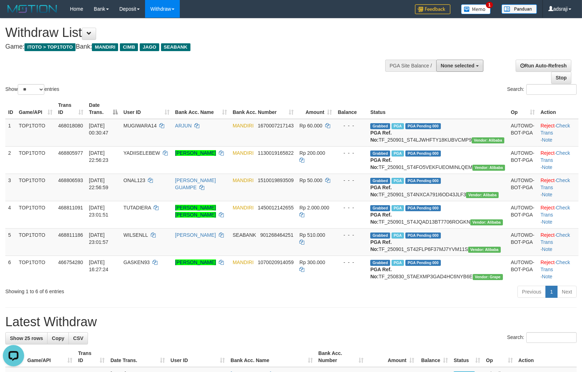
click at [455, 66] on span "None selected" at bounding box center [458, 66] width 34 height 6
drag, startPoint x: 434, startPoint y: 100, endPoint x: 445, endPoint y: 100, distance: 10.3
click at [434, 99] on label "[ITOTO] TOP1TOTO" at bounding box center [449, 101] width 67 height 9
select select "***"
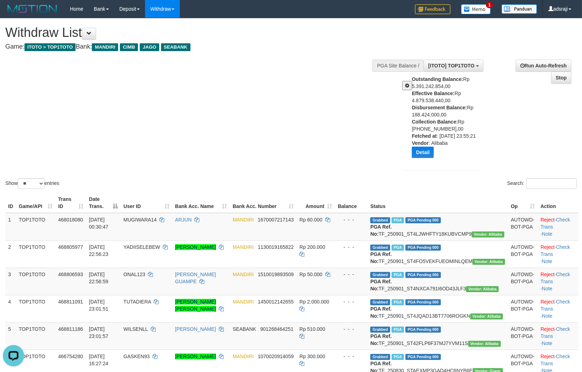
click at [324, 104] on div "Show ** ** ** *** entries Search:" at bounding box center [291, 104] width 582 height 172
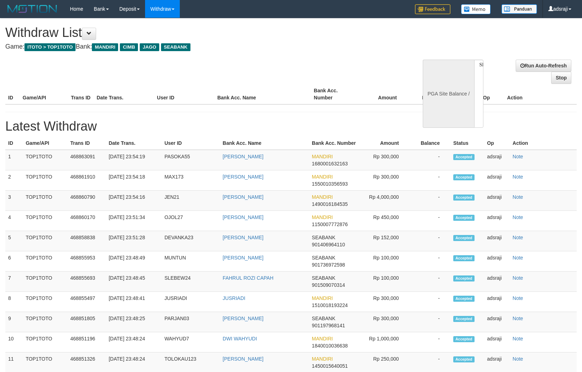
select select
select select "**"
select select
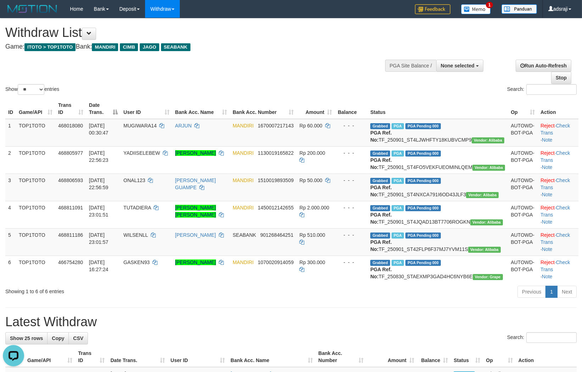
click at [333, 87] on div "Search:" at bounding box center [436, 90] width 280 height 12
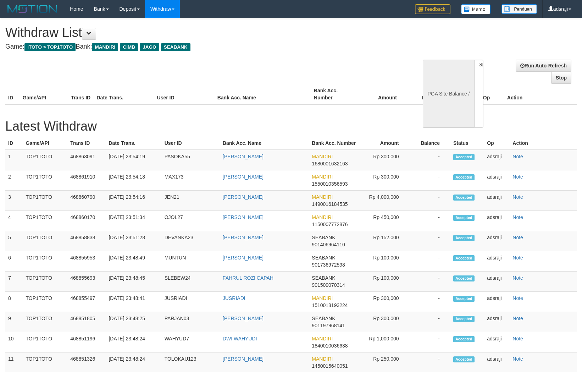
select select
select select "**"
select select
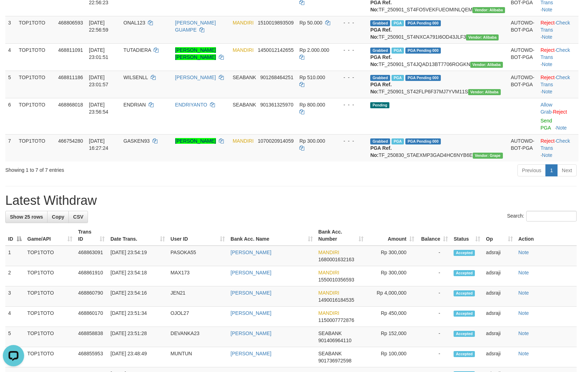
scroll to position [197, 0]
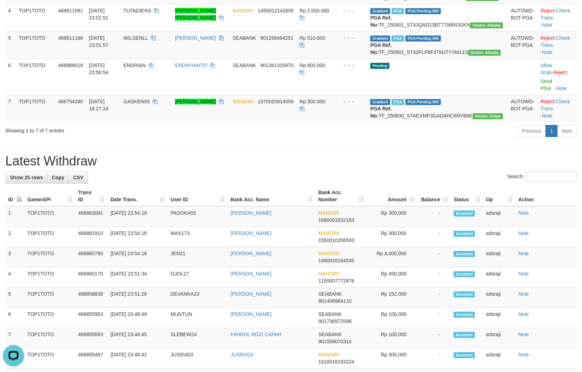
click at [302, 188] on div "**********" at bounding box center [291, 287] width 582 height 930
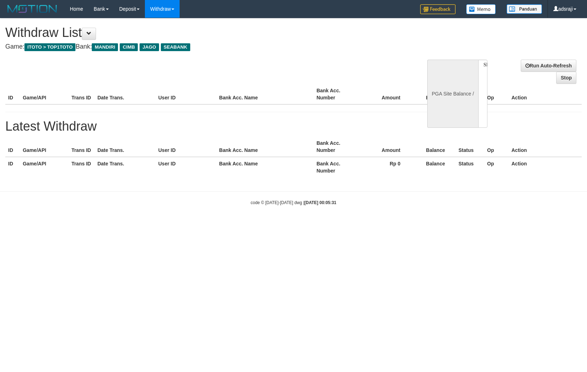
select select
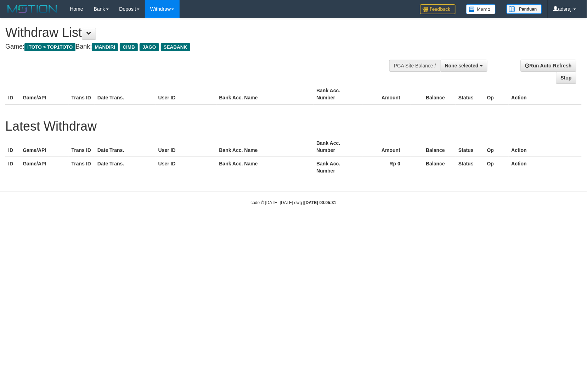
select select "**"
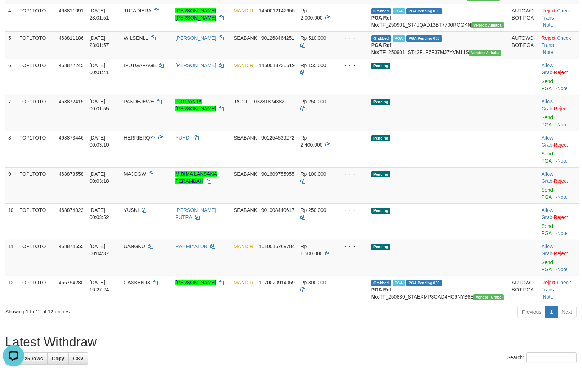
click at [219, 315] on div "Showing 1 to 12 of 12 entries Previous 1 Next" at bounding box center [291, 312] width 582 height 15
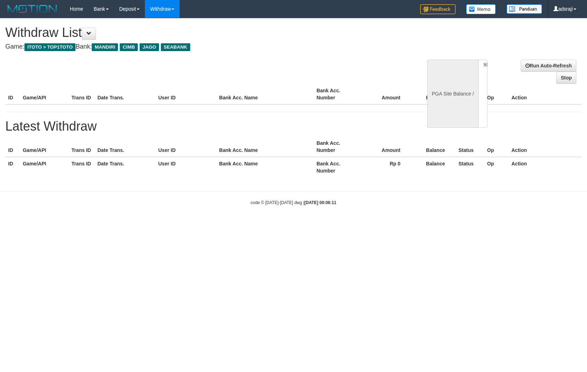
select select
select select "**"
select select
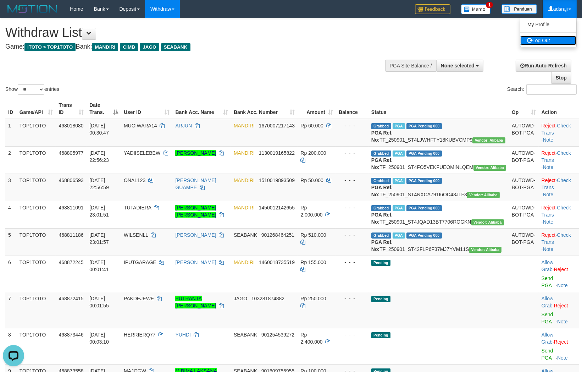
click at [554, 40] on link "Log Out" at bounding box center [548, 40] width 56 height 9
